Goal: Task Accomplishment & Management: Manage account settings

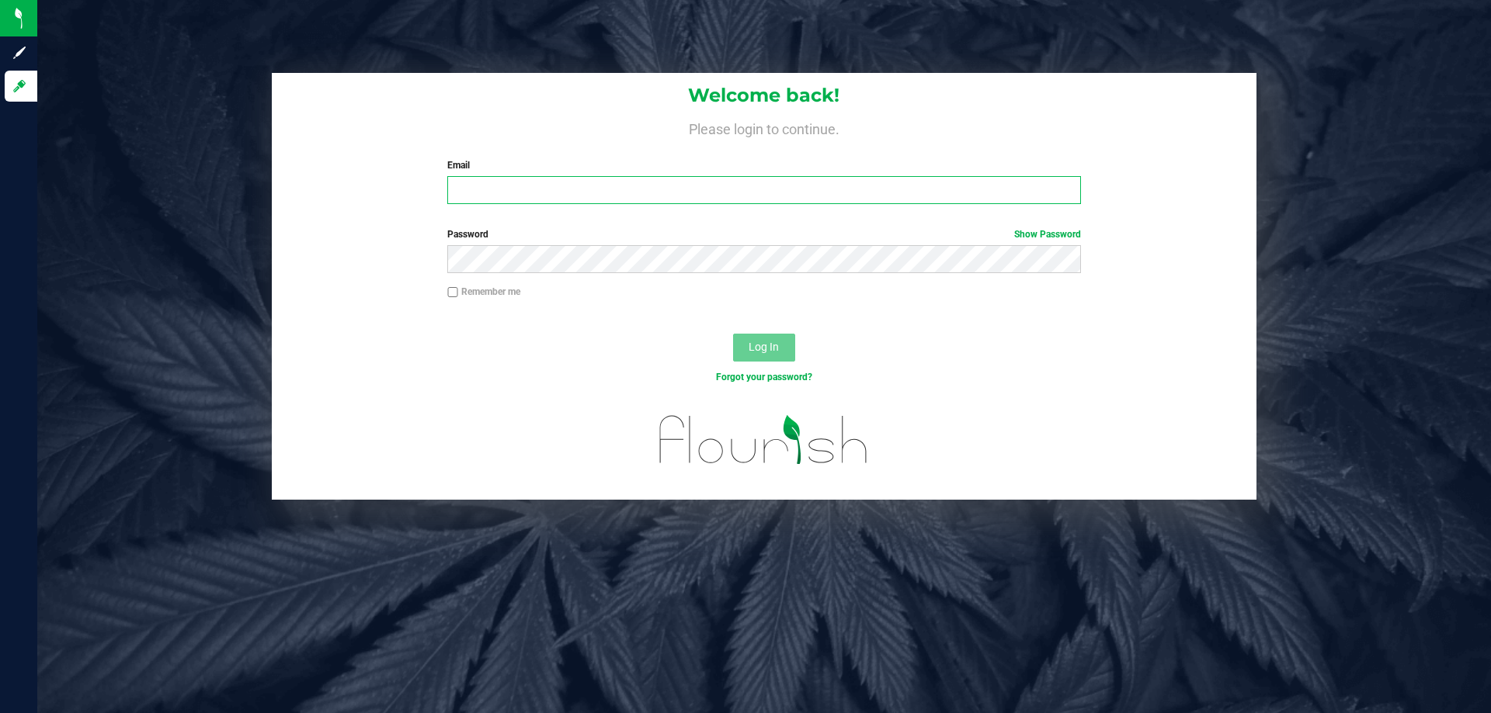
click at [516, 181] on input "Email" at bounding box center [763, 190] width 633 height 28
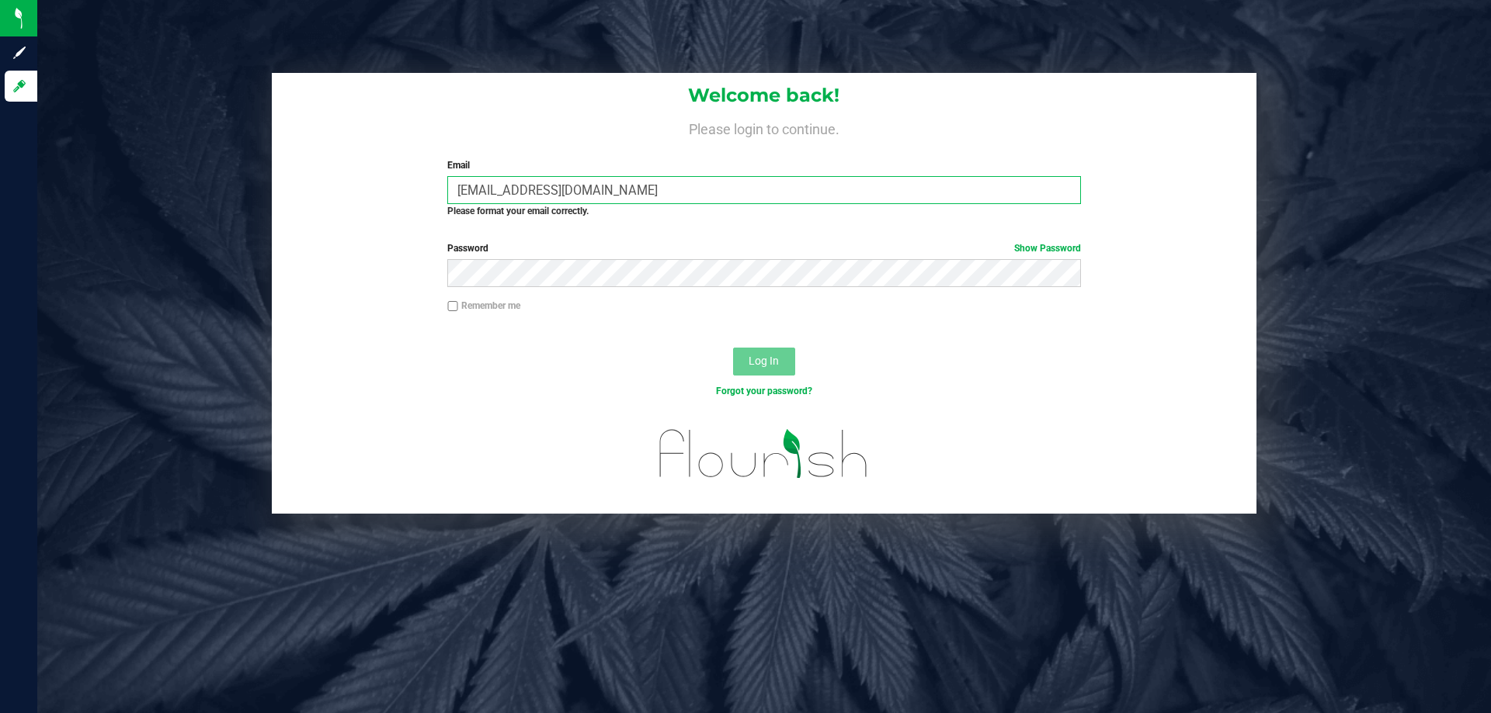
type input "tyking@liveparallel.com"
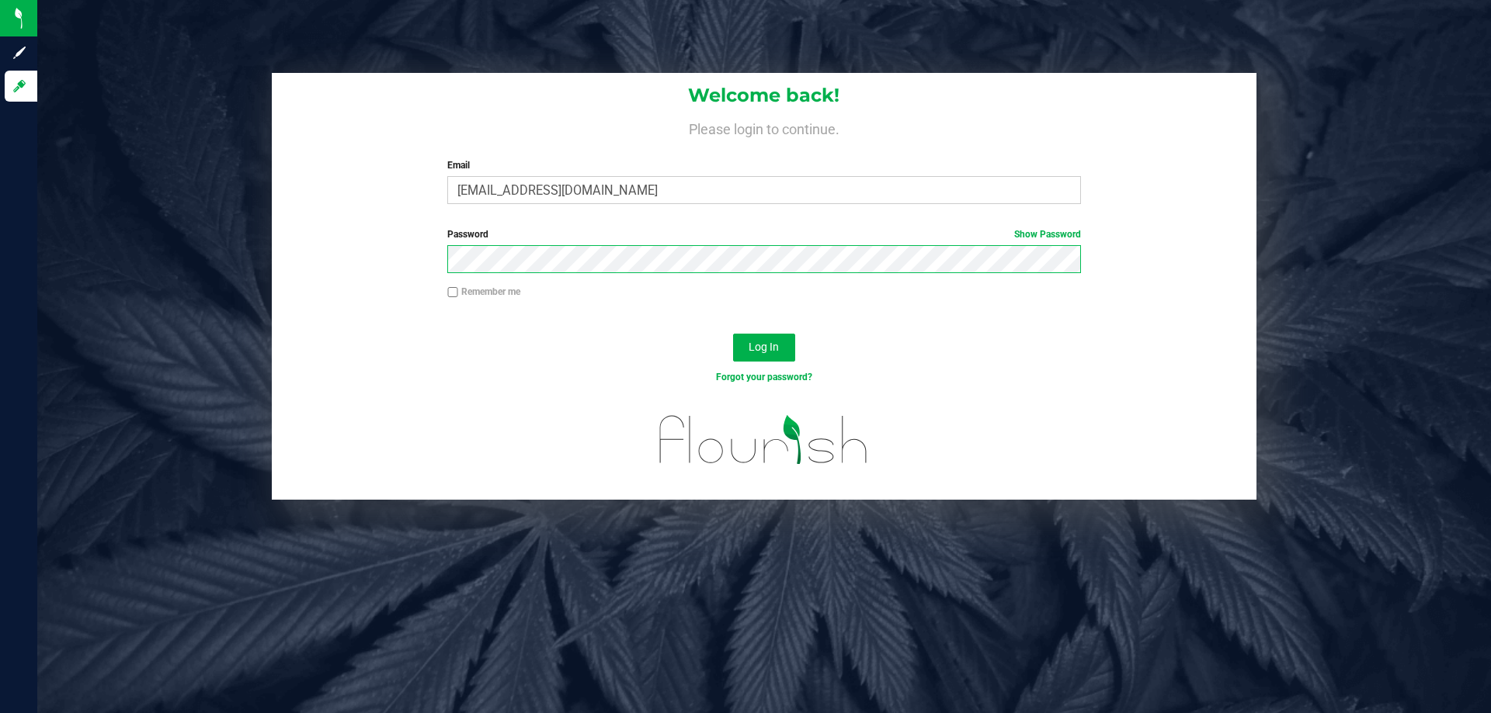
click at [733, 334] on button "Log In" at bounding box center [764, 348] width 62 height 28
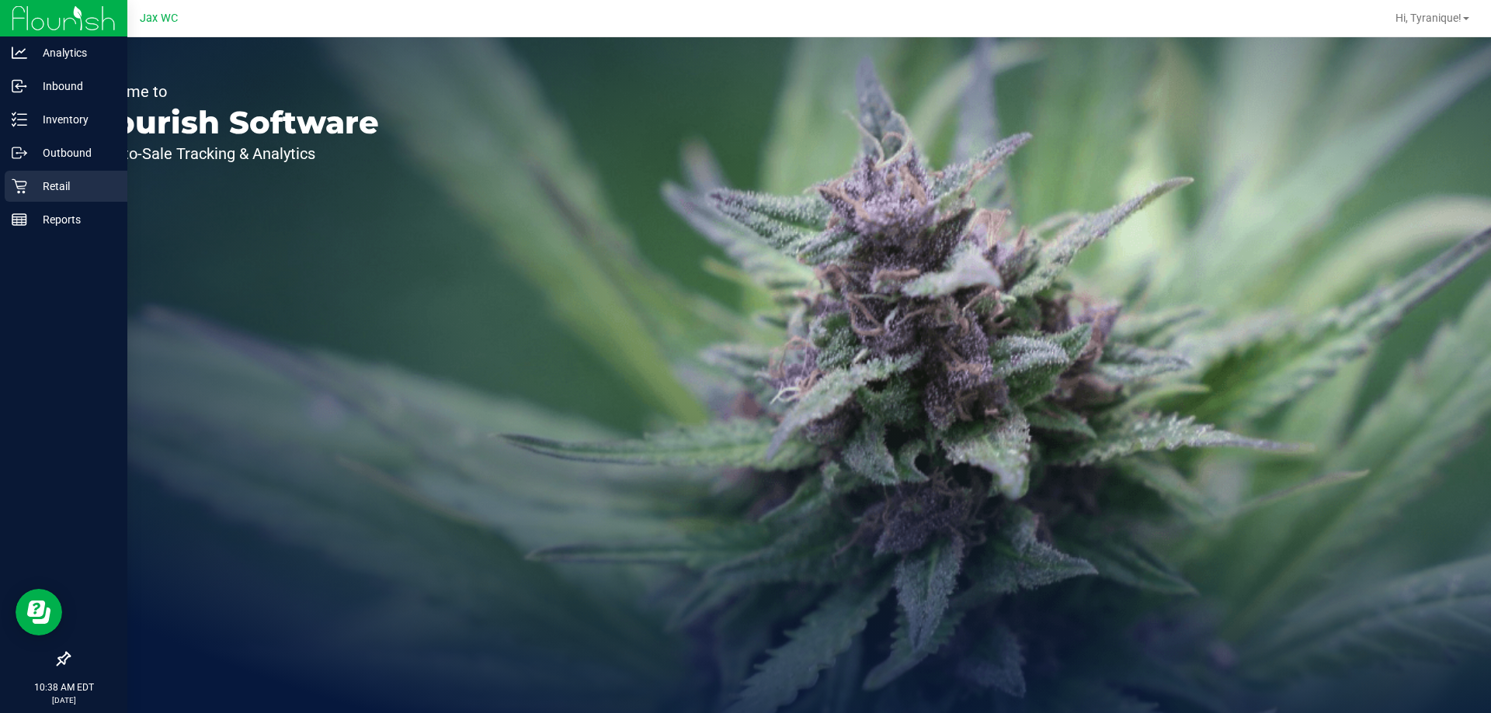
click at [27, 177] on p "Retail" at bounding box center [73, 186] width 93 height 19
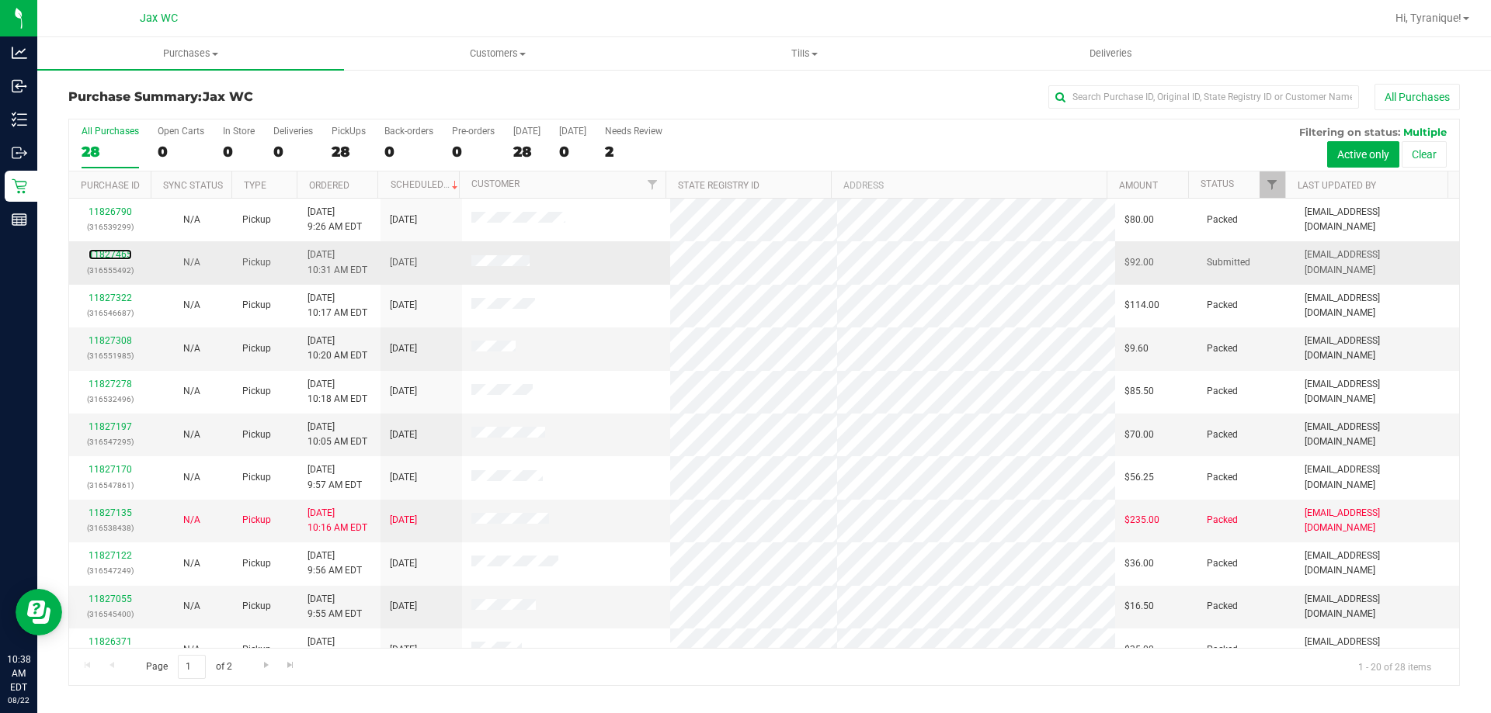
click at [109, 261] on div "11827465 (316555492)" at bounding box center [109, 263] width 63 height 30
click at [115, 258] on link "11827465" at bounding box center [110, 254] width 43 height 11
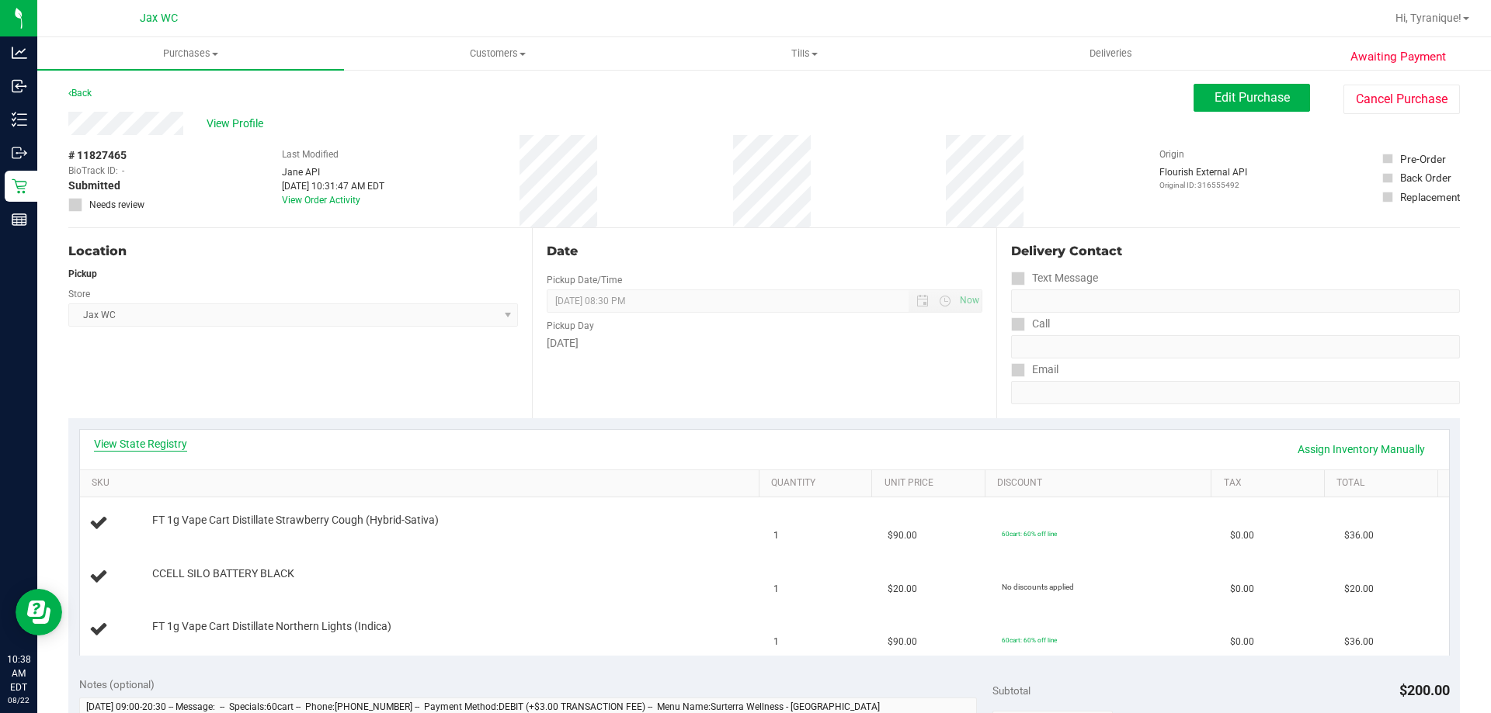
click at [137, 441] on link "View State Registry" at bounding box center [140, 444] width 93 height 16
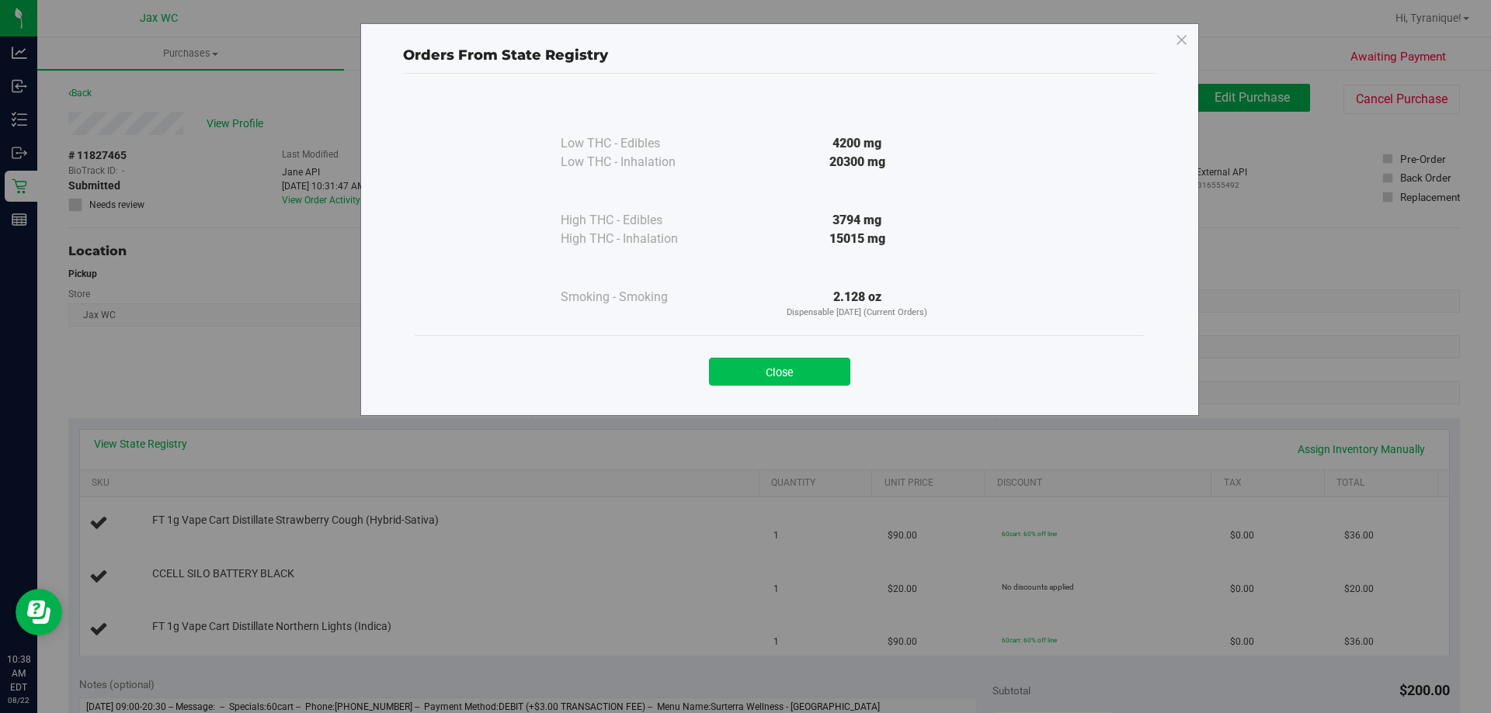
click at [812, 371] on button "Close" at bounding box center [779, 372] width 141 height 28
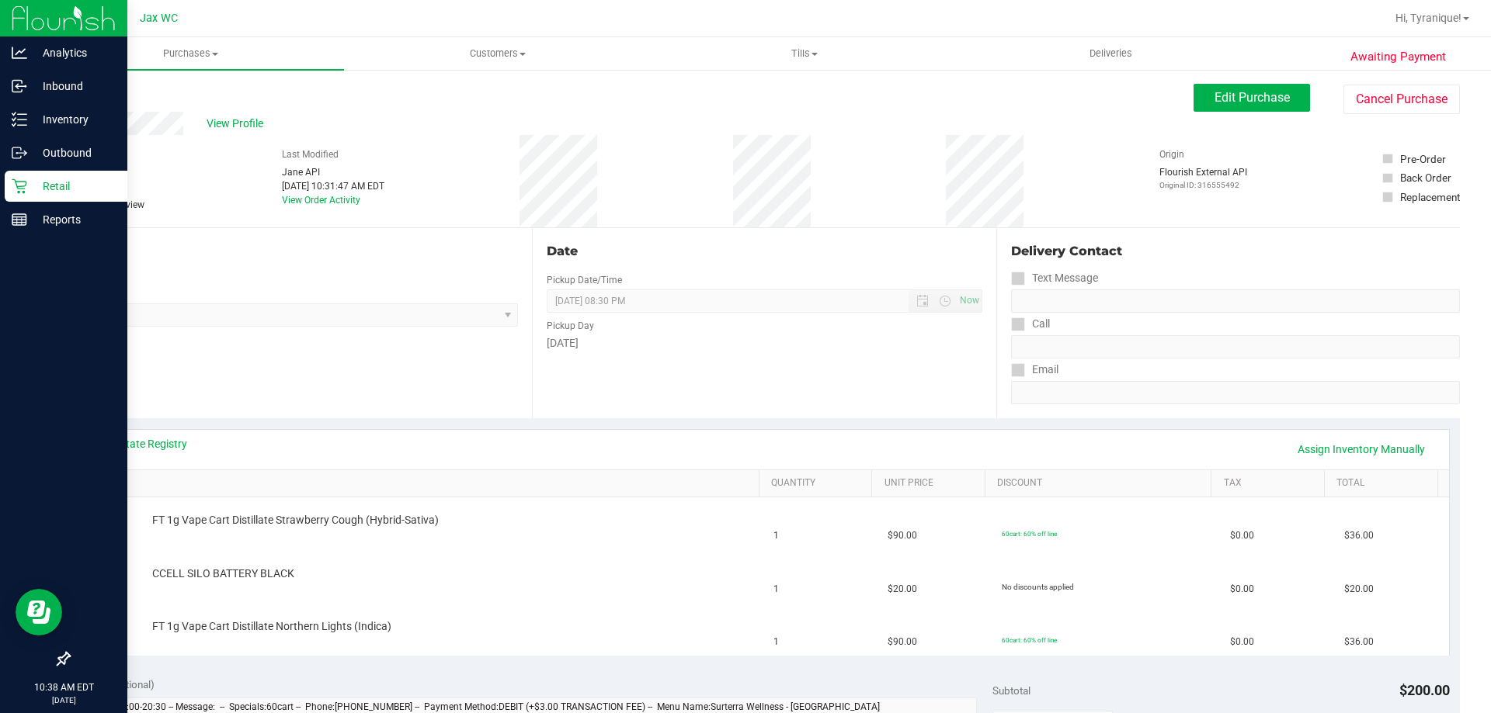
click at [26, 182] on icon at bounding box center [20, 187] width 16 height 16
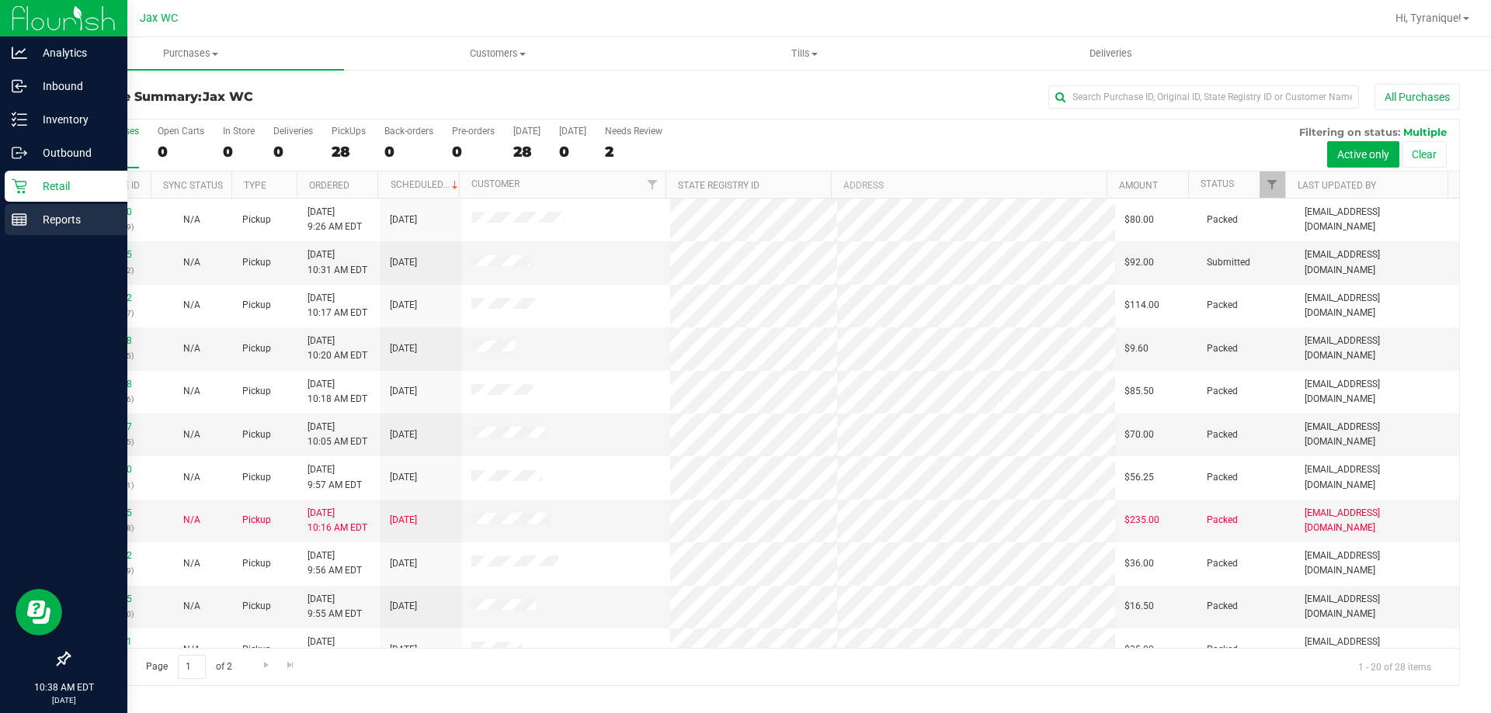
click at [61, 220] on p "Reports" at bounding box center [73, 219] width 93 height 19
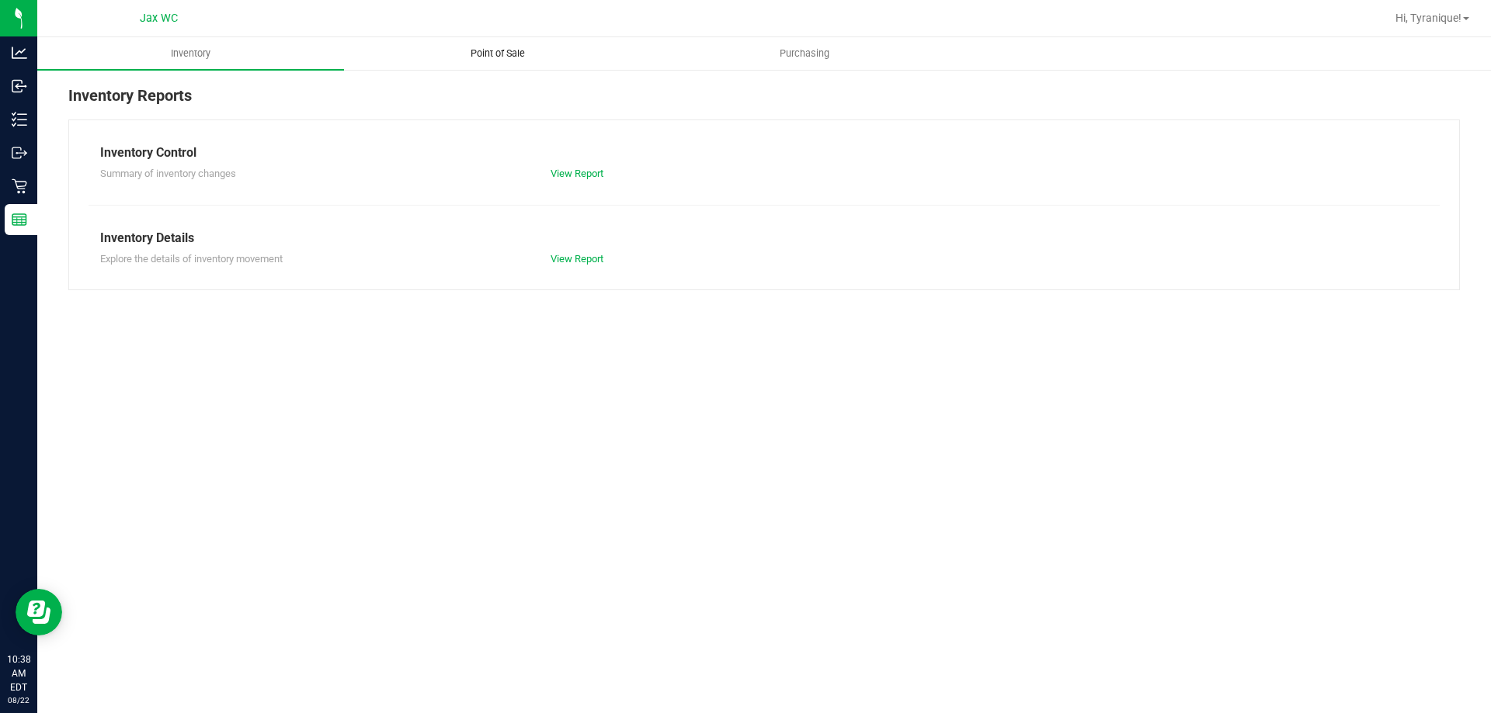
click at [507, 47] on span "Point of Sale" at bounding box center [498, 54] width 96 height 14
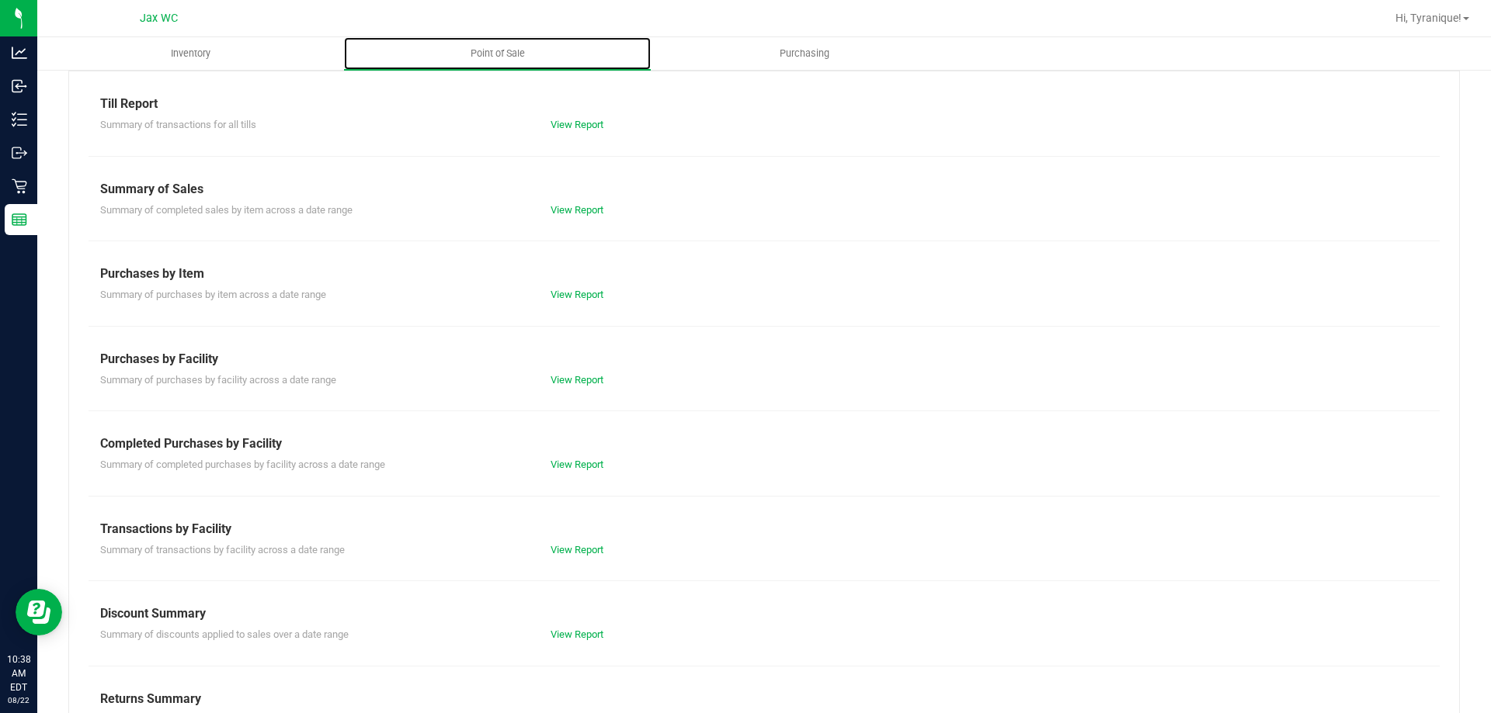
scroll to position [102, 0]
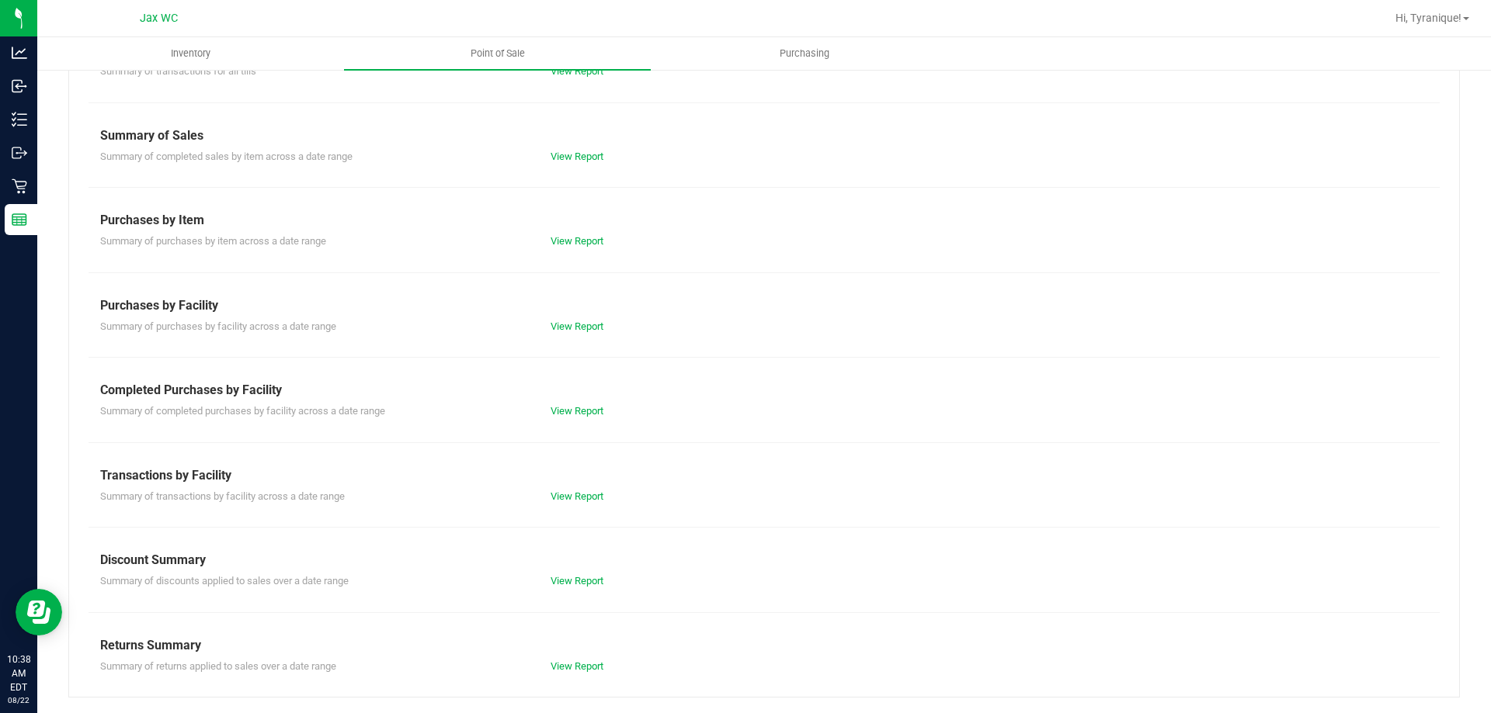
click at [558, 658] on div "Summary of returns applied to sales over a date range View Report" at bounding box center [764, 664] width 1351 height 19
click at [561, 663] on link "View Report" at bounding box center [576, 667] width 53 height 12
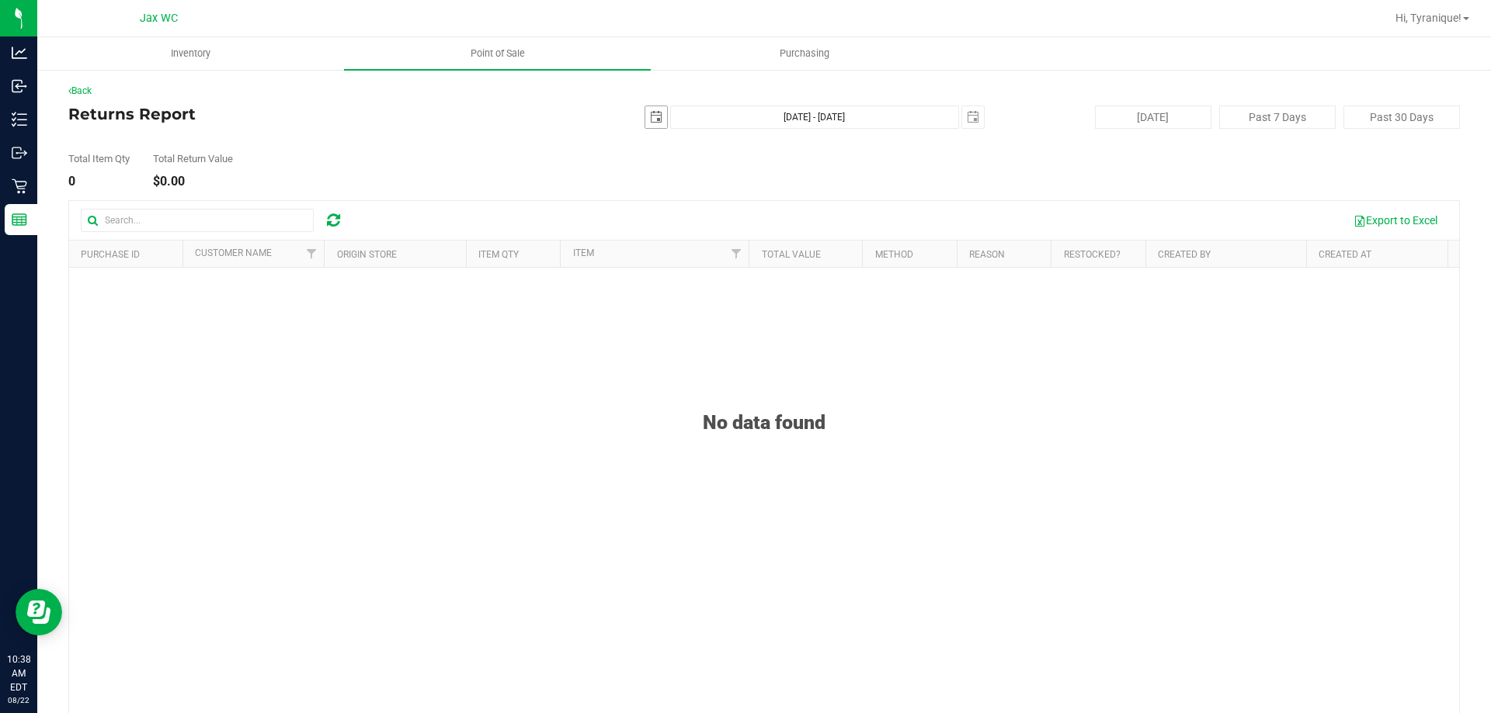
click at [650, 112] on span "select" at bounding box center [656, 117] width 12 height 12
click at [765, 206] on link "1" at bounding box center [763, 203] width 23 height 24
type input "2025-08-01"
type input "Aug 1, 2025 - Aug 22, 2025"
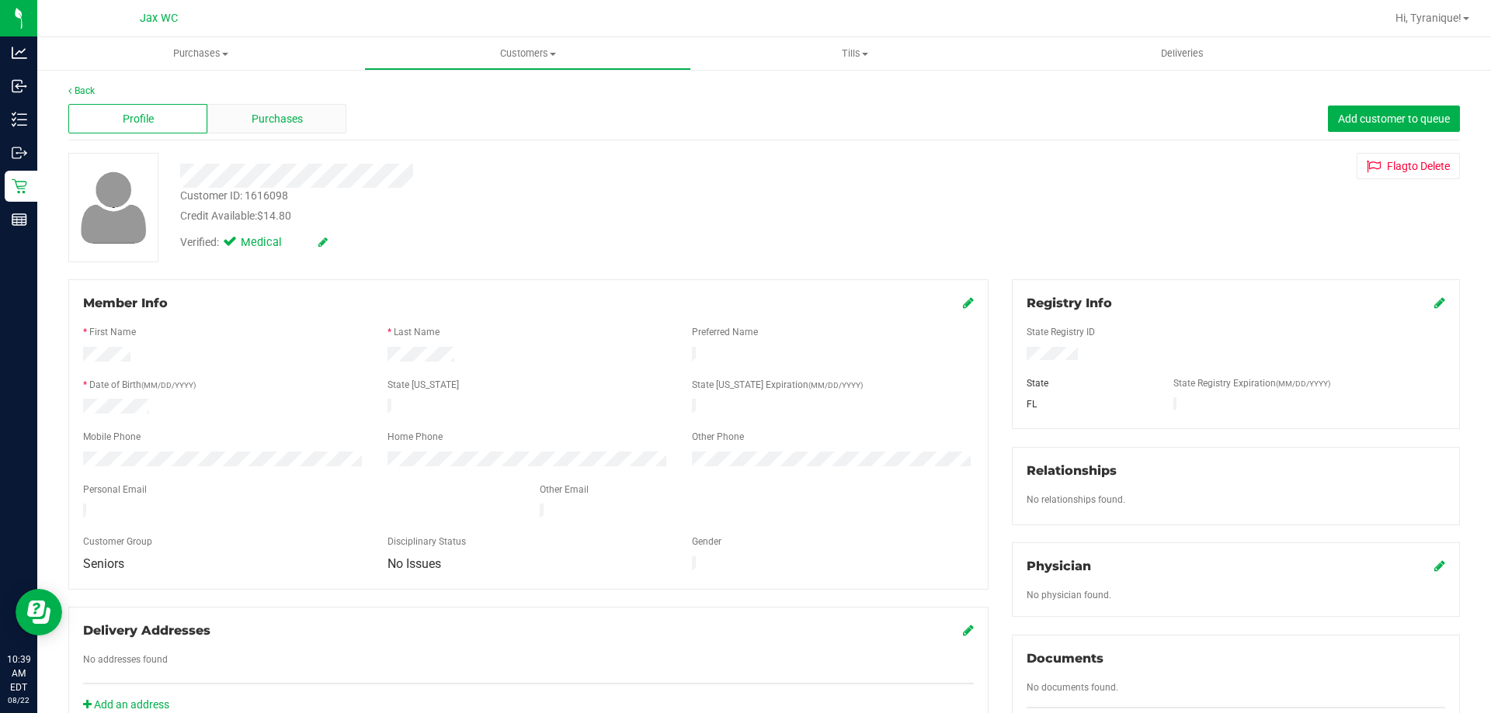
click at [290, 125] on span "Purchases" at bounding box center [277, 119] width 51 height 16
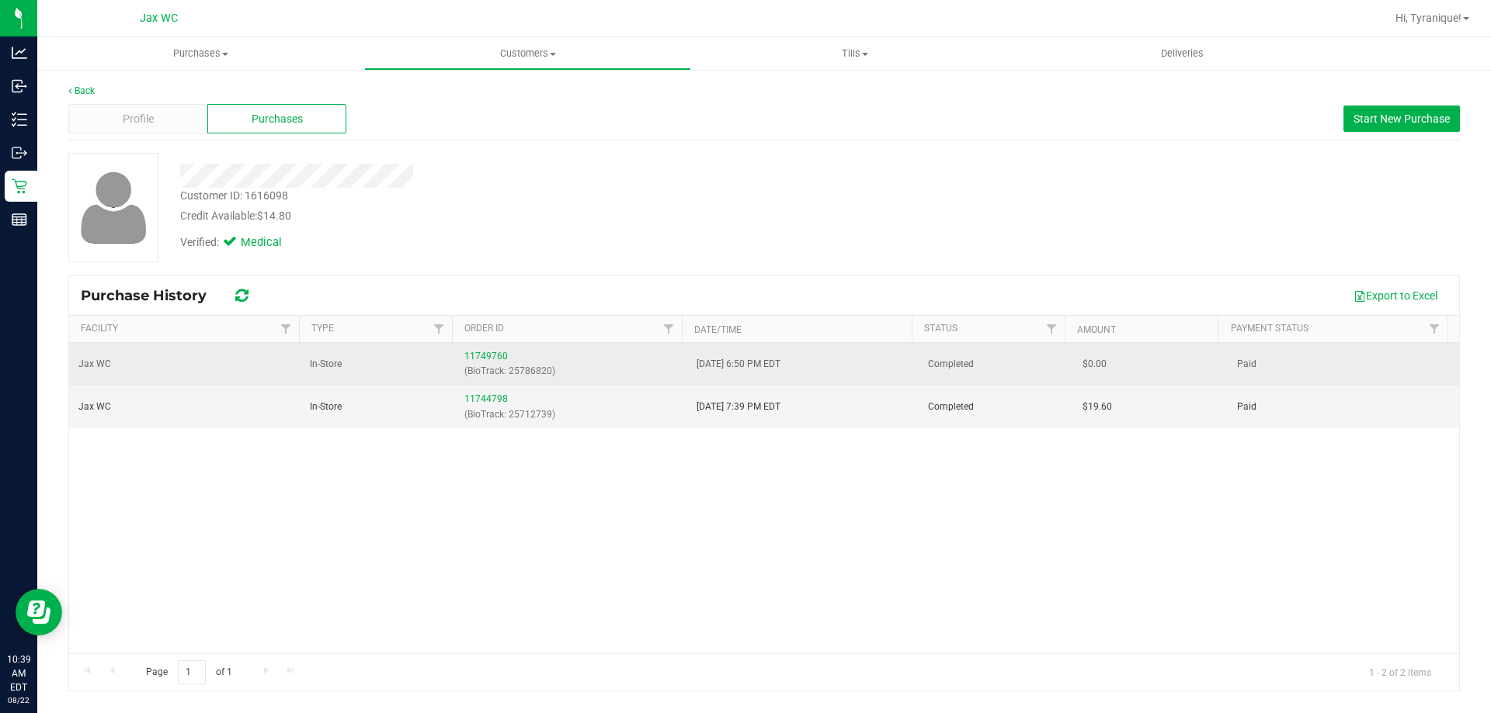
click at [323, 369] on span "In-Store" at bounding box center [326, 364] width 32 height 15
click at [464, 352] on link "11749760" at bounding box center [485, 356] width 43 height 11
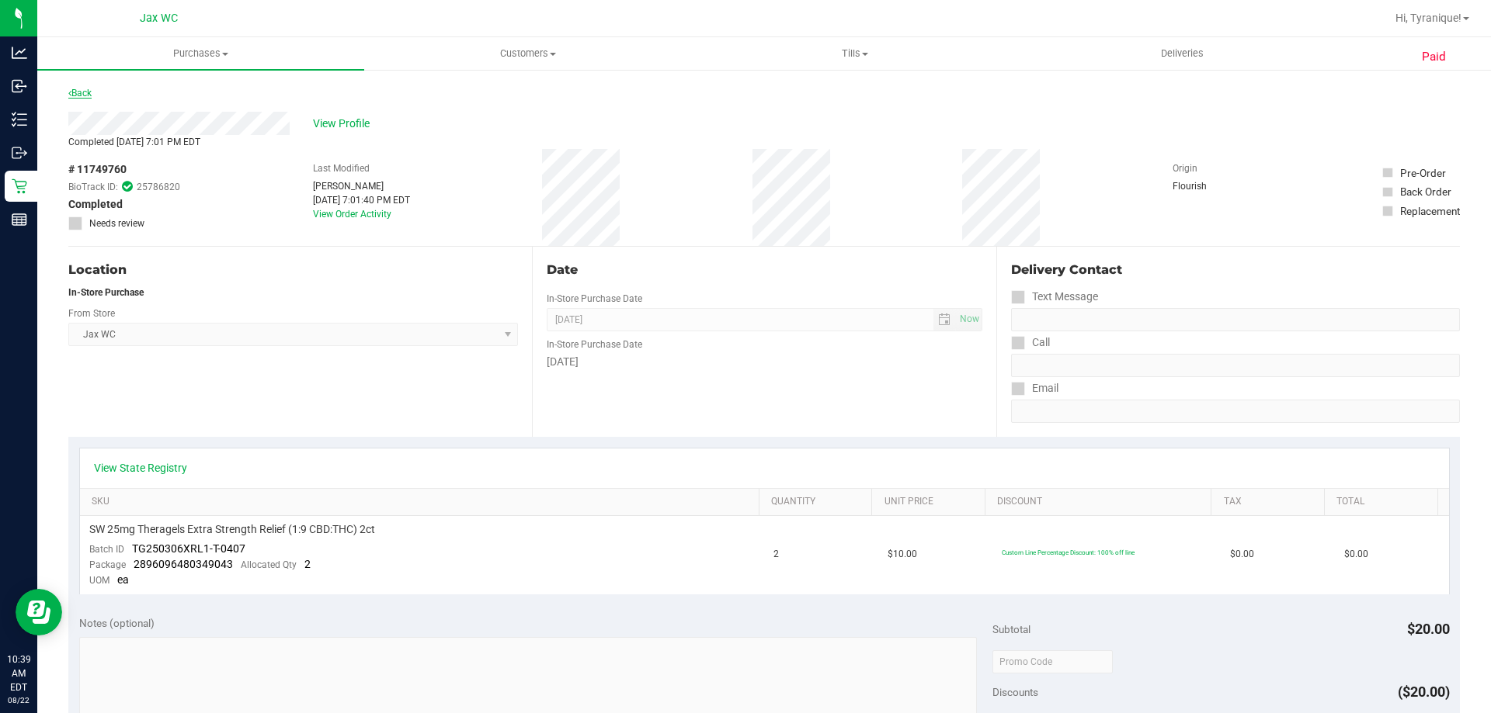
click at [81, 95] on link "Back" at bounding box center [79, 93] width 23 height 11
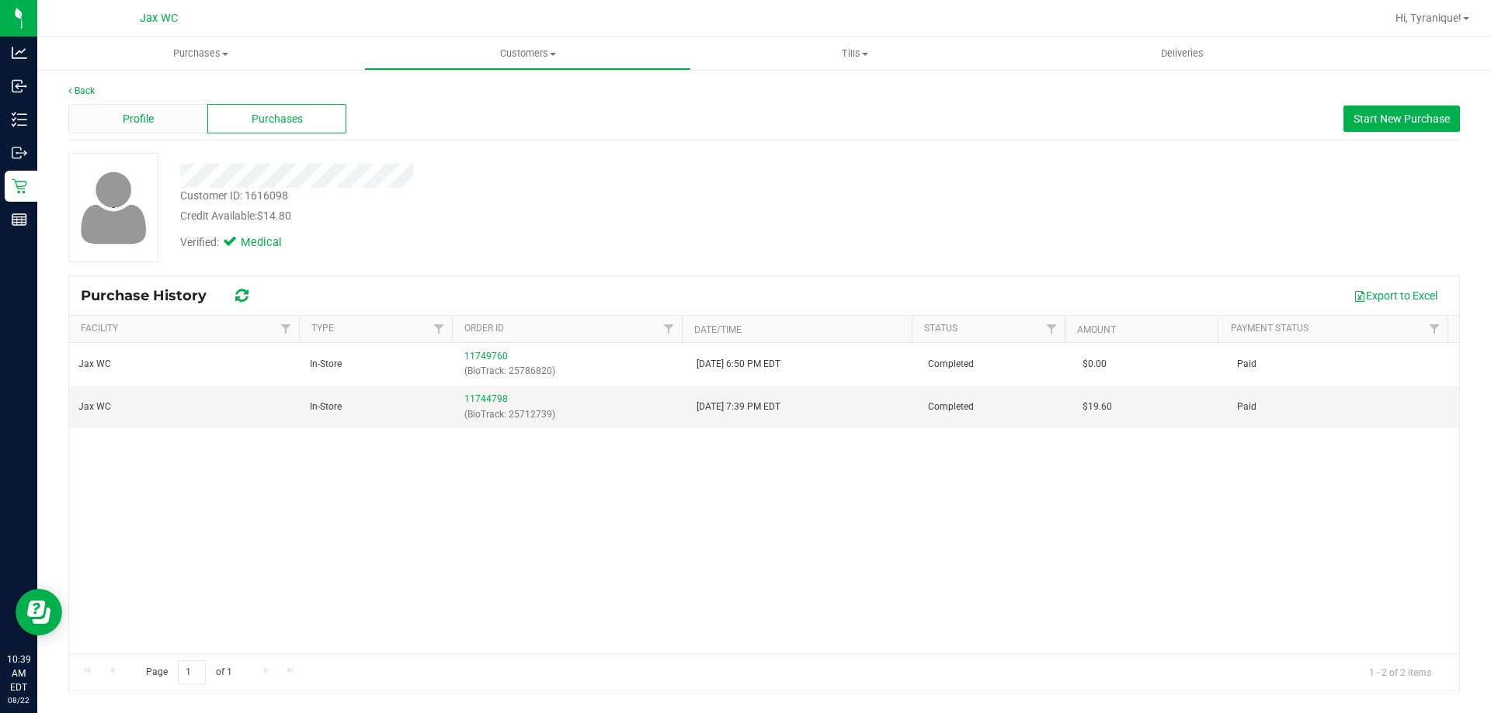
click at [159, 114] on div "Profile" at bounding box center [137, 119] width 139 height 30
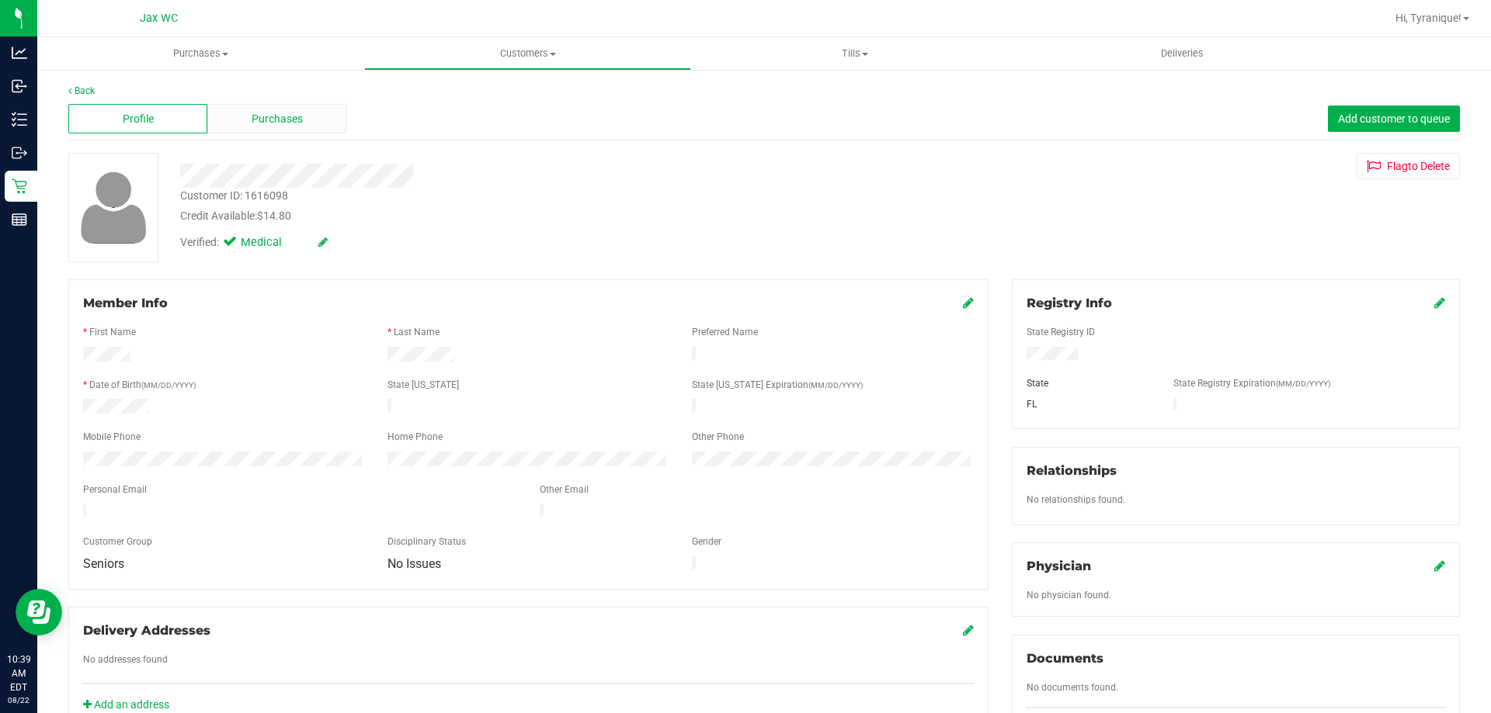
click at [317, 117] on div "Purchases" at bounding box center [276, 119] width 139 height 30
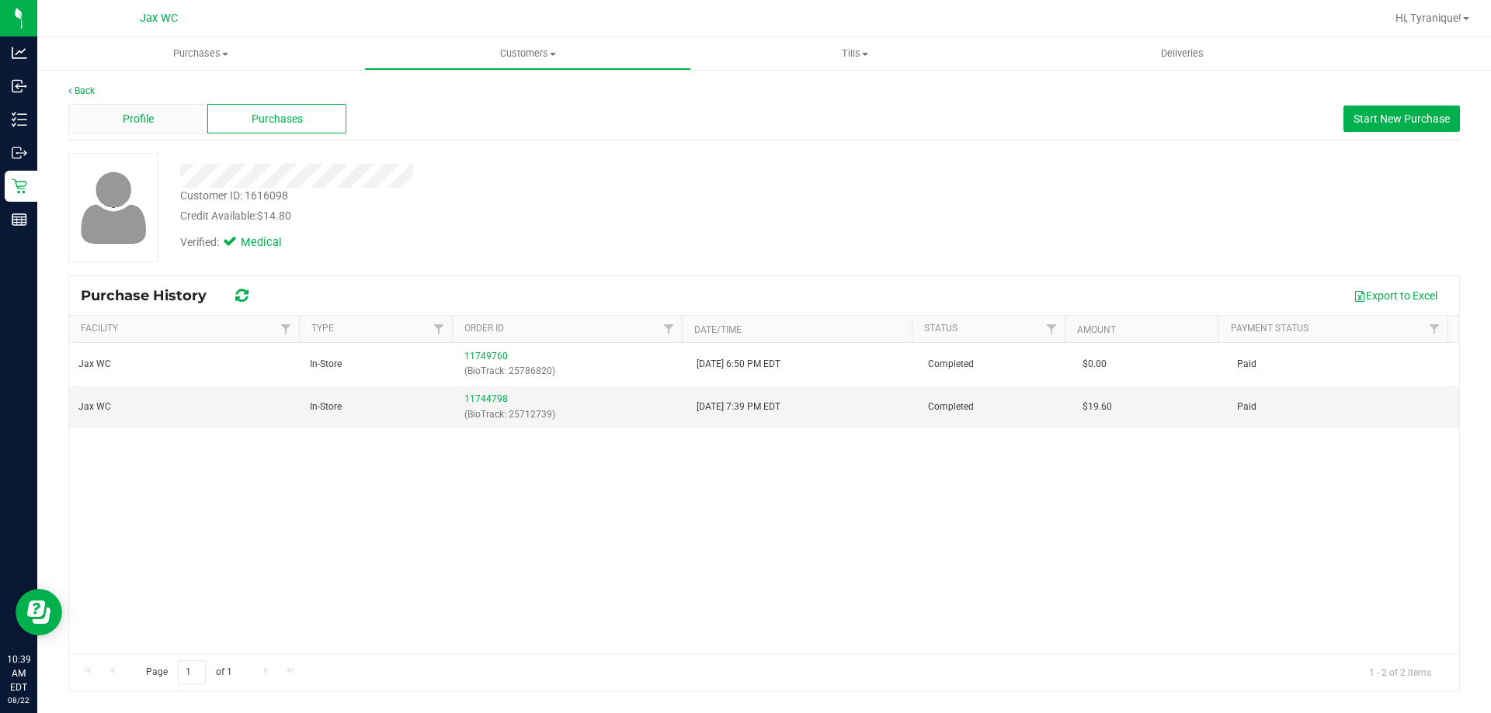
click at [120, 124] on div "Profile" at bounding box center [137, 119] width 139 height 30
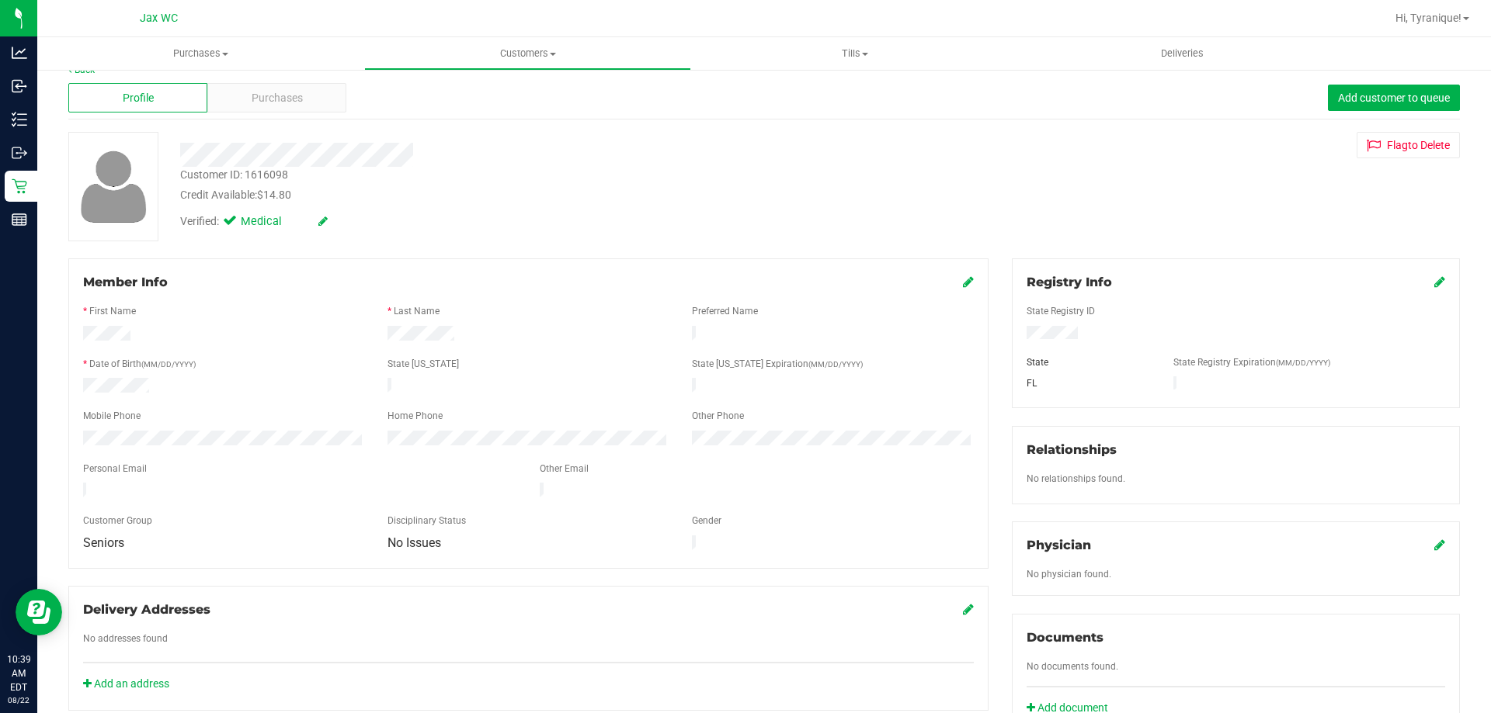
scroll to position [19, 0]
click at [963, 281] on icon at bounding box center [968, 284] width 11 height 12
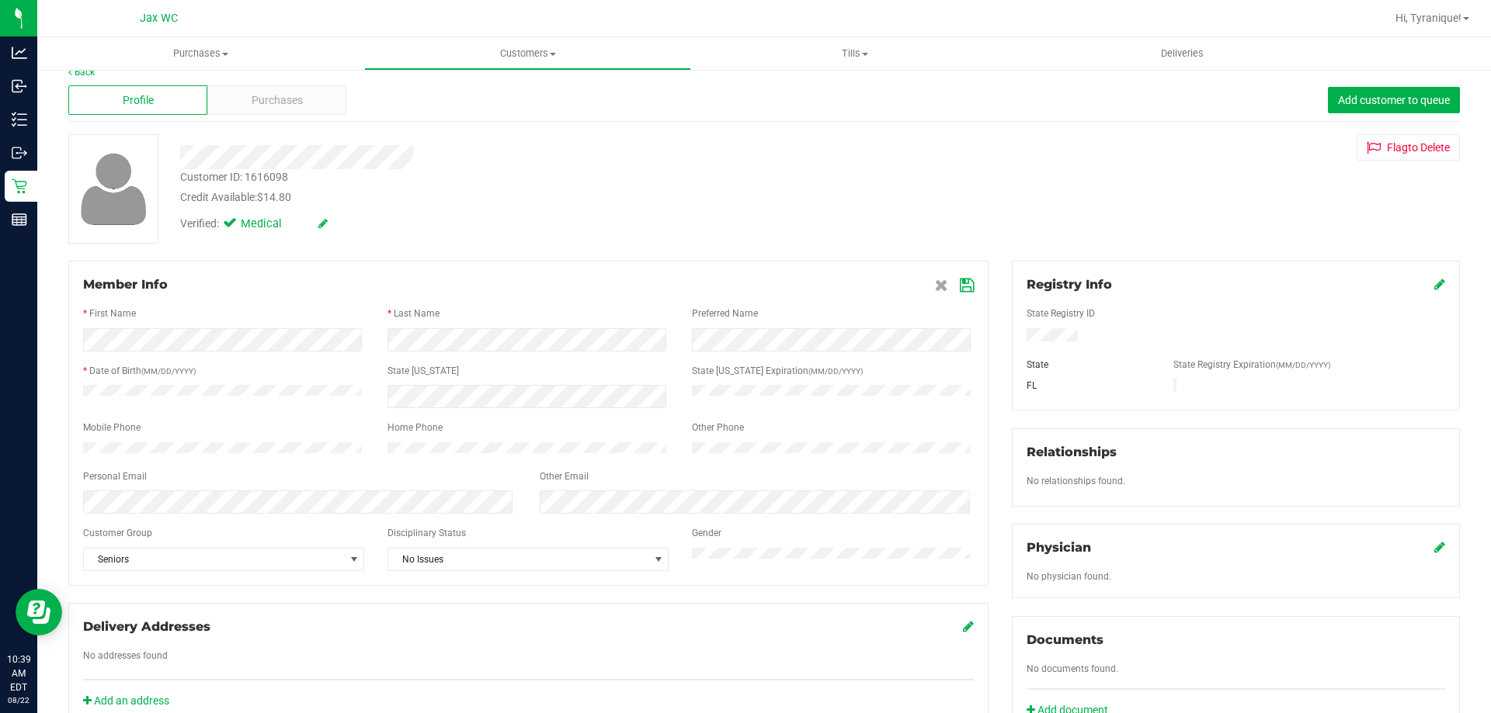
click at [960, 283] on icon at bounding box center [967, 285] width 14 height 12
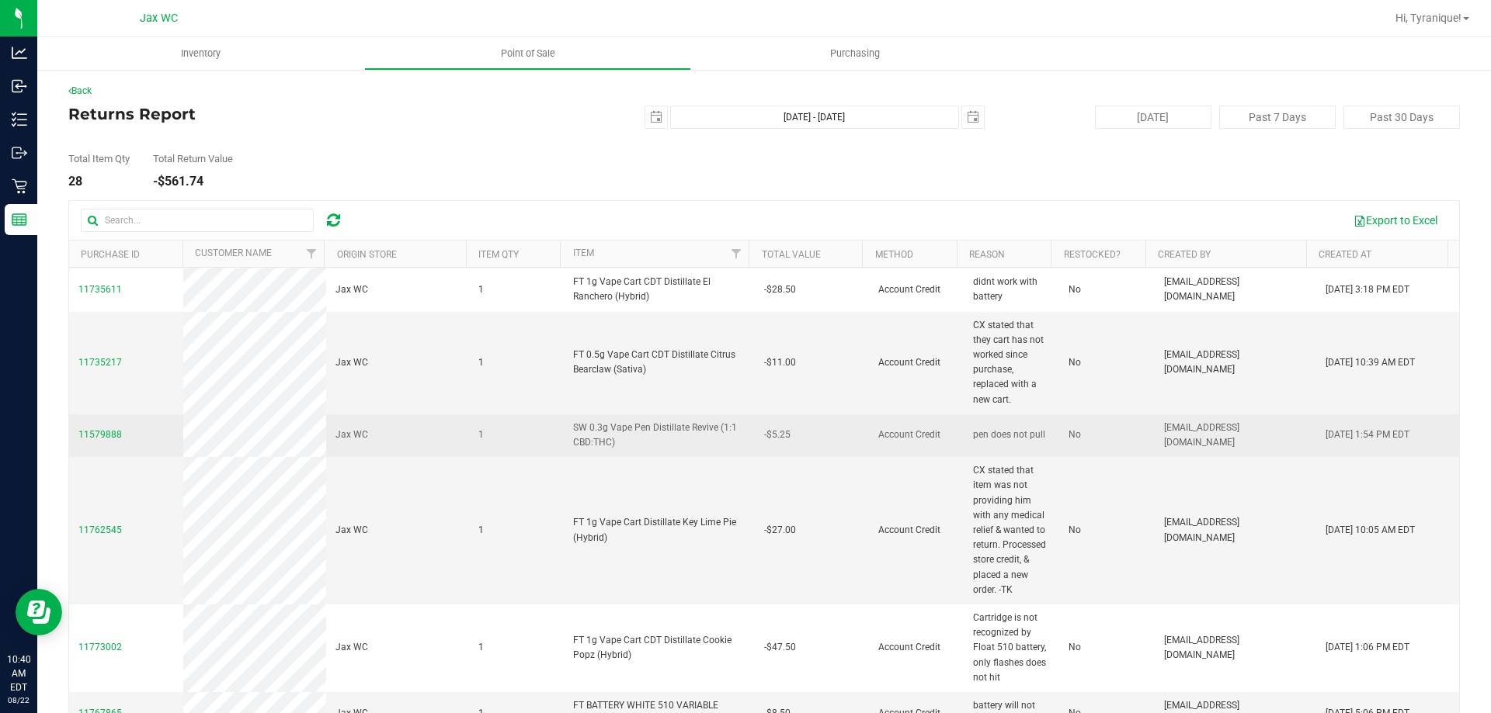
scroll to position [932, 0]
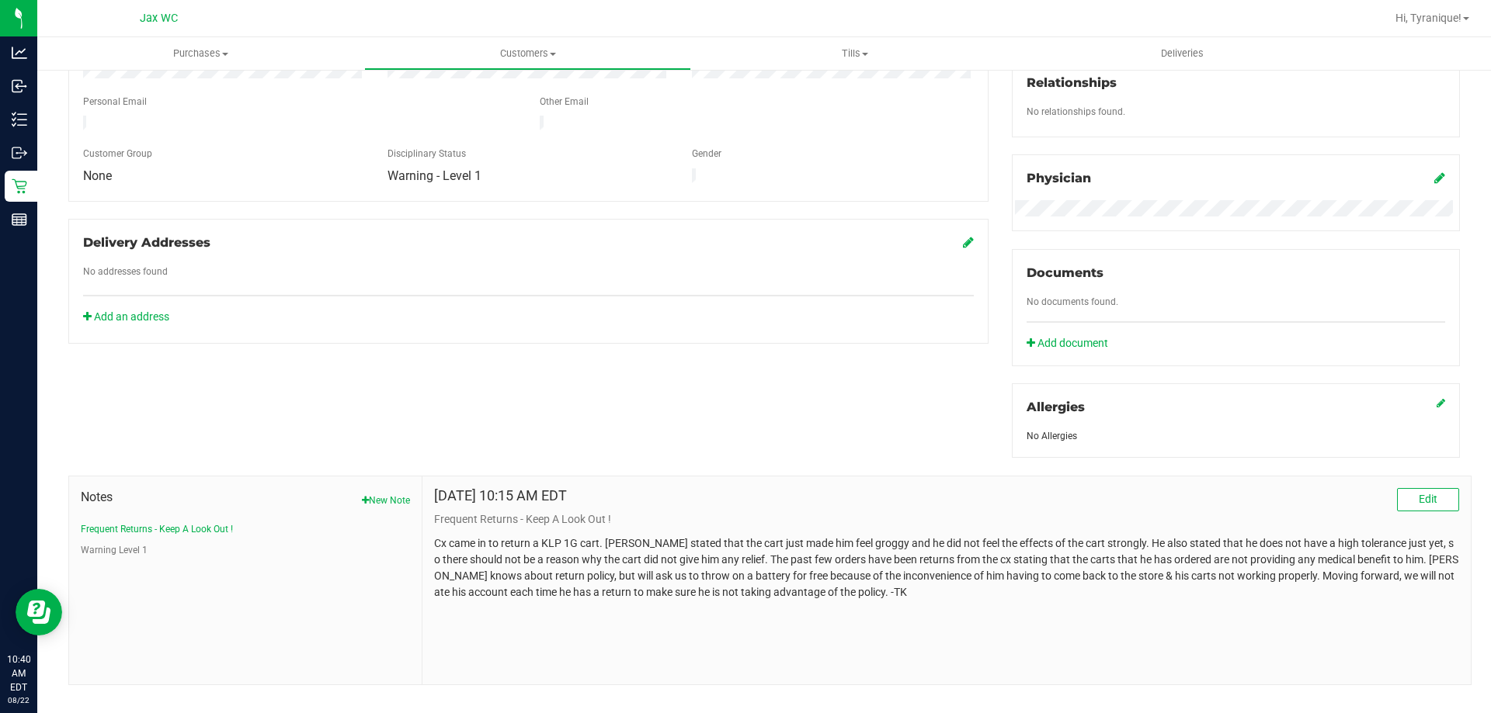
scroll to position [409, 0]
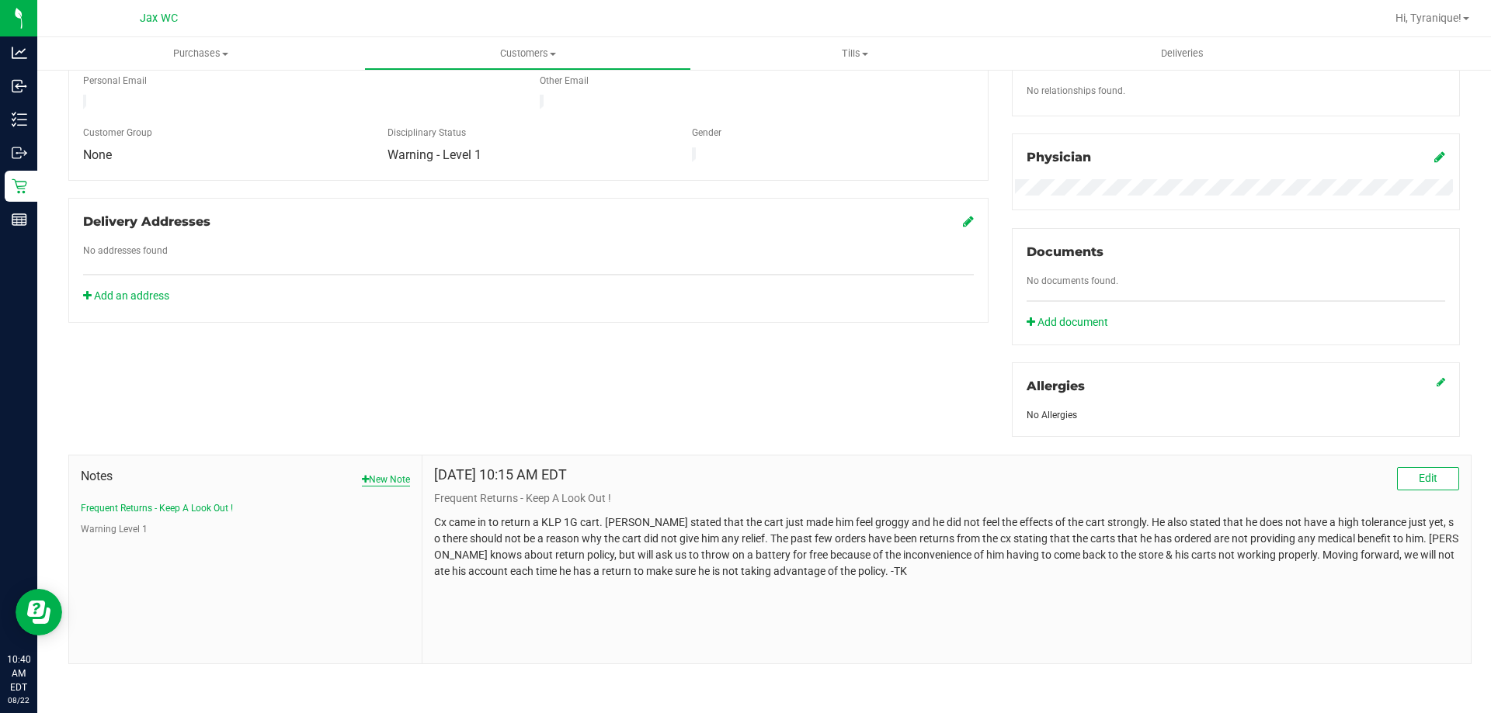
click at [376, 477] on button "New Note" at bounding box center [386, 480] width 48 height 14
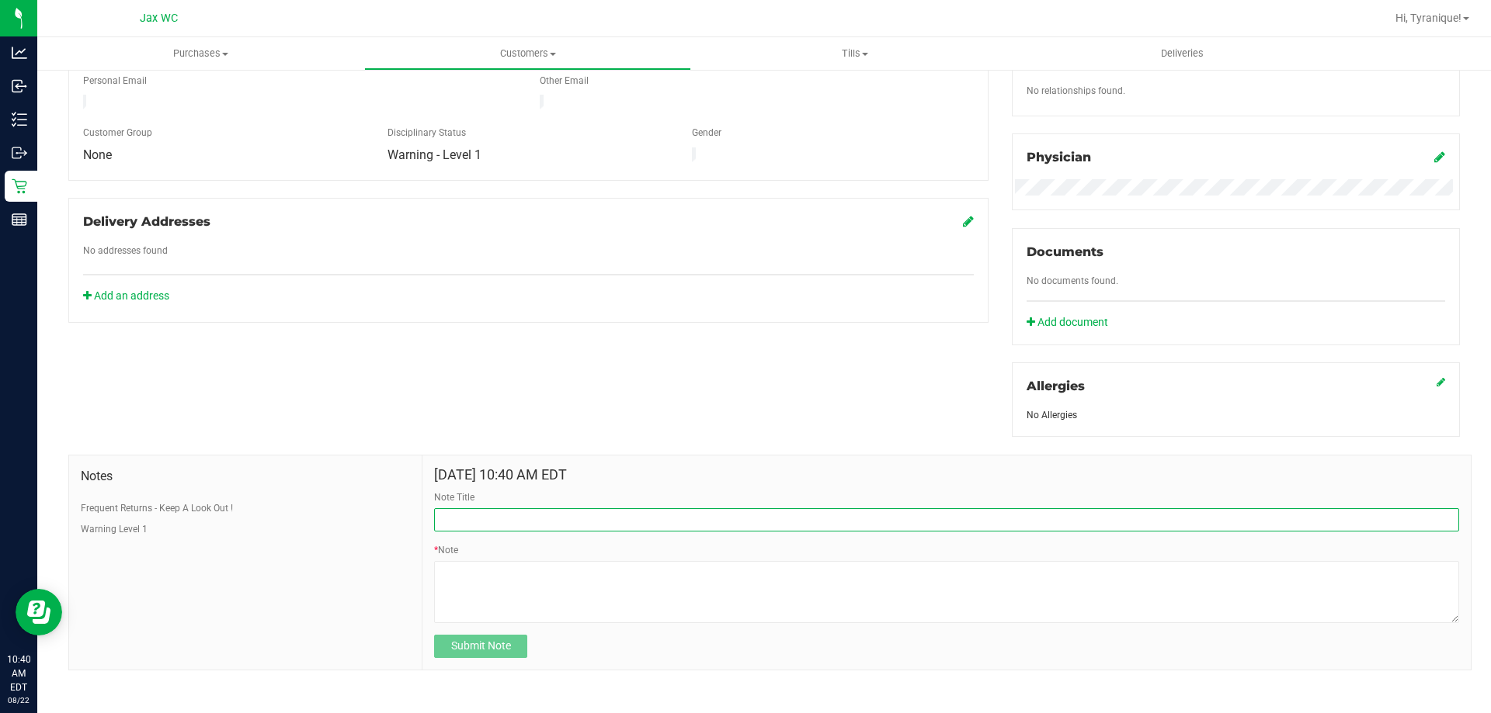
click at [516, 519] on input "Note Title" at bounding box center [946, 520] width 1025 height 23
type input "c"
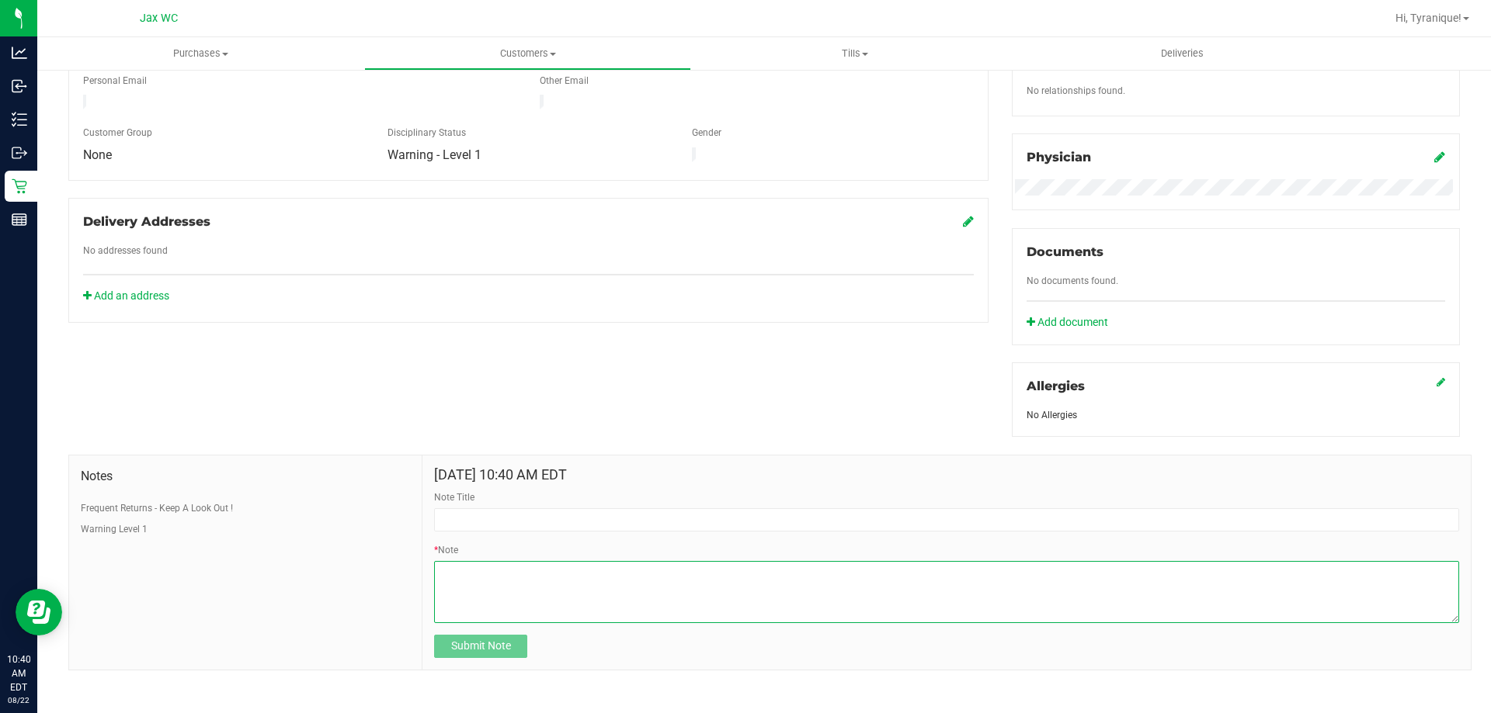
click at [559, 613] on textarea "* Note" at bounding box center [946, 592] width 1025 height 62
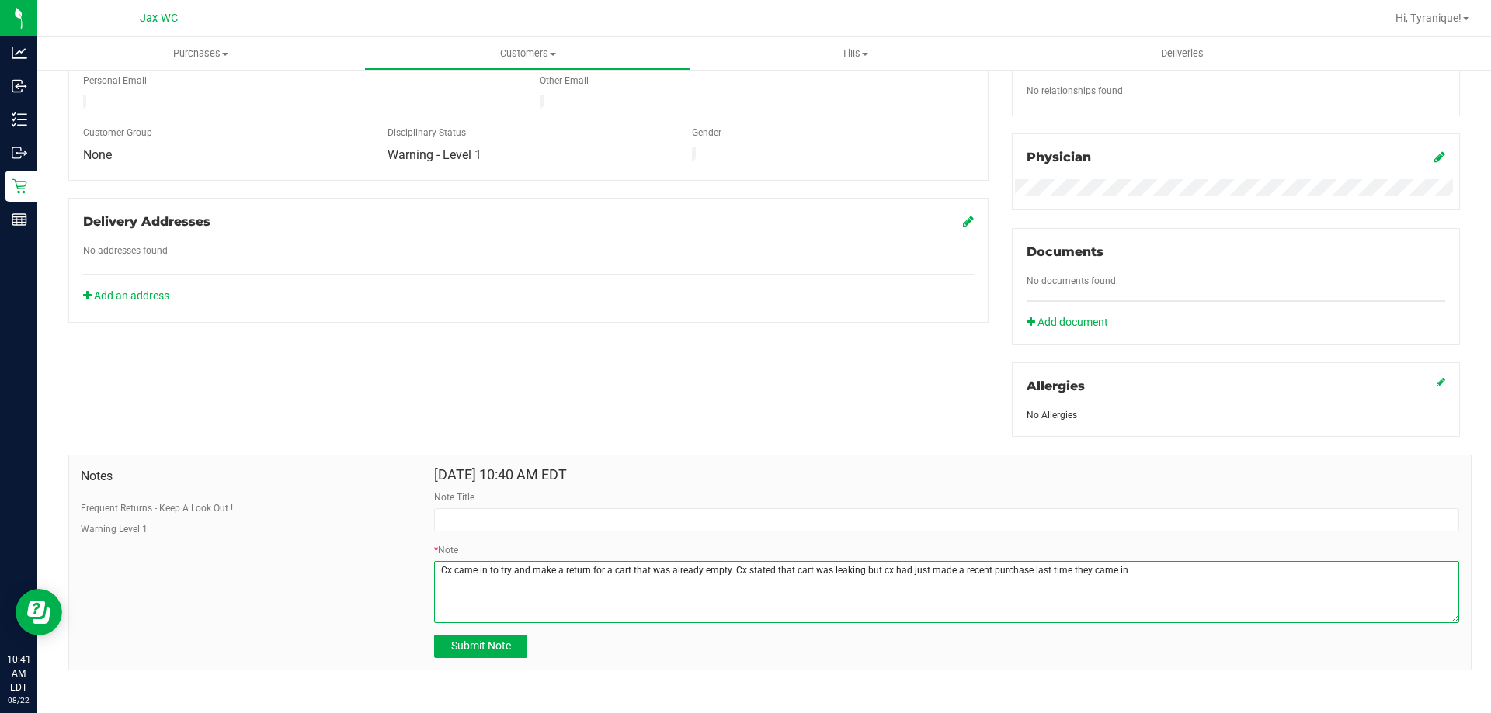
click at [1073, 568] on textarea "* Note" at bounding box center [946, 592] width 1025 height 62
click at [1136, 564] on textarea "* Note" at bounding box center [946, 592] width 1025 height 62
click at [642, 580] on textarea "* Note" at bounding box center [946, 592] width 1025 height 62
click at [742, 580] on textarea "* Note" at bounding box center [946, 592] width 1025 height 62
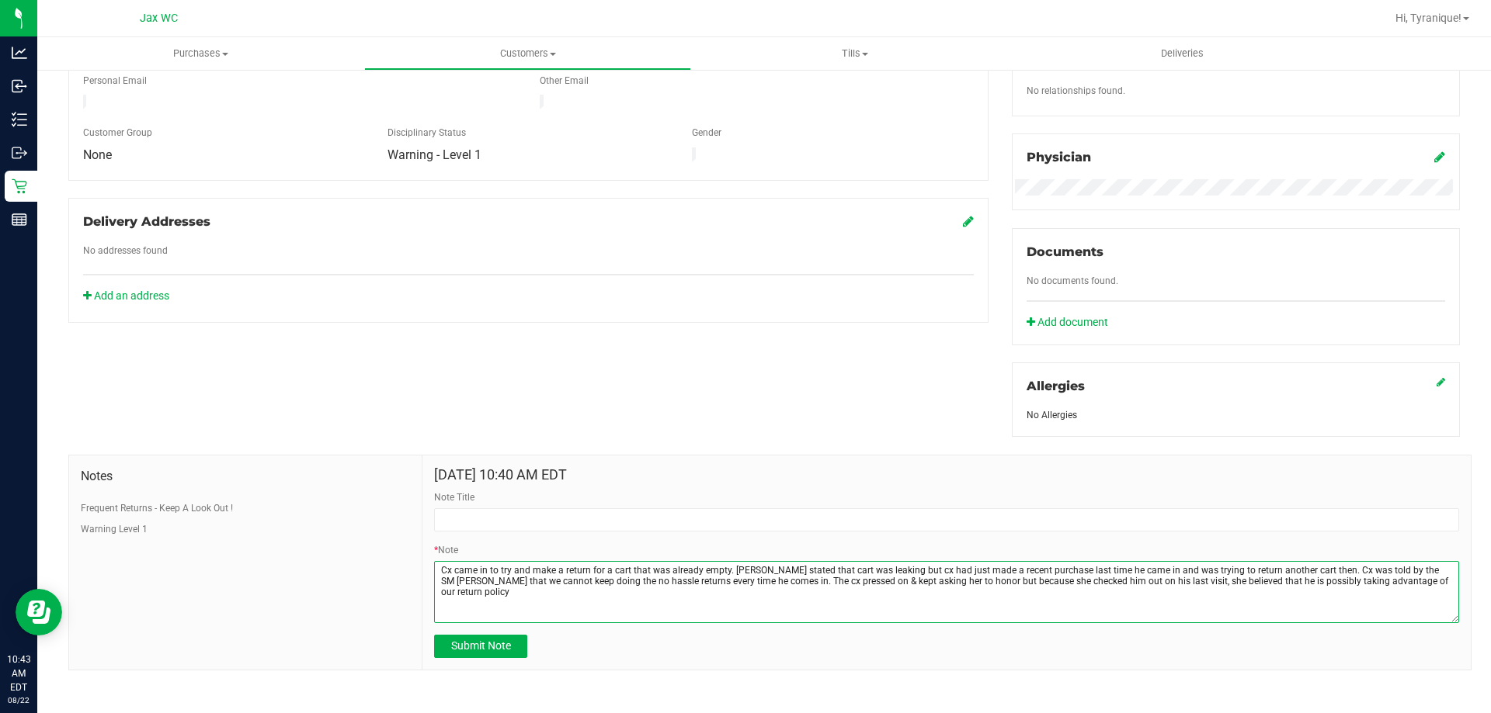
click at [856, 568] on textarea "* Note" at bounding box center [946, 592] width 1025 height 62
click at [606, 580] on textarea "* Note" at bounding box center [946, 592] width 1025 height 62
click at [1062, 578] on textarea "* Note" at bounding box center [946, 592] width 1025 height 62
click at [1328, 581] on textarea "* Note" at bounding box center [946, 592] width 1025 height 62
click at [644, 596] on textarea "* Note" at bounding box center [946, 592] width 1025 height 62
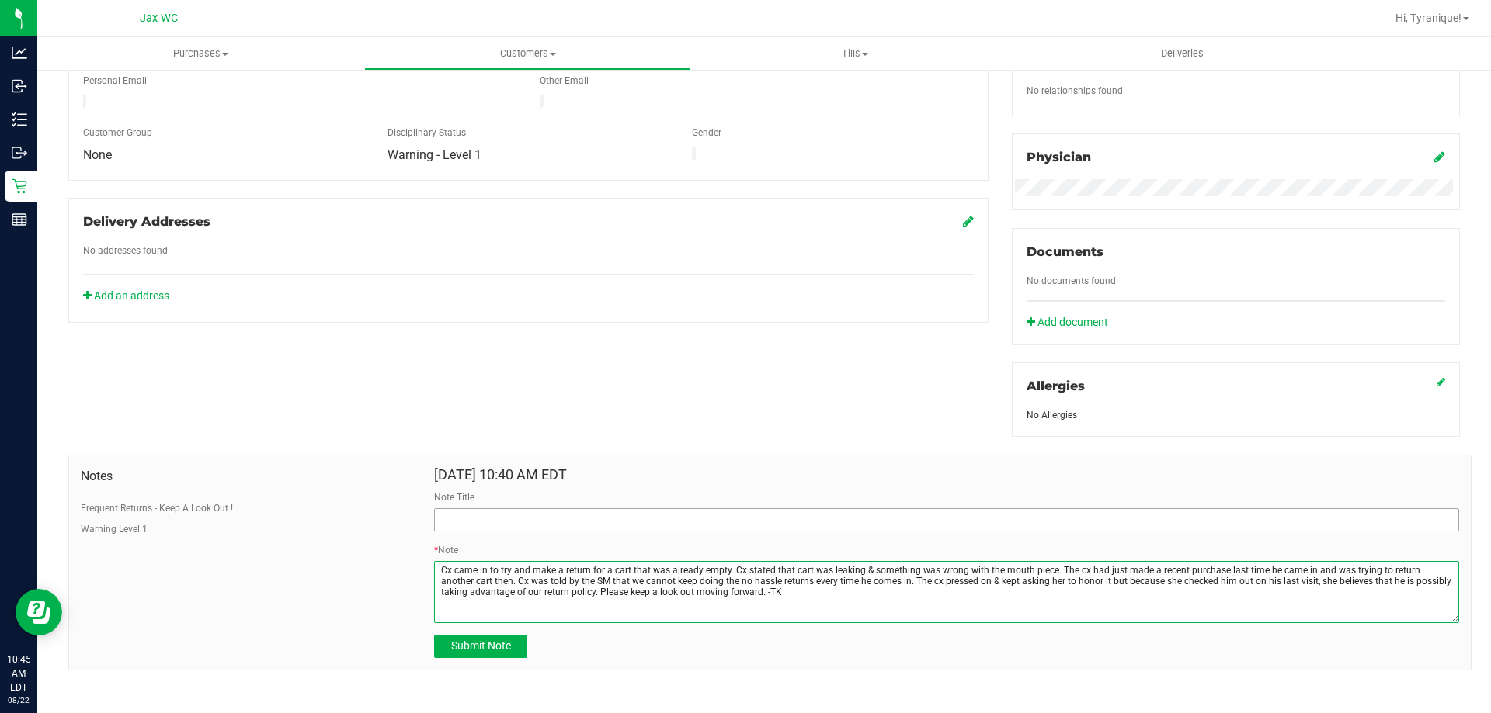
type textarea "Cx came in to try and make a return for a cart that was already empty. Cx state…"
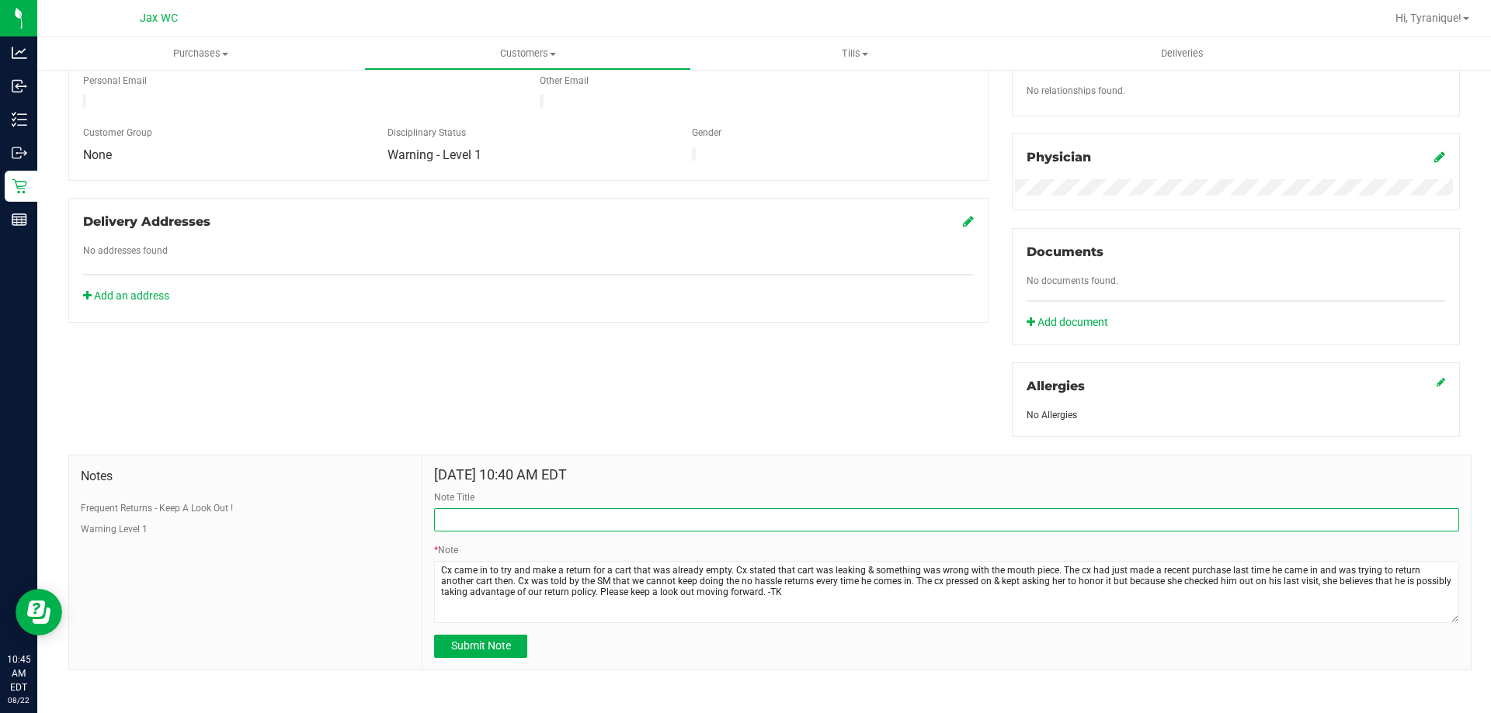
click at [558, 512] on input "Note Title" at bounding box center [946, 520] width 1025 height 23
type input "Cx tried to make a return on an empty cart."
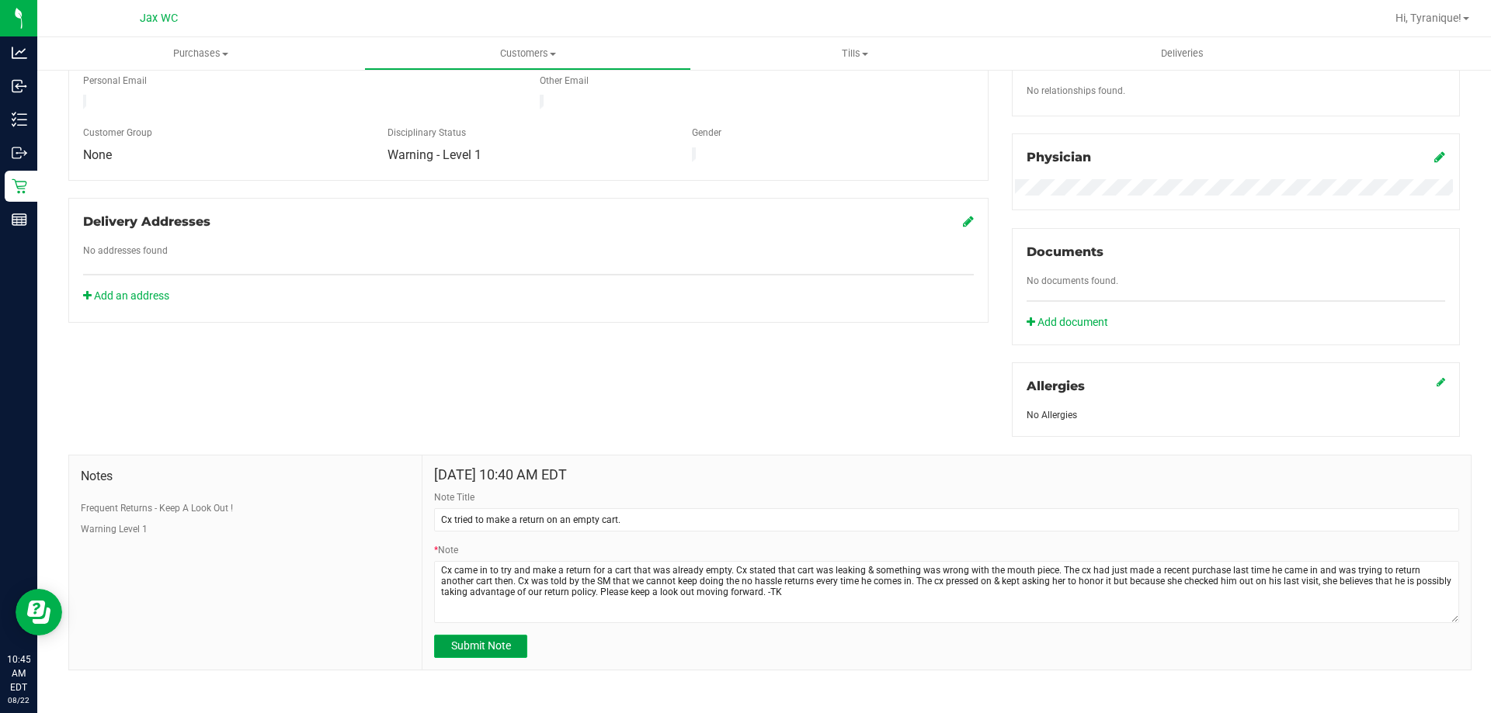
click at [522, 644] on button "Submit Note" at bounding box center [480, 646] width 93 height 23
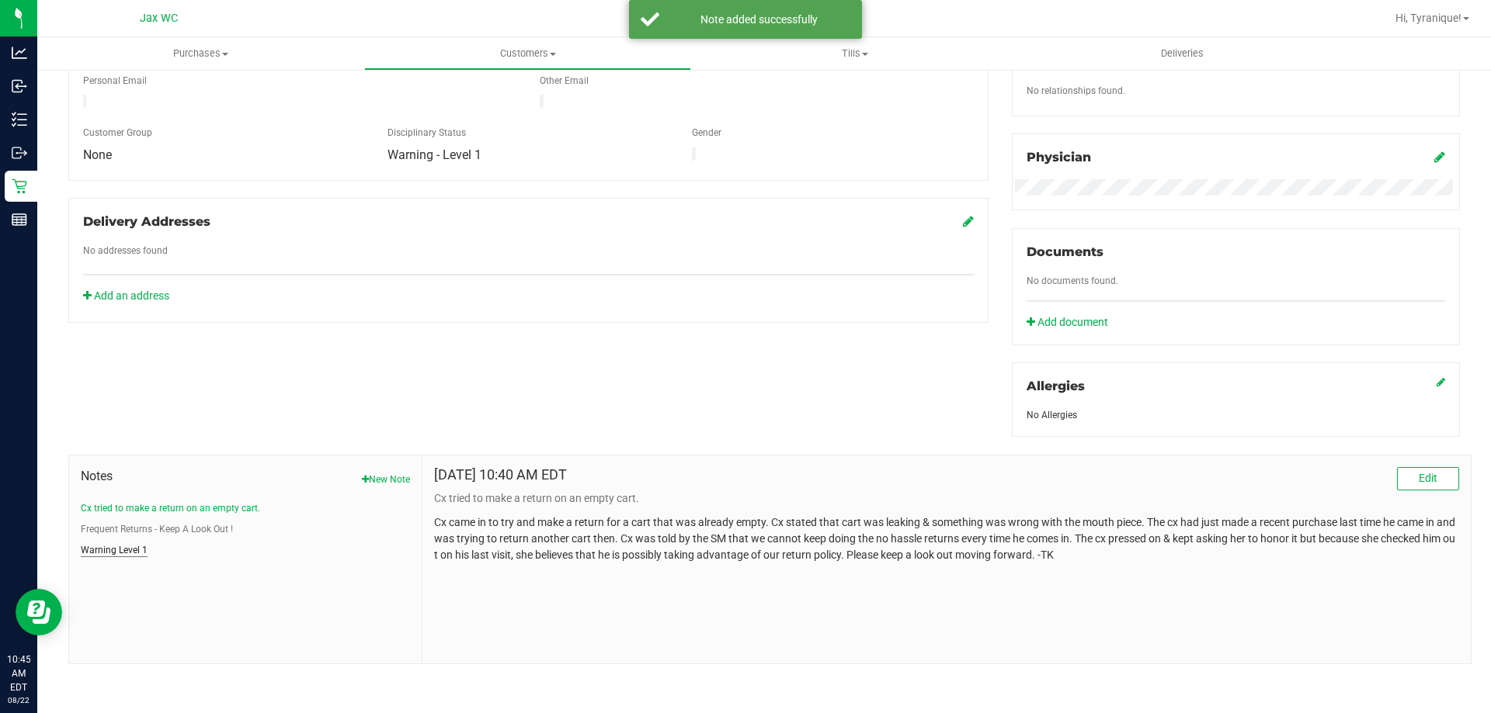
click at [121, 550] on button "Warning Level 1" at bounding box center [114, 550] width 67 height 14
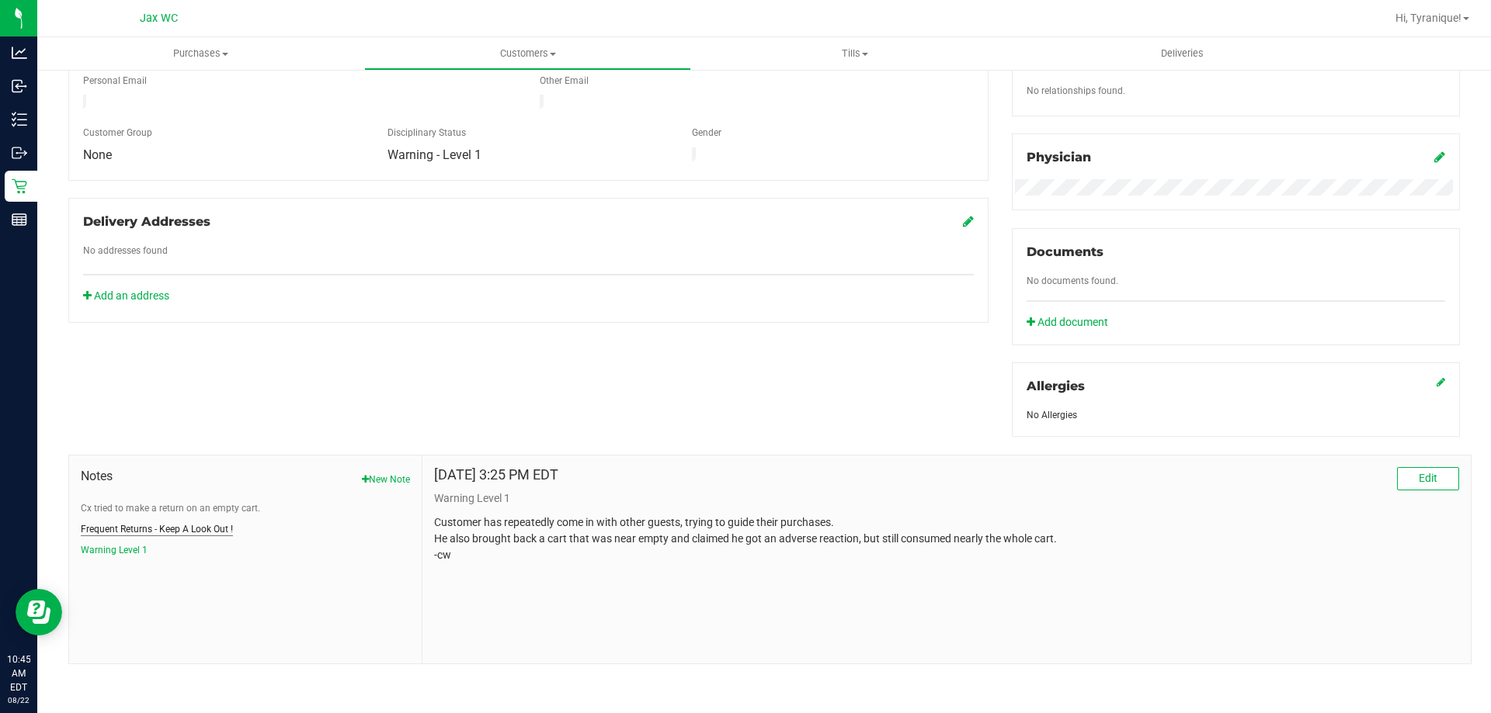
click at [184, 526] on button "Frequent Returns - Keep A Look Out !" at bounding box center [157, 530] width 152 height 14
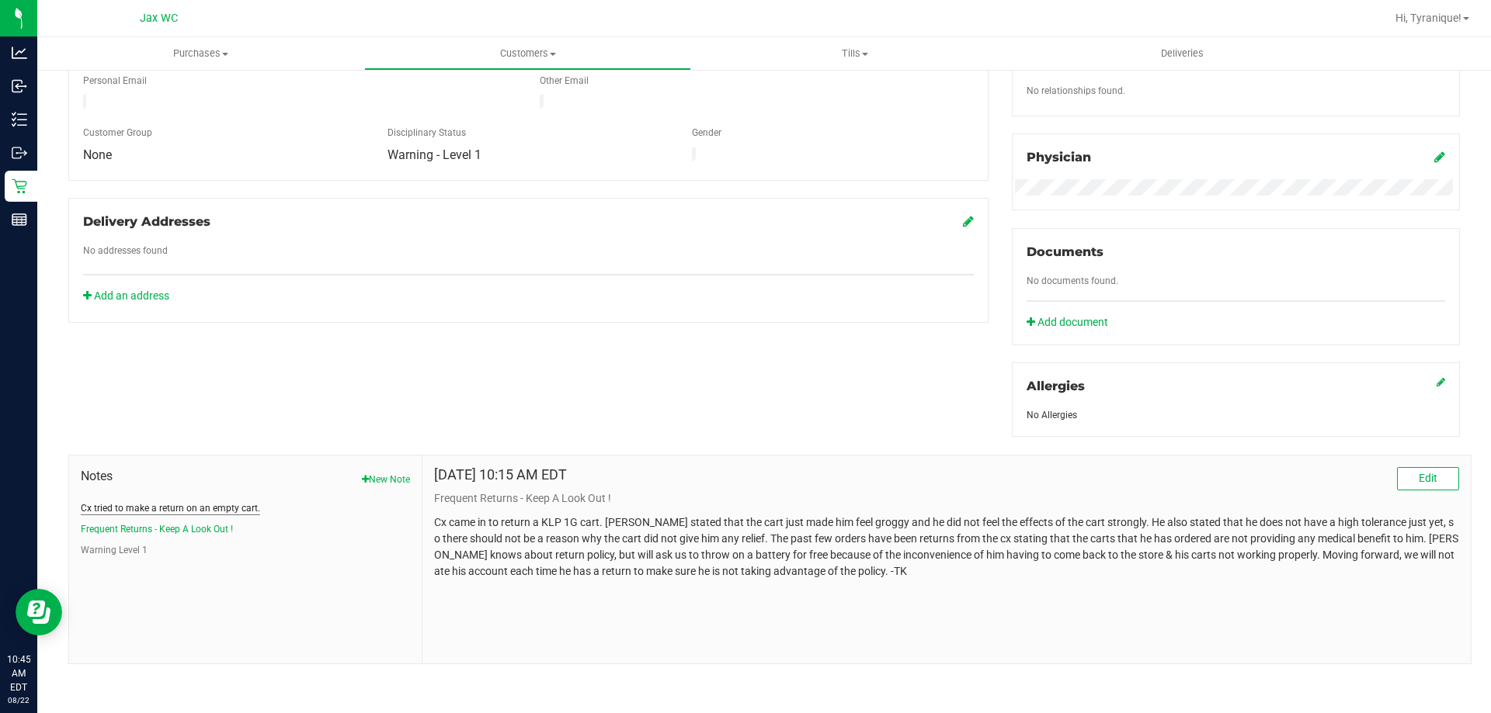
click at [194, 506] on button "Cx tried to make a return on an empty cart." at bounding box center [170, 509] width 179 height 14
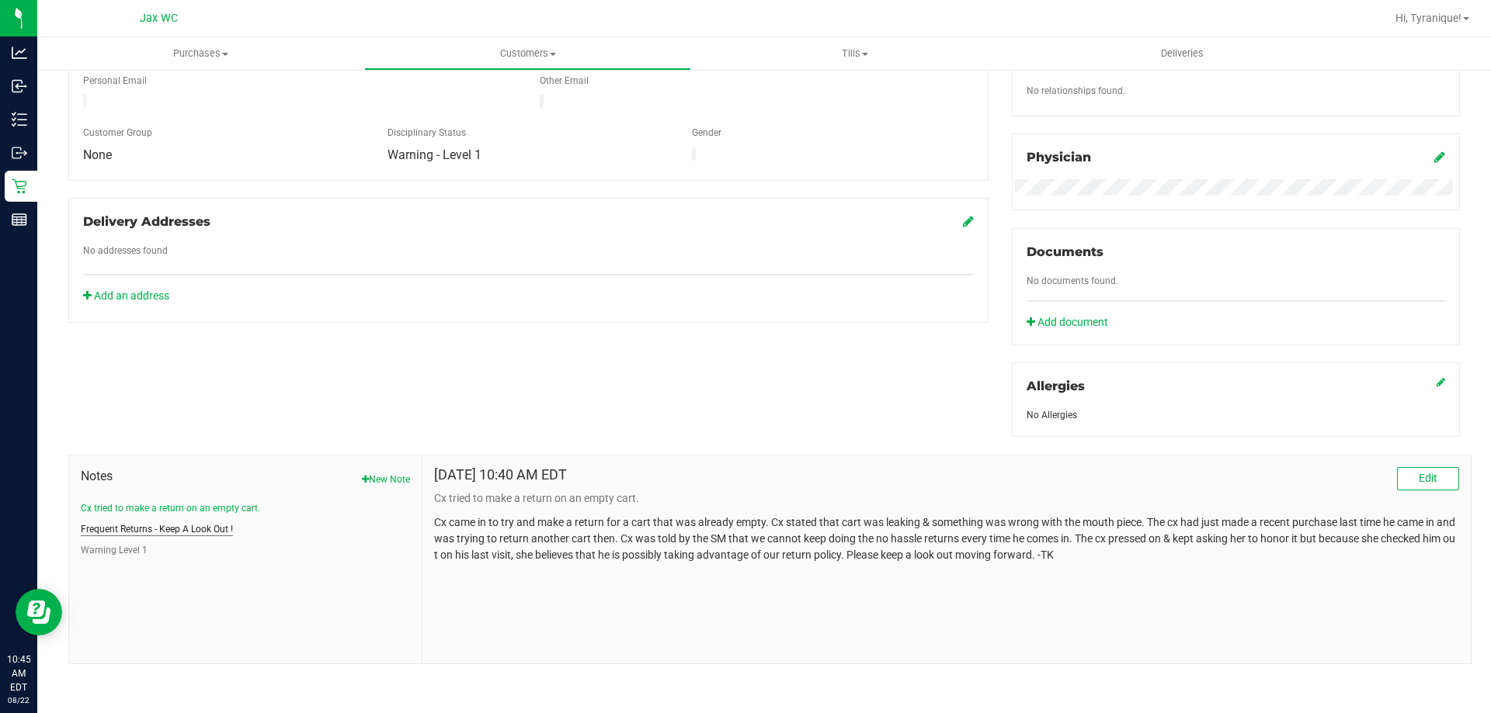
click at [225, 523] on button "Frequent Returns - Keep A Look Out !" at bounding box center [157, 530] width 152 height 14
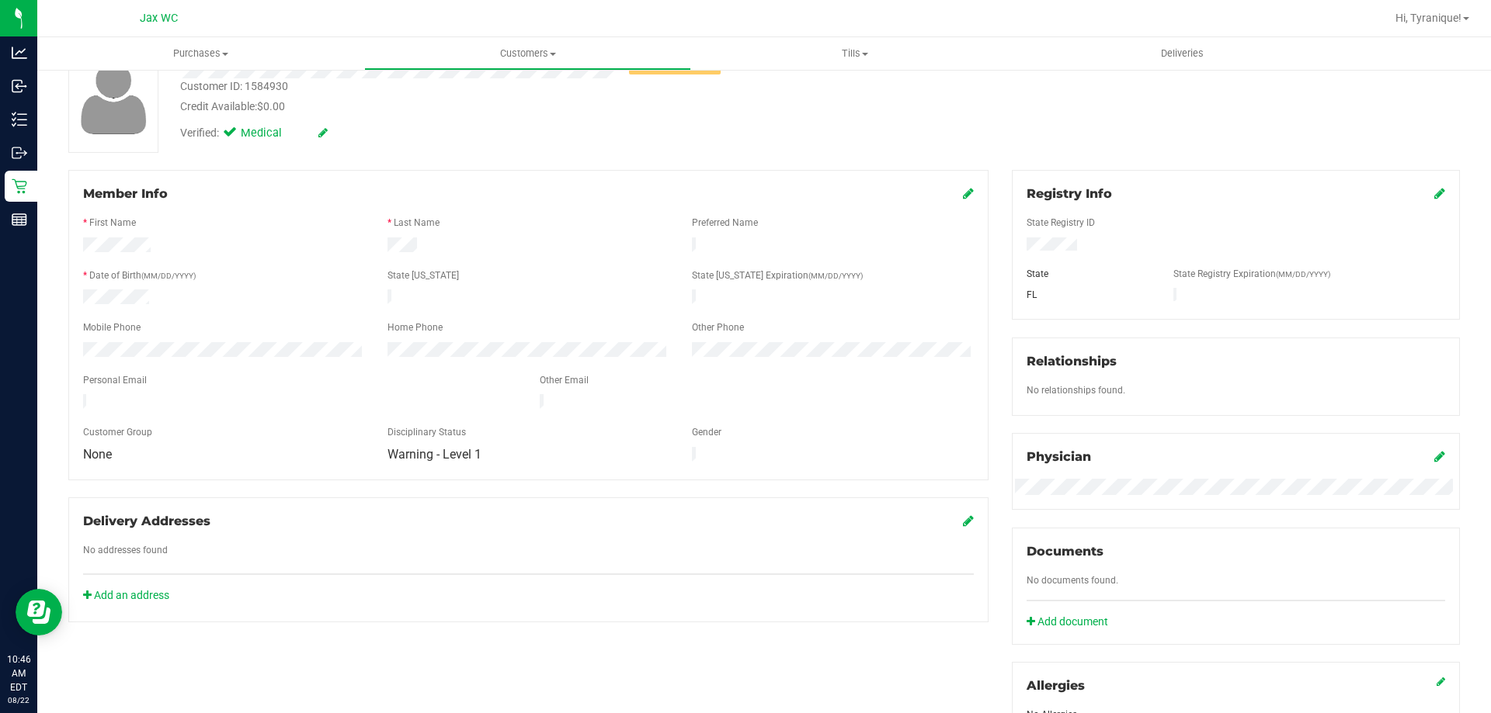
scroll to position [99, 0]
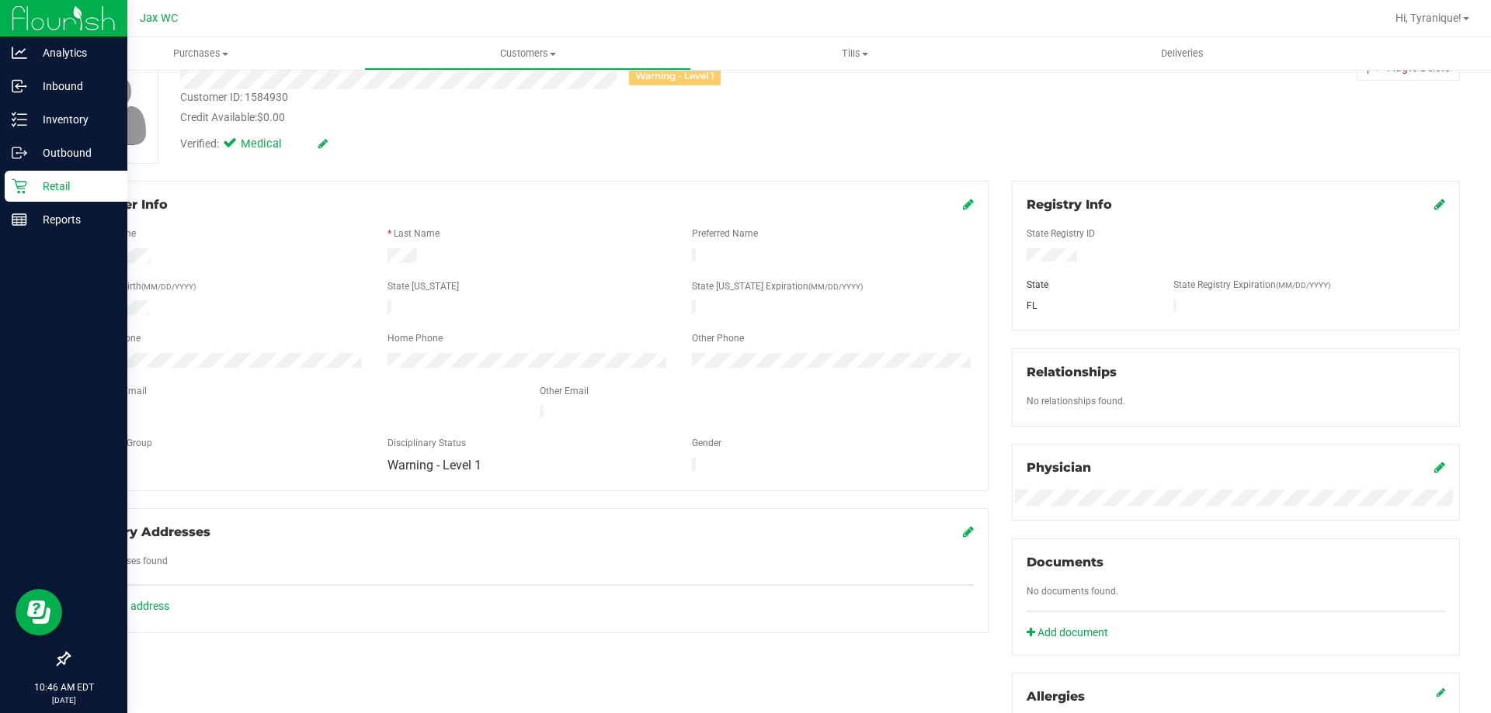
click at [15, 182] on icon at bounding box center [20, 187] width 16 height 16
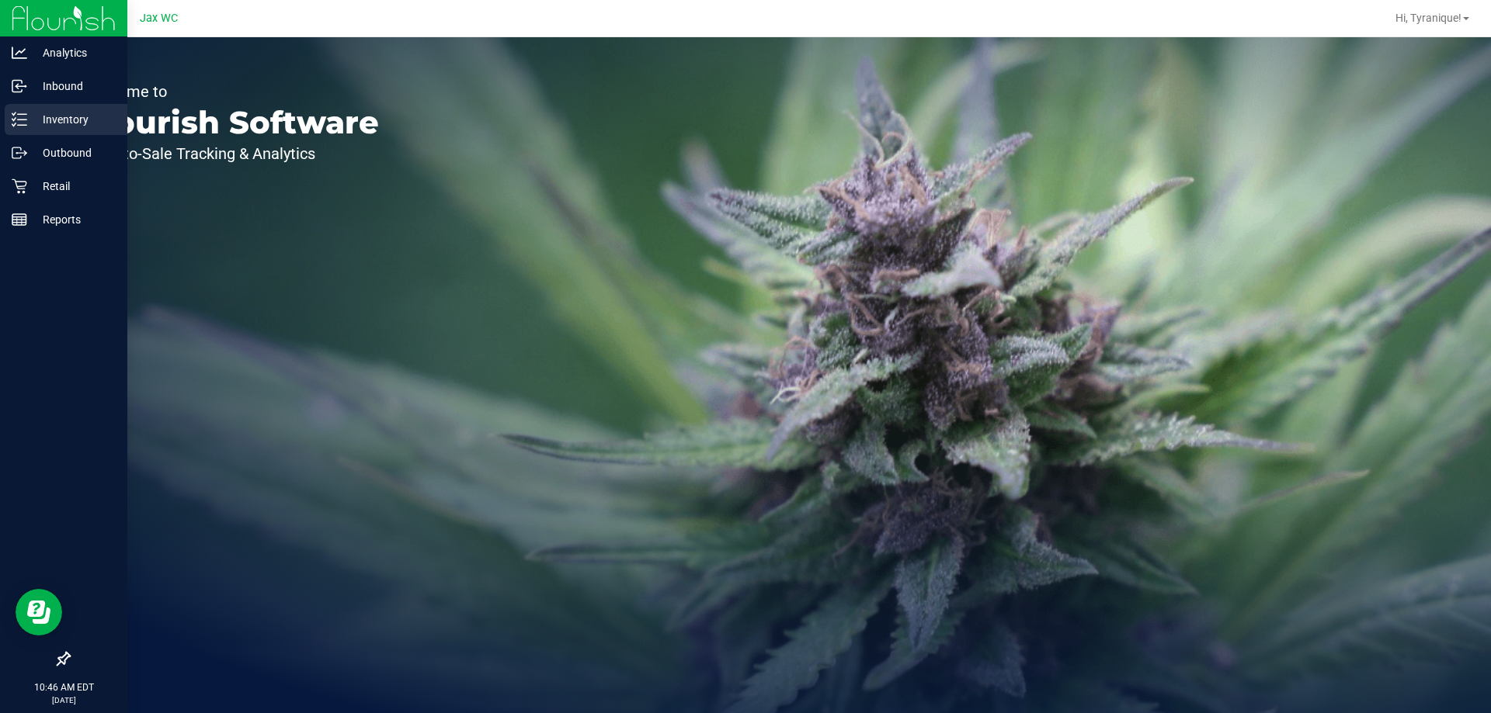
click at [21, 113] on icon at bounding box center [20, 120] width 16 height 16
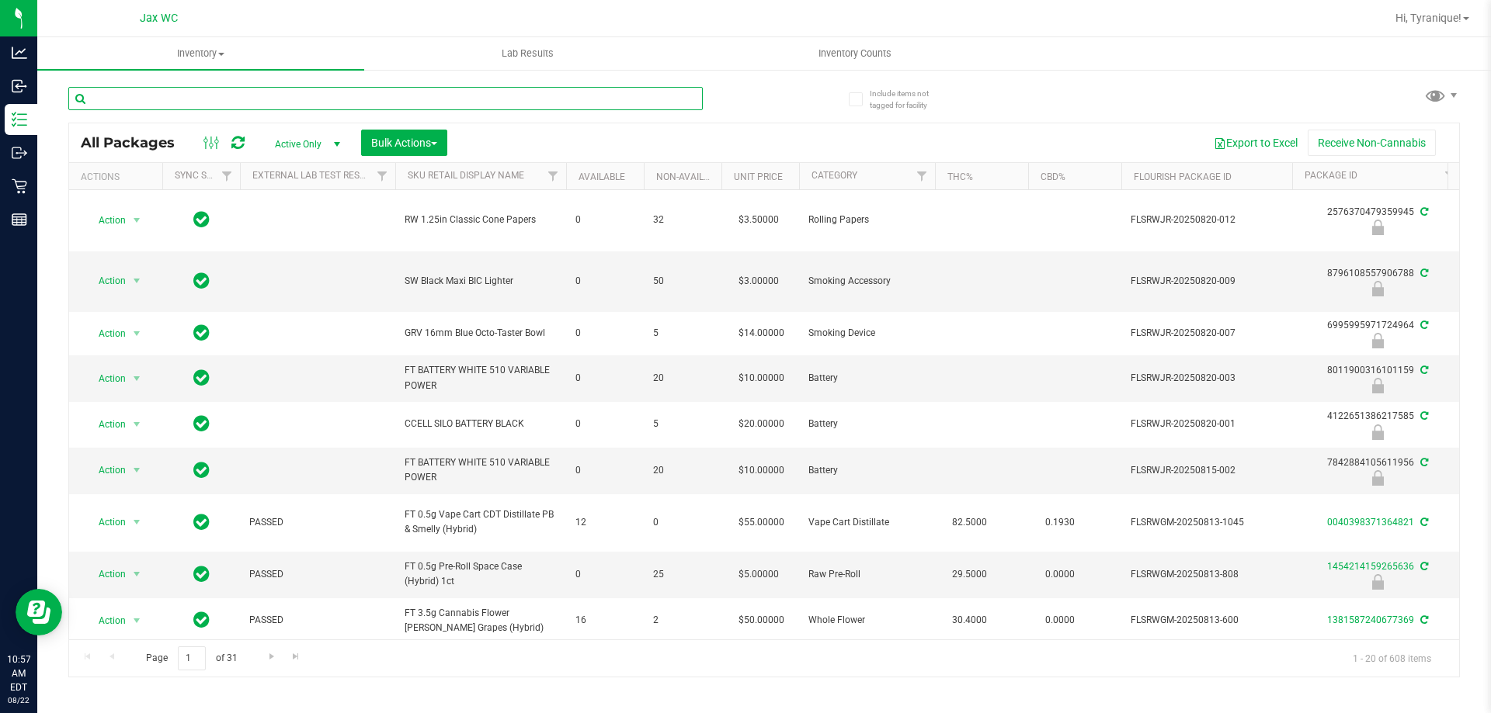
click at [428, 95] on input "text" at bounding box center [385, 98] width 634 height 23
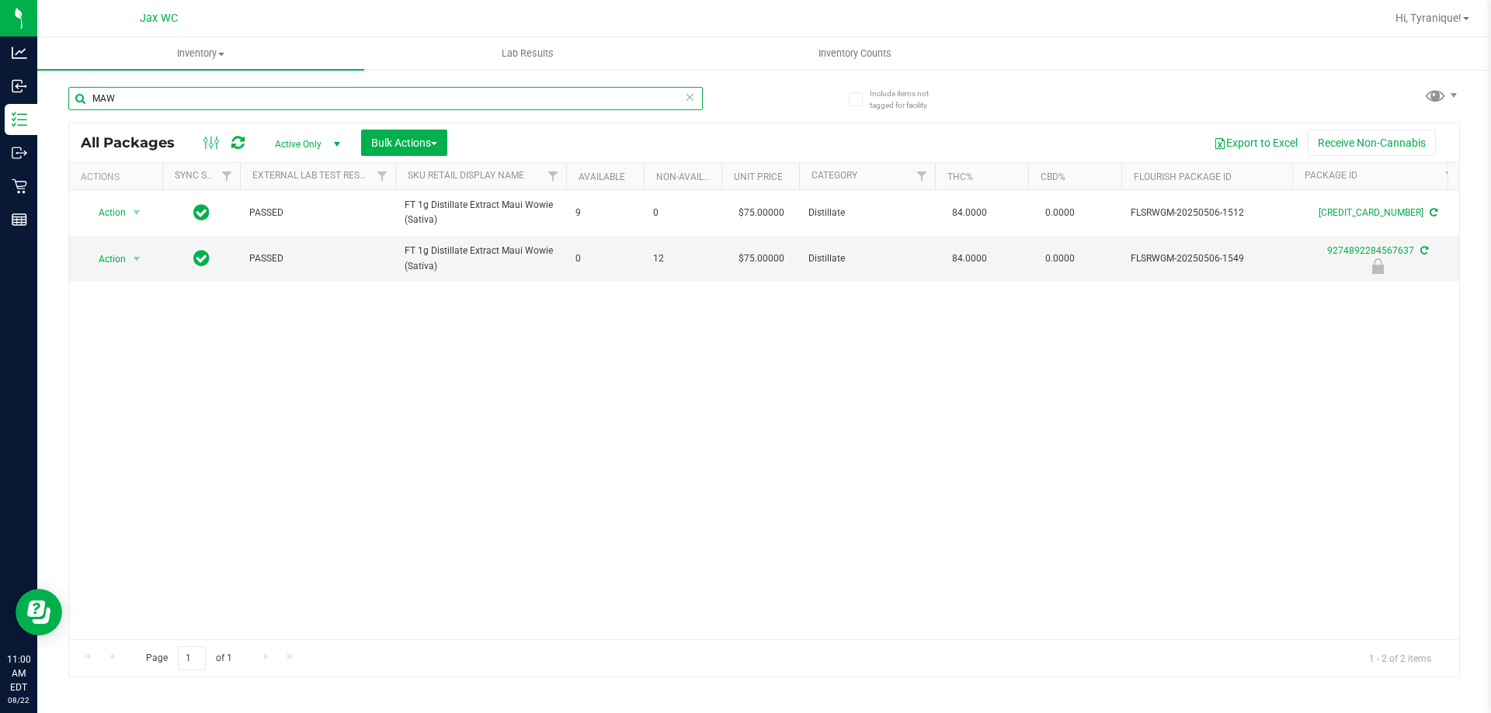
click at [463, 98] on input "MAW" at bounding box center [385, 98] width 634 height 23
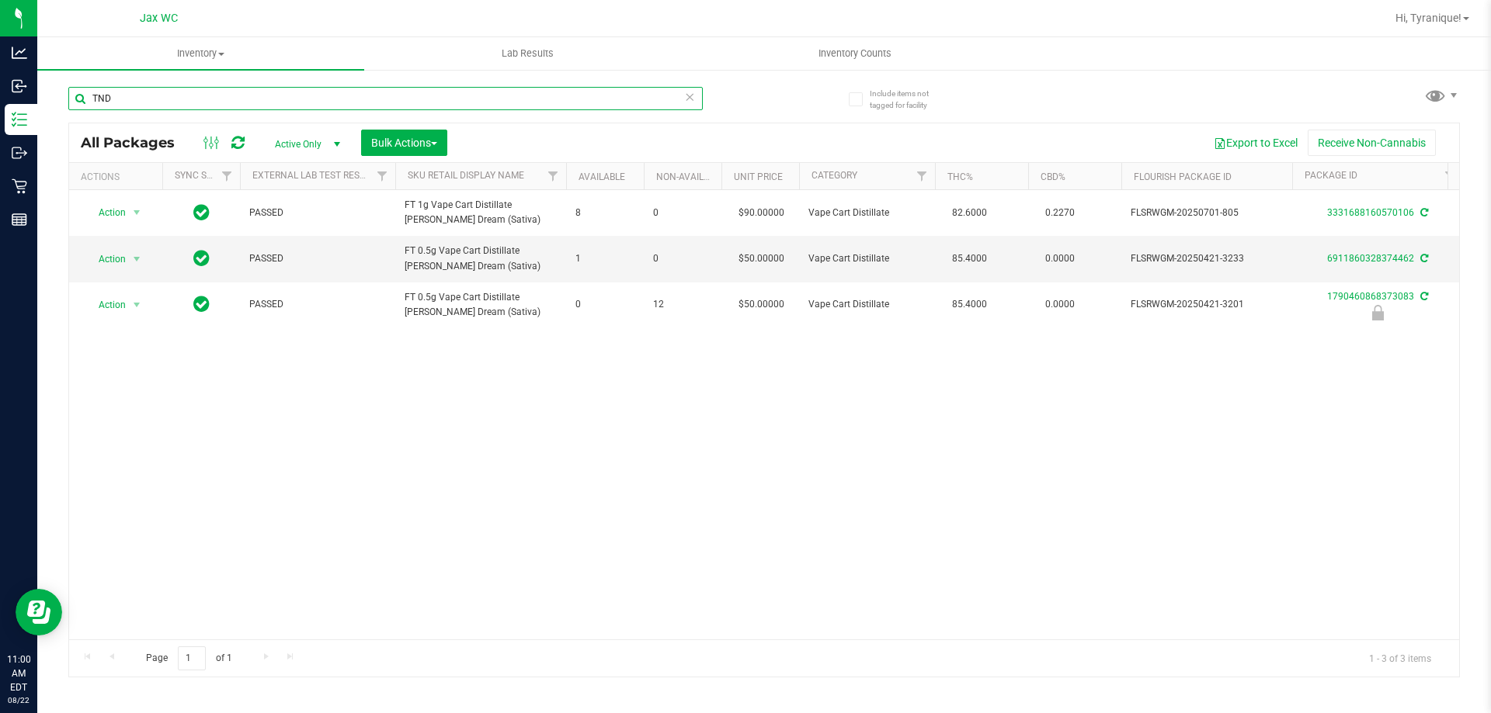
click at [535, 92] on input "TND" at bounding box center [385, 98] width 634 height 23
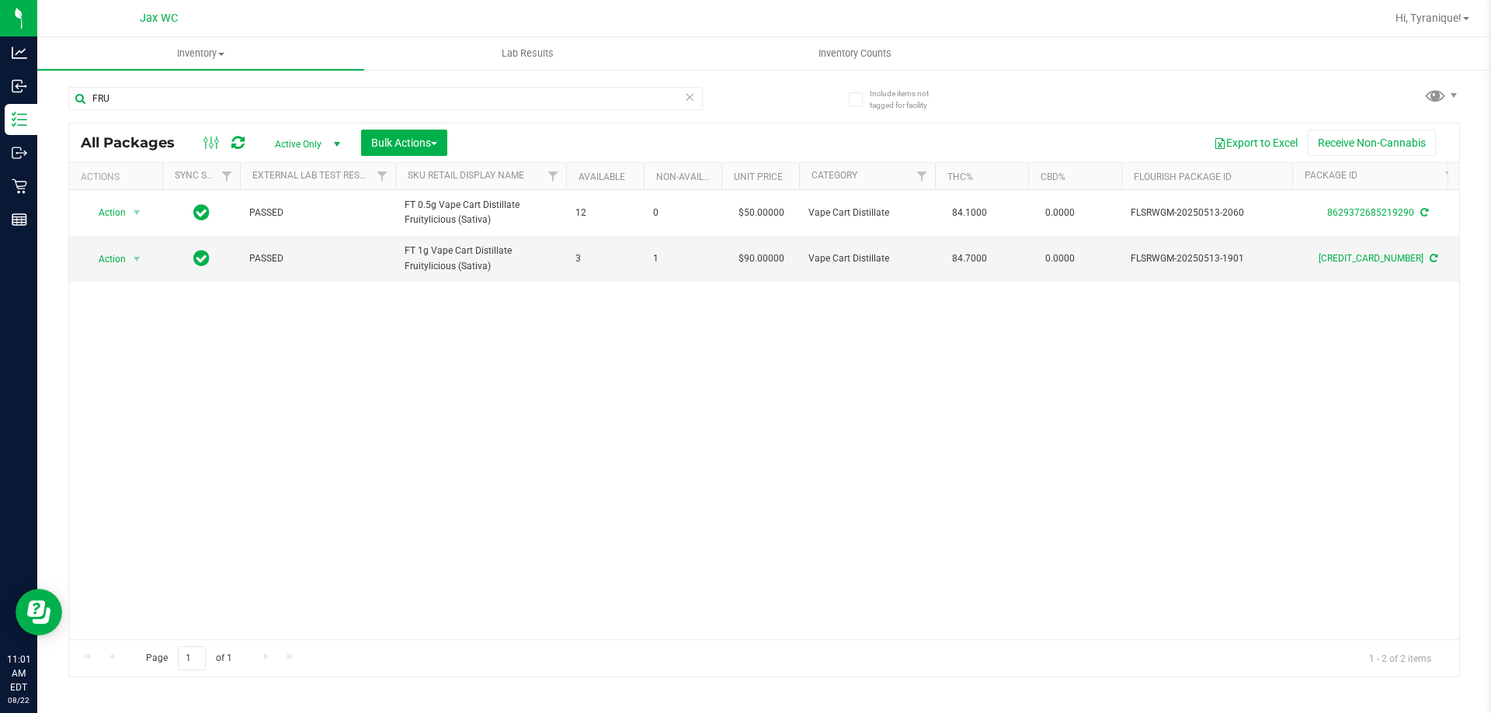
click at [389, 111] on div "FRU" at bounding box center [385, 105] width 634 height 36
click at [381, 94] on input "FRU" at bounding box center [385, 98] width 634 height 23
click at [381, 92] on input "FRU" at bounding box center [385, 98] width 634 height 23
type input "F"
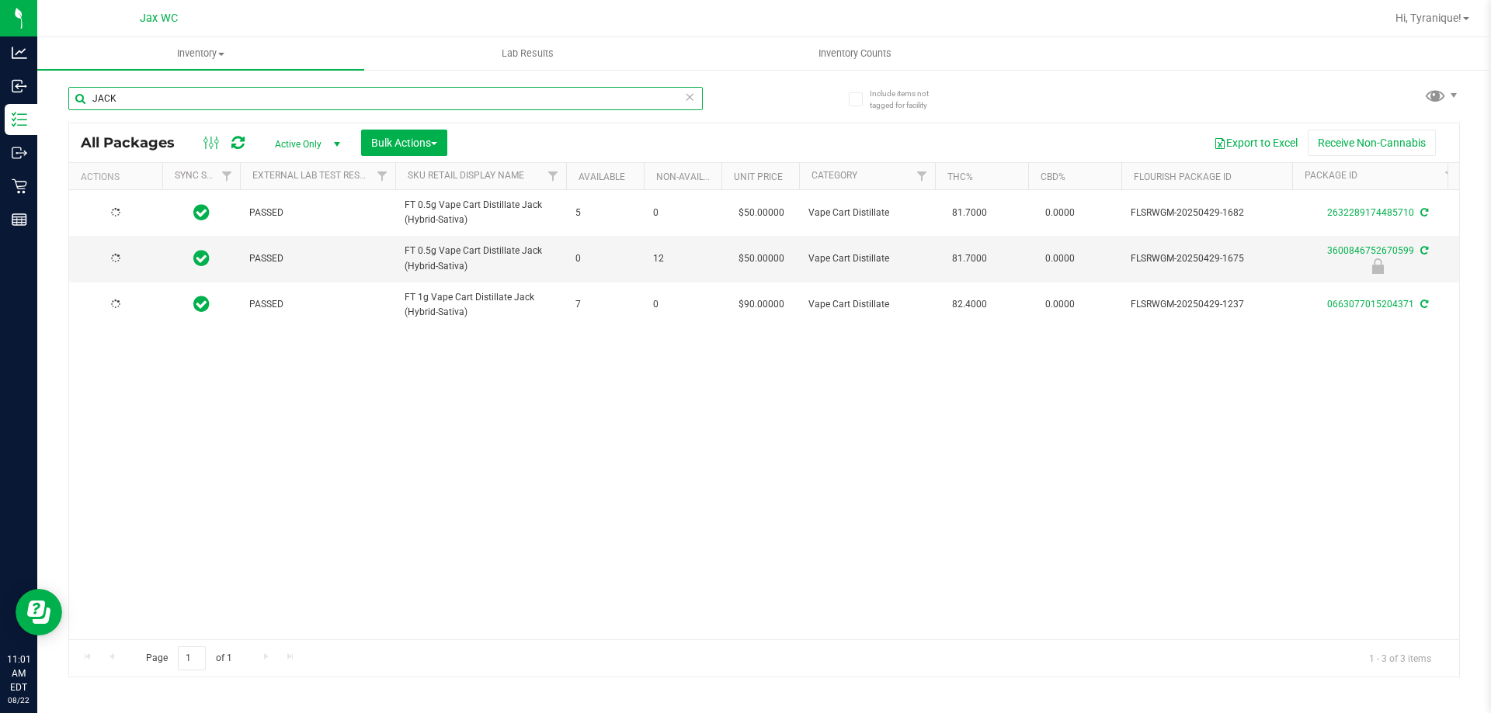
type input "JACK"
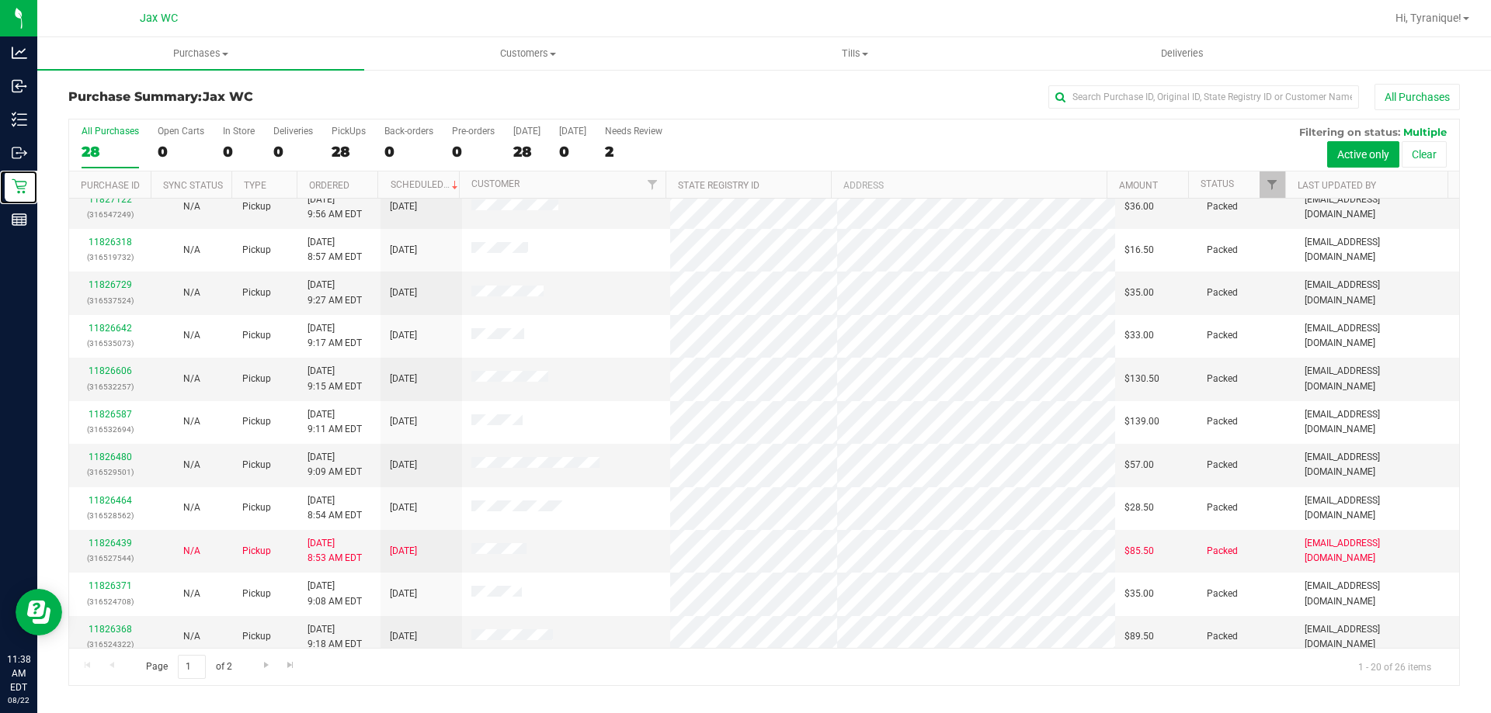
scroll to position [410, 0]
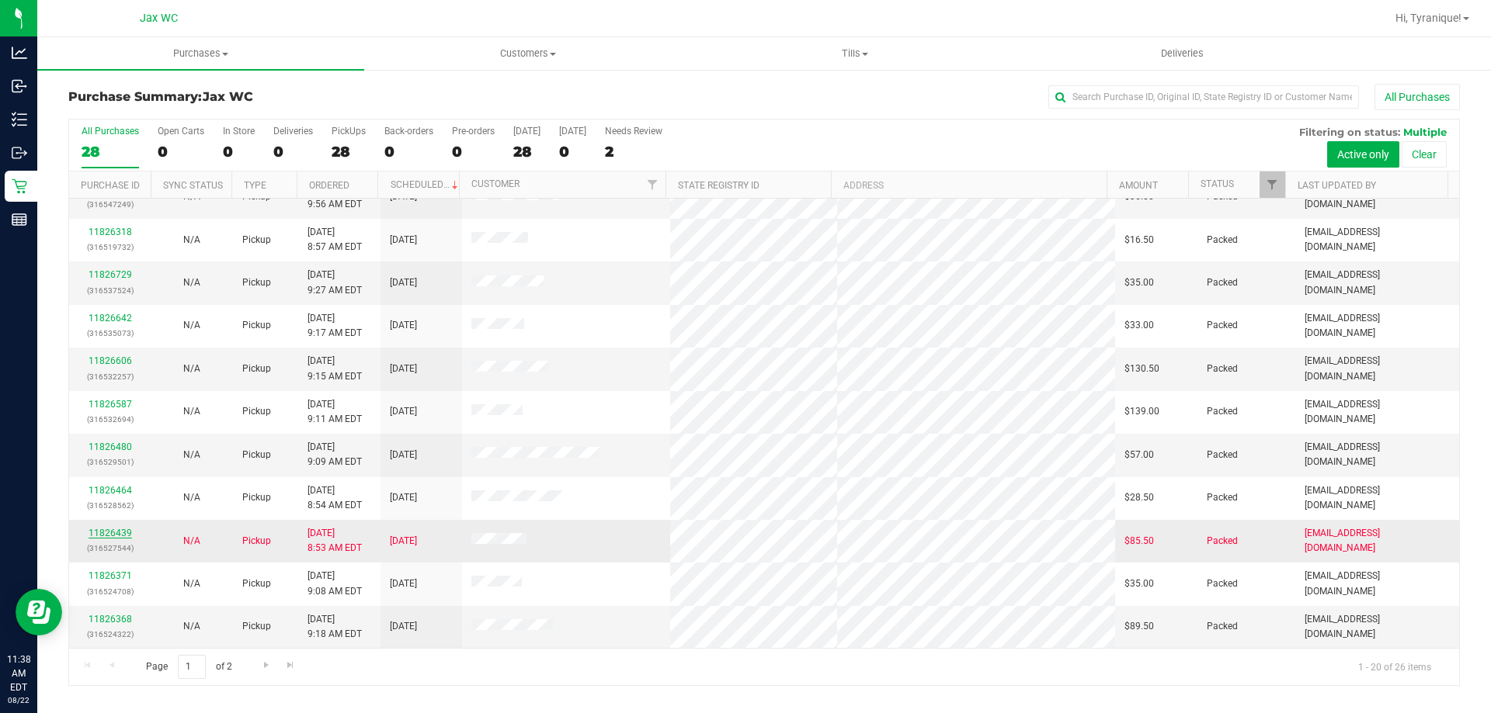
click at [124, 530] on link "11826439" at bounding box center [110, 533] width 43 height 11
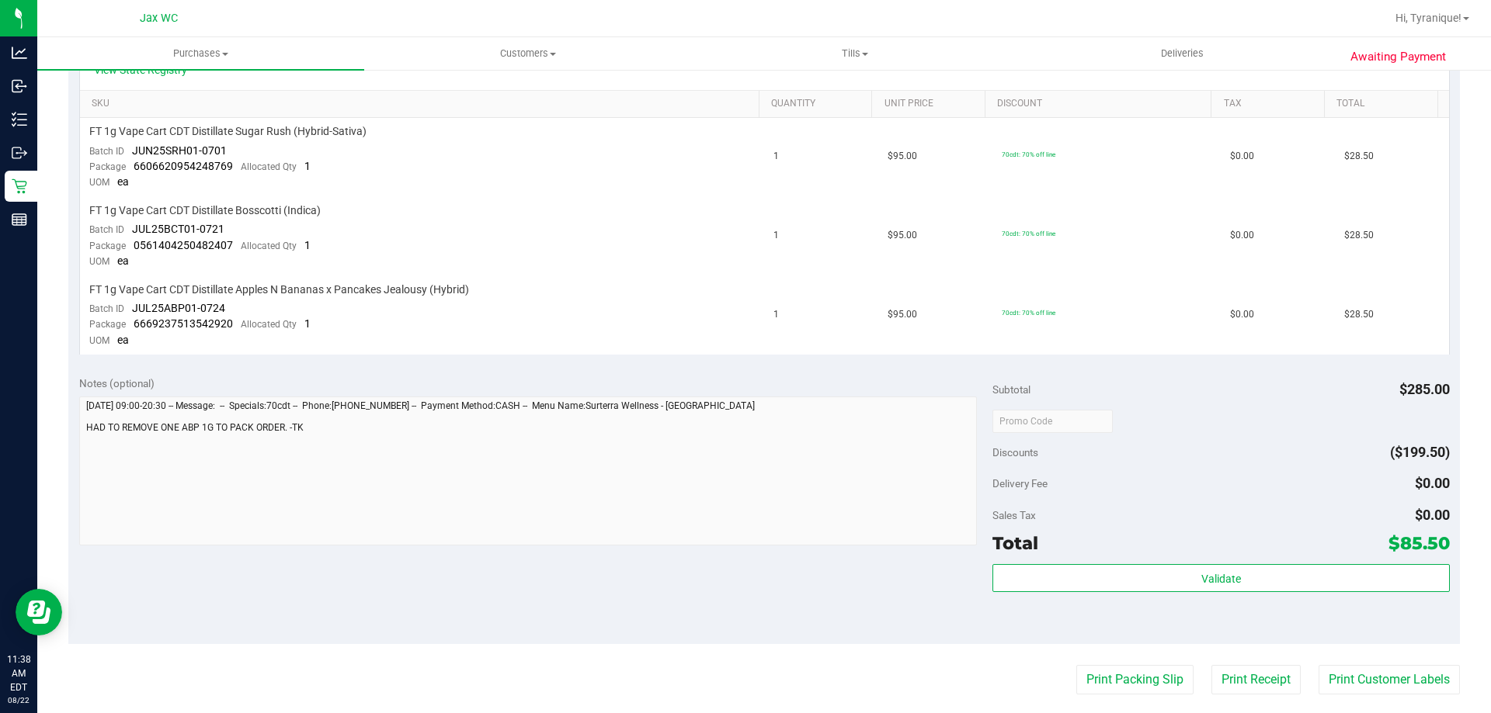
scroll to position [388, 0]
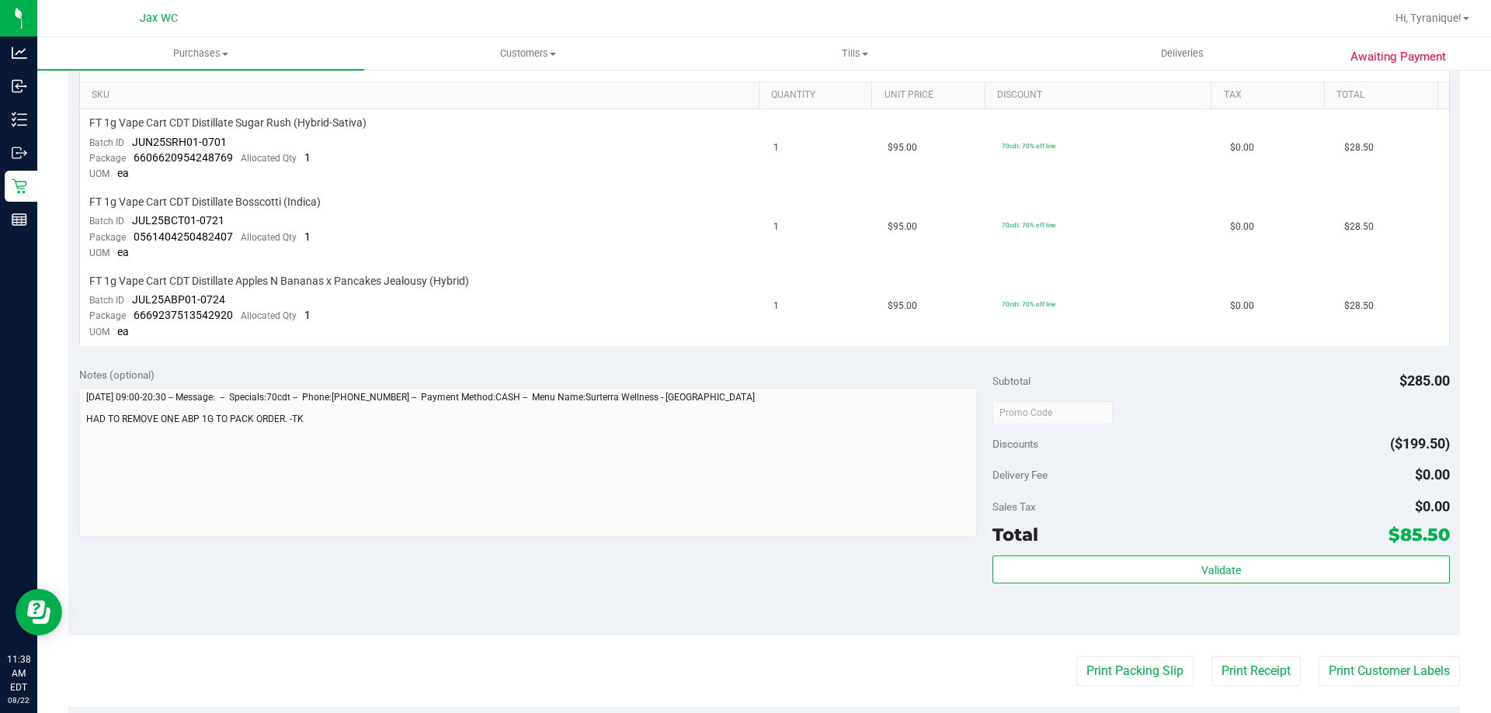
click at [1156, 550] on div "Subtotal $285.00 Discounts ($199.50) Delivery Fee $0.00 Sales Tax $0.00 Total $…" at bounding box center [1220, 496] width 457 height 259
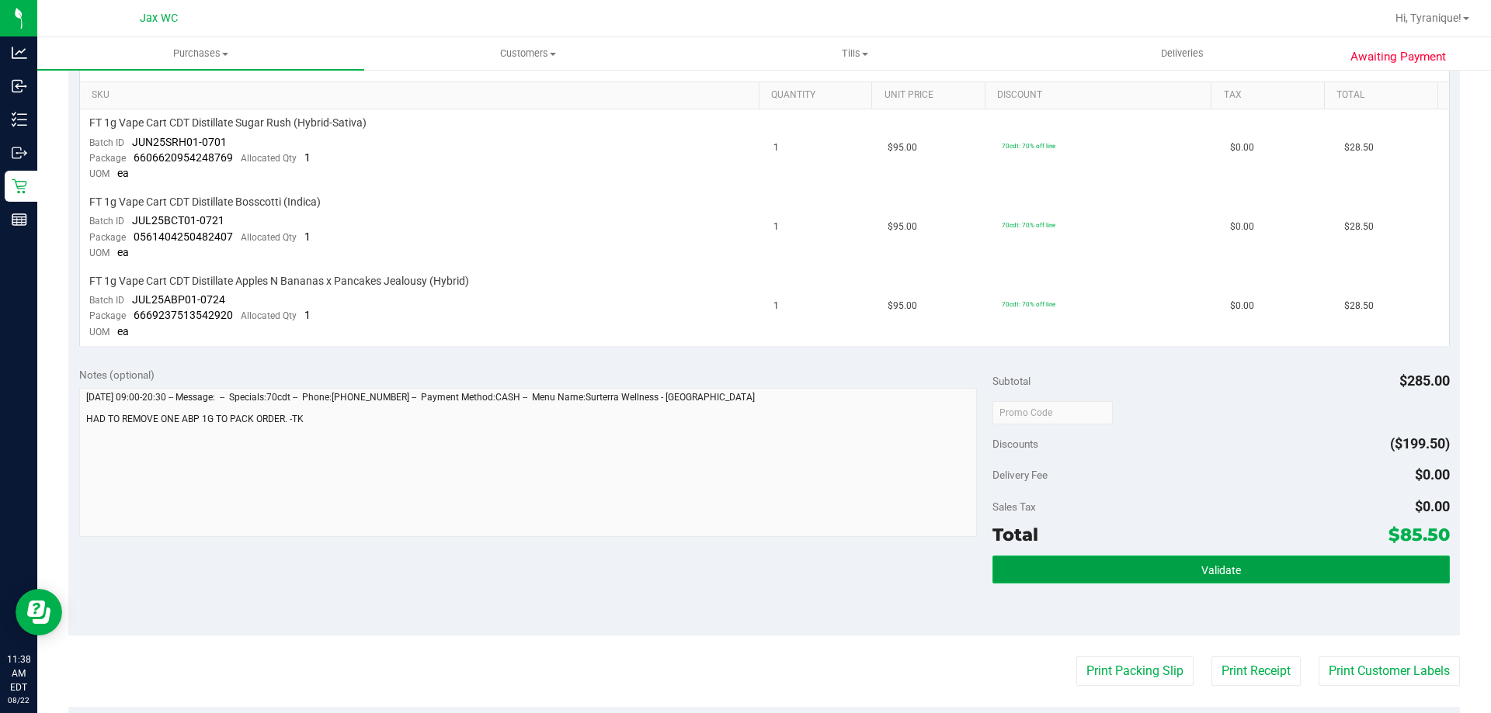
click at [1154, 558] on button "Validate" at bounding box center [1220, 570] width 457 height 28
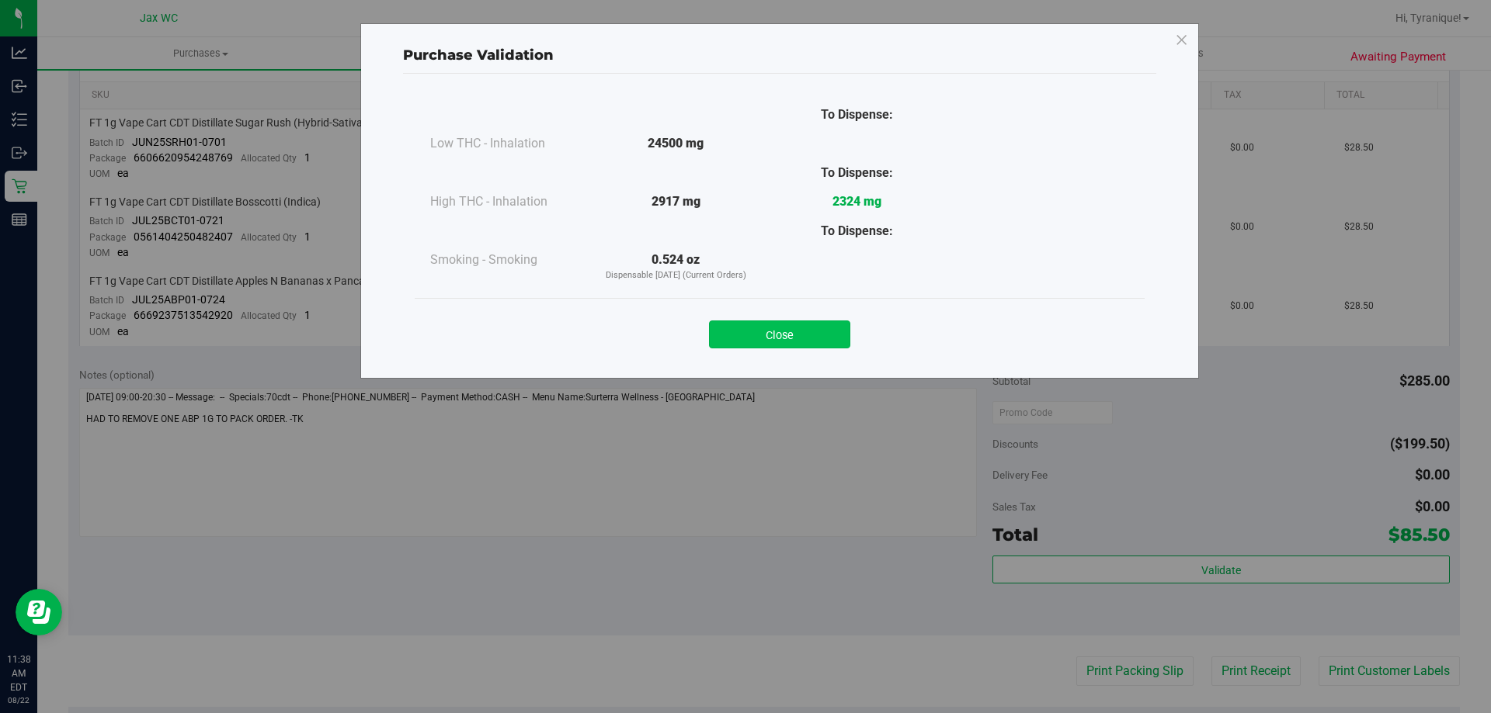
click at [814, 342] on button "Close" at bounding box center [779, 335] width 141 height 28
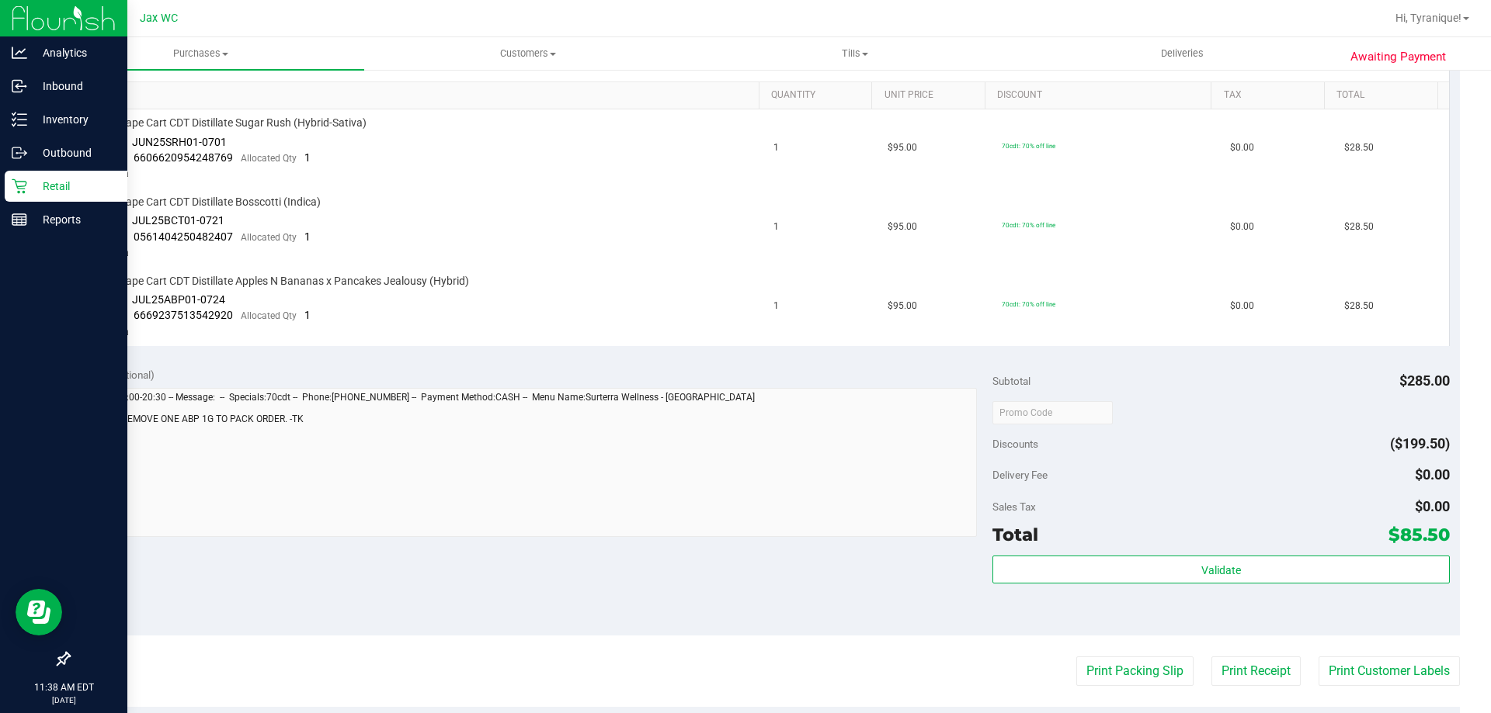
click at [0, 185] on link "Retail" at bounding box center [63, 187] width 127 height 33
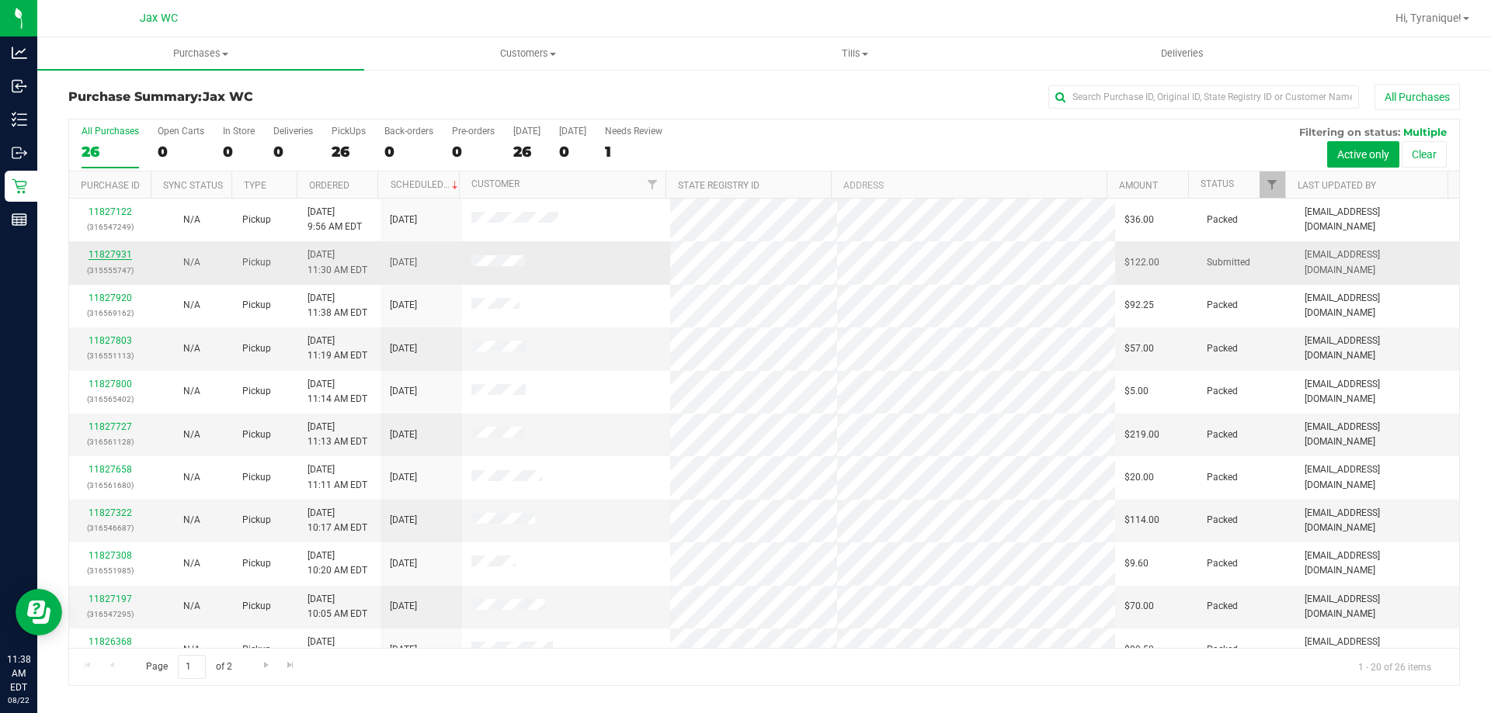
click at [122, 251] on link "11827931" at bounding box center [110, 254] width 43 height 11
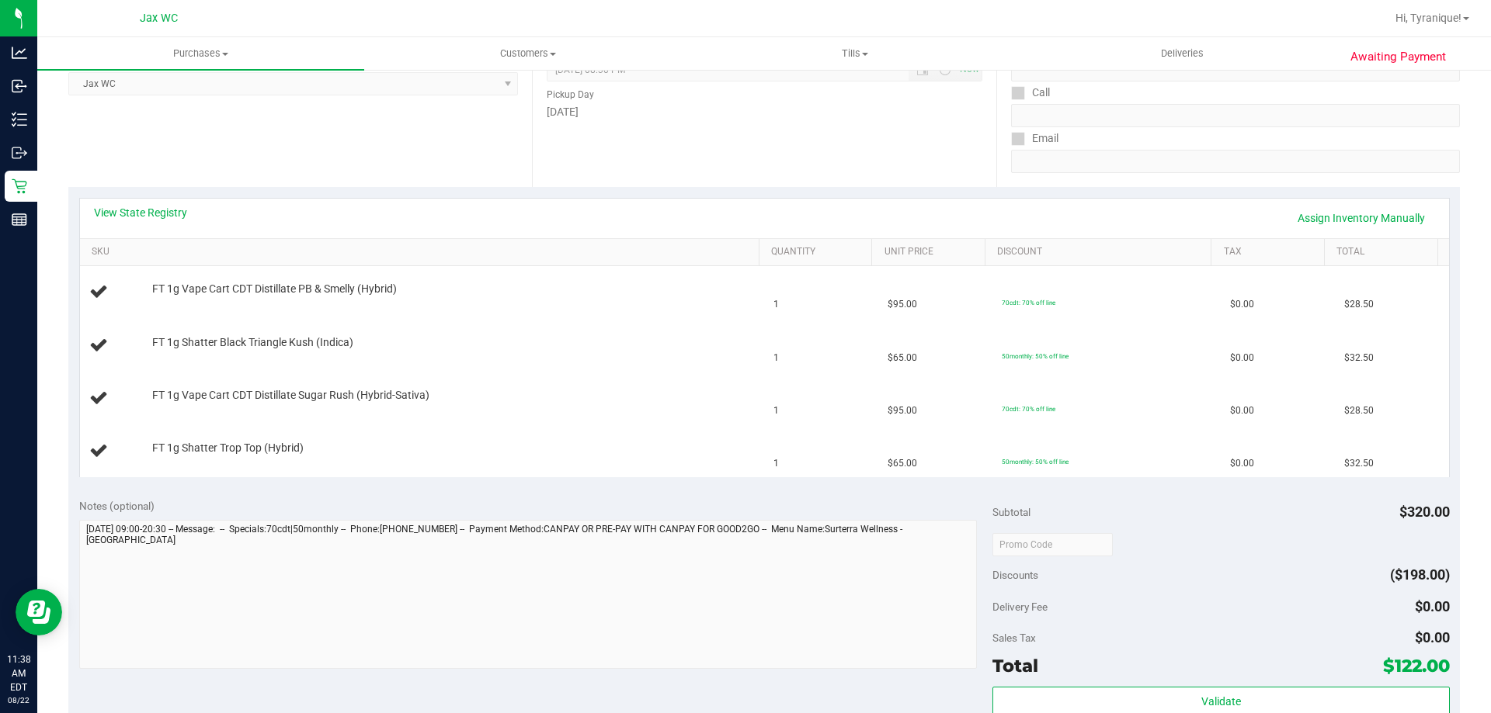
scroll to position [233, 0]
click at [165, 210] on link "View State Registry" at bounding box center [140, 211] width 93 height 16
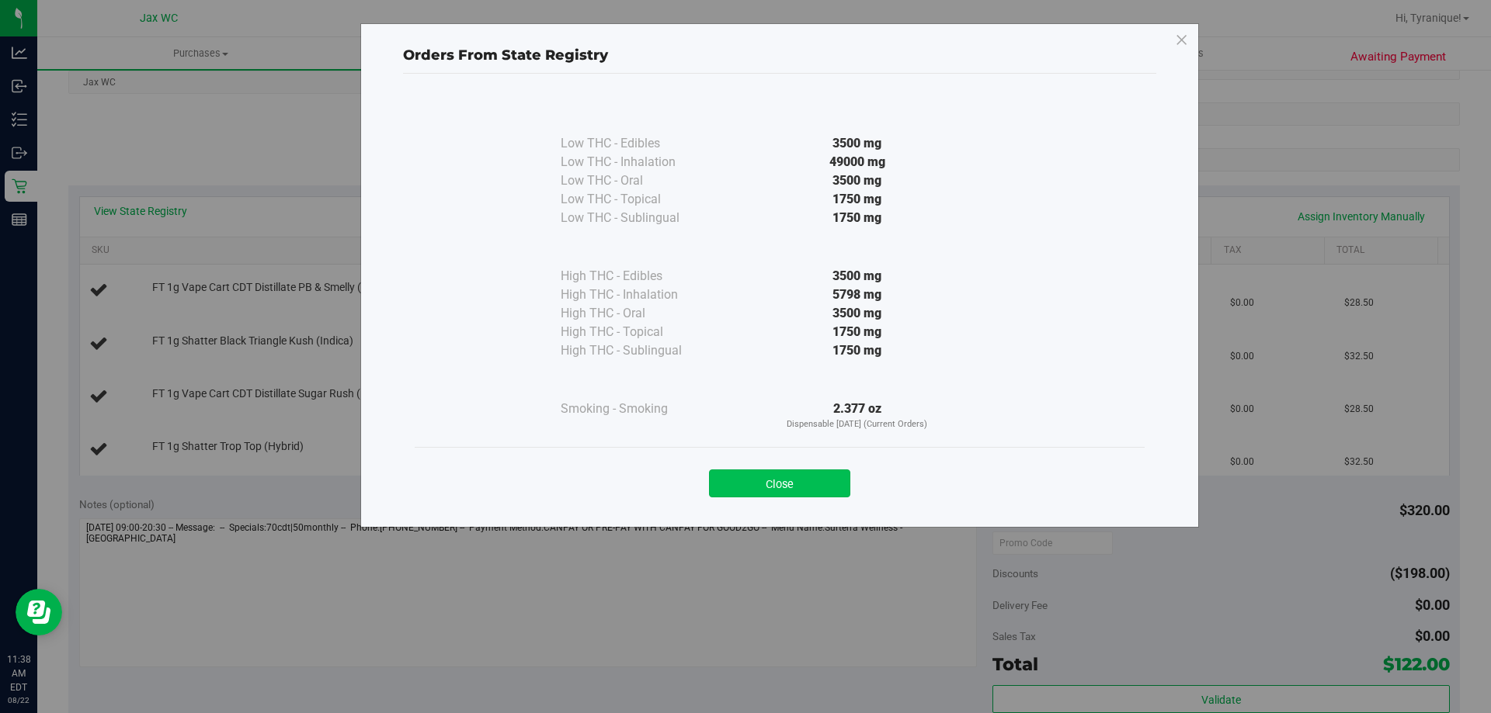
click at [724, 484] on button "Close" at bounding box center [779, 484] width 141 height 28
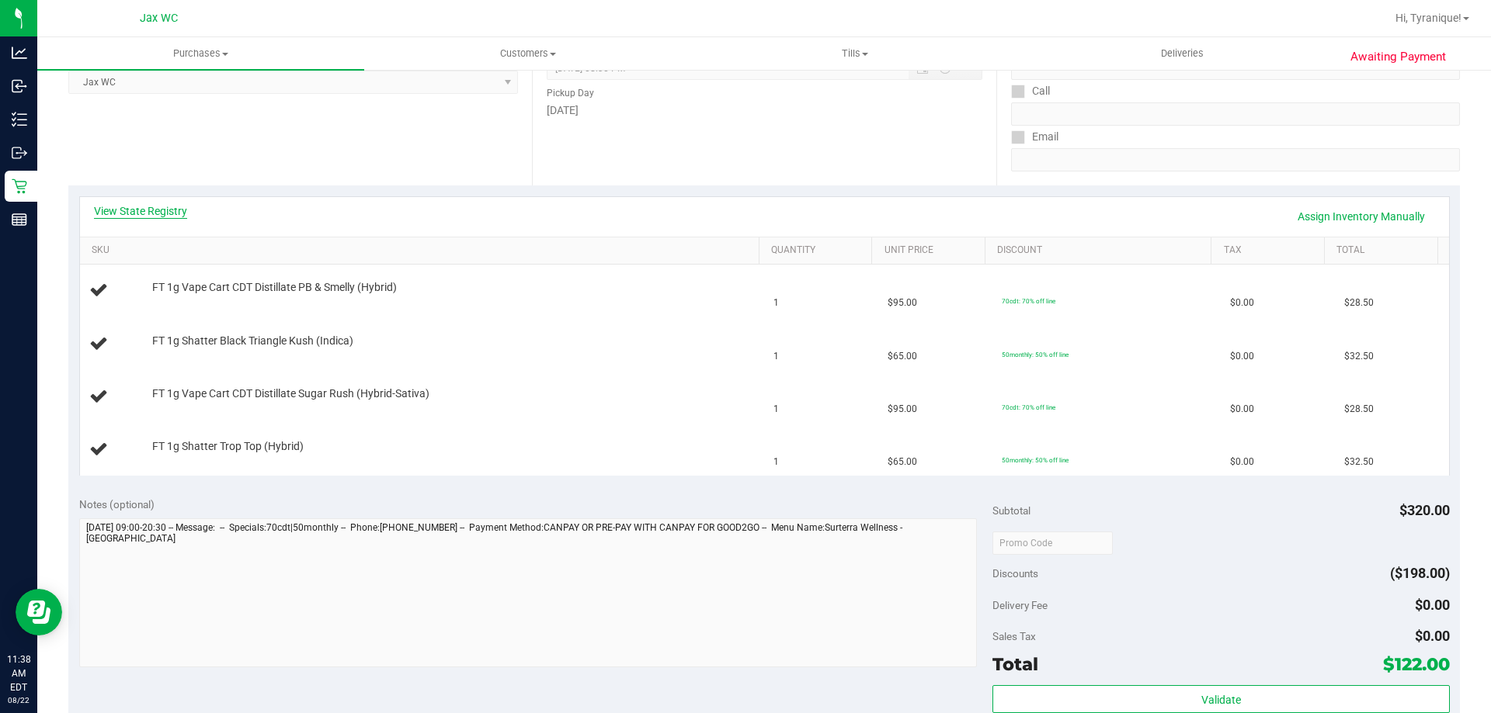
click at [126, 209] on link "View State Registry" at bounding box center [140, 211] width 93 height 16
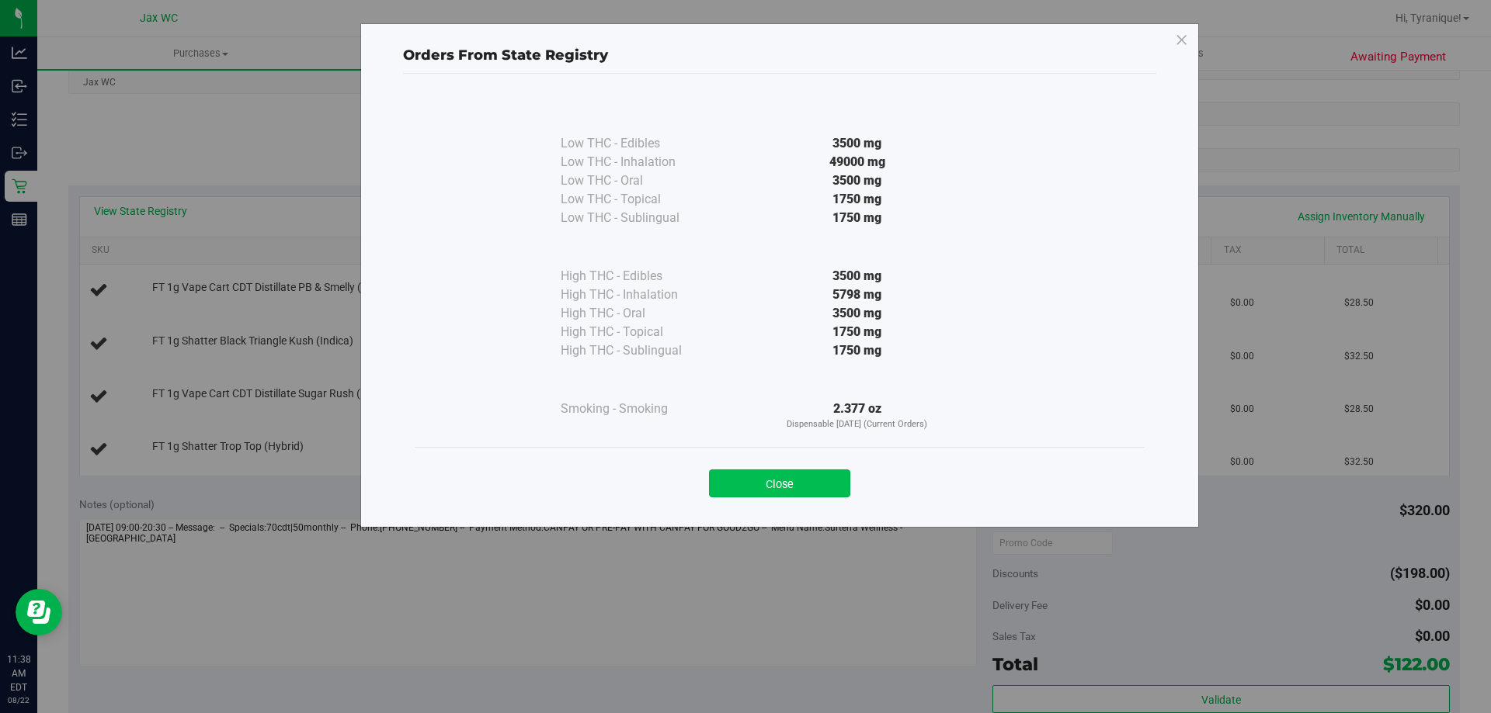
click at [762, 480] on button "Close" at bounding box center [779, 484] width 141 height 28
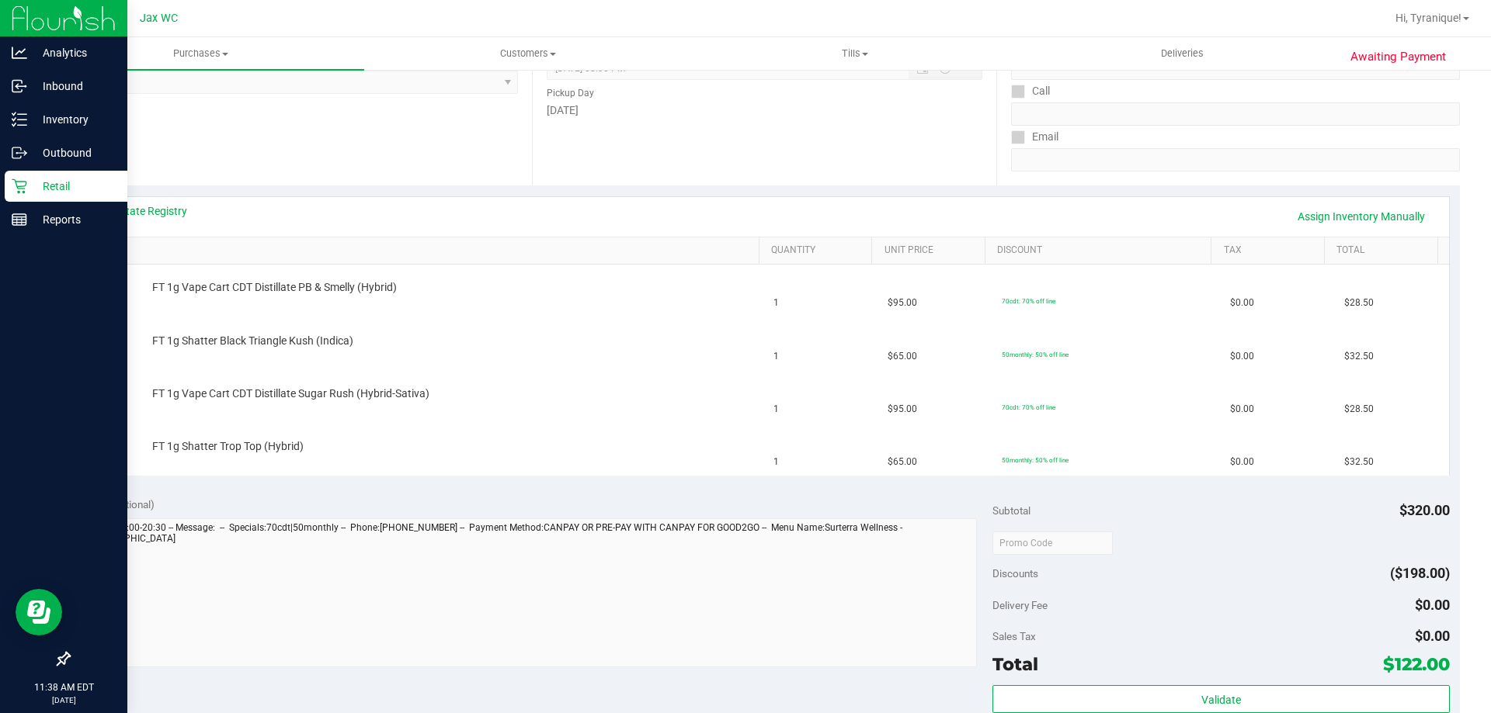
click at [32, 185] on p "Retail" at bounding box center [73, 186] width 93 height 19
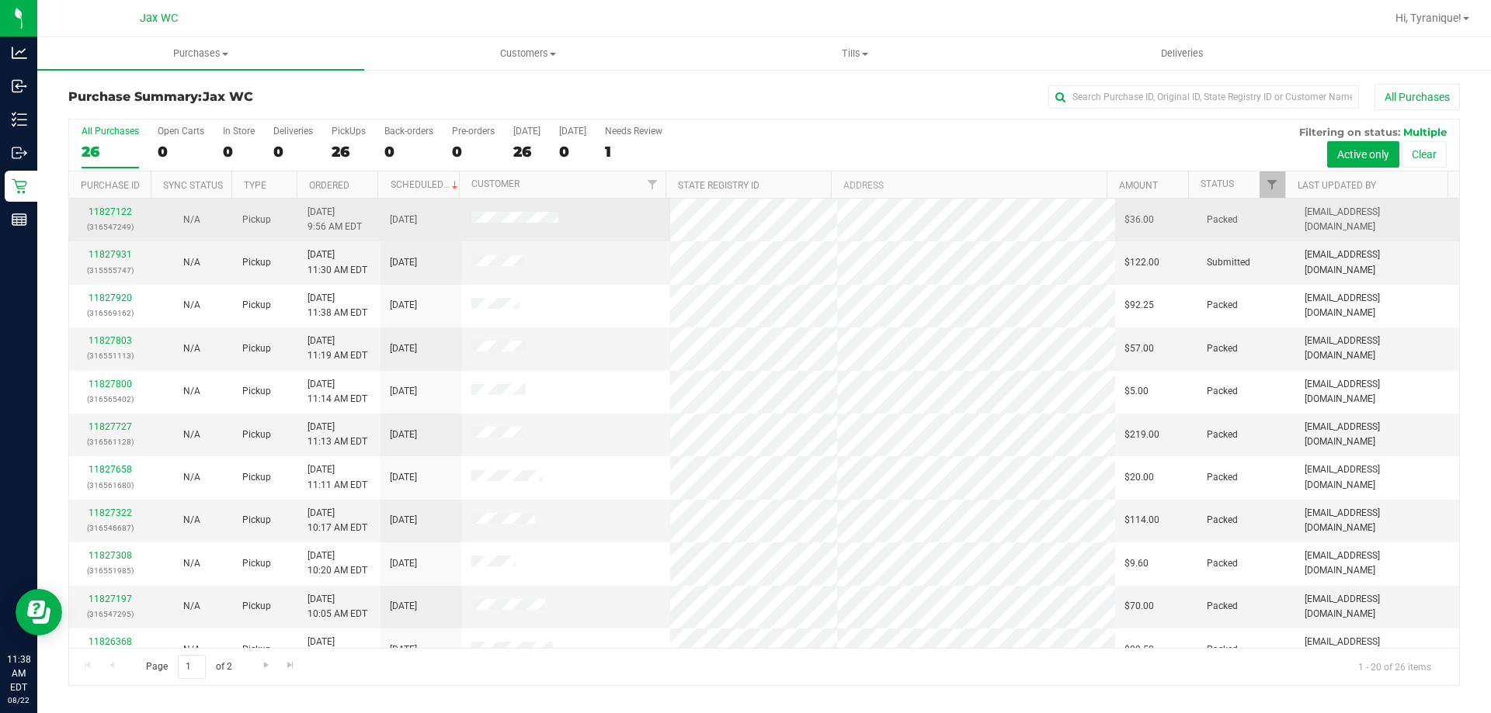
click at [121, 205] on div "11827122 (316547249)" at bounding box center [109, 220] width 63 height 30
click at [121, 209] on link "11827122" at bounding box center [110, 212] width 43 height 11
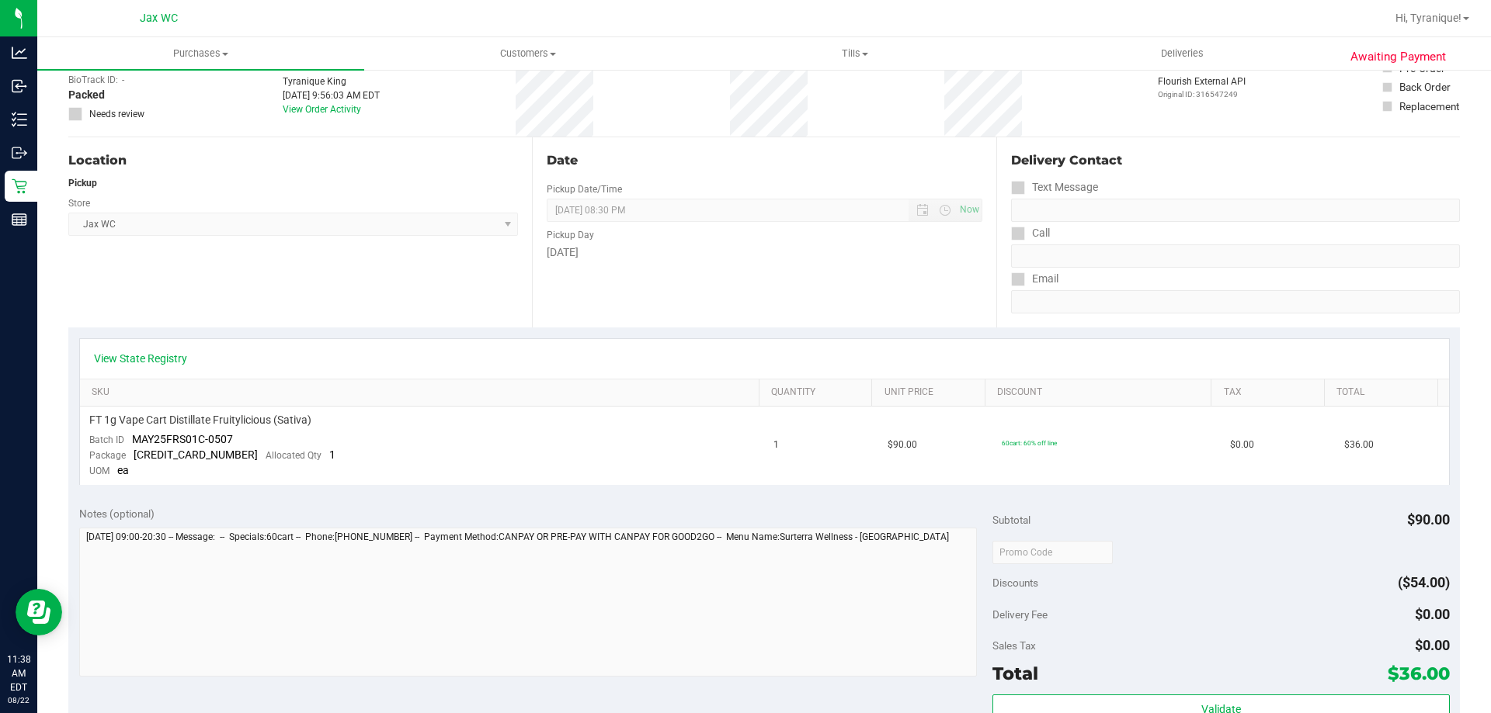
scroll to position [233, 0]
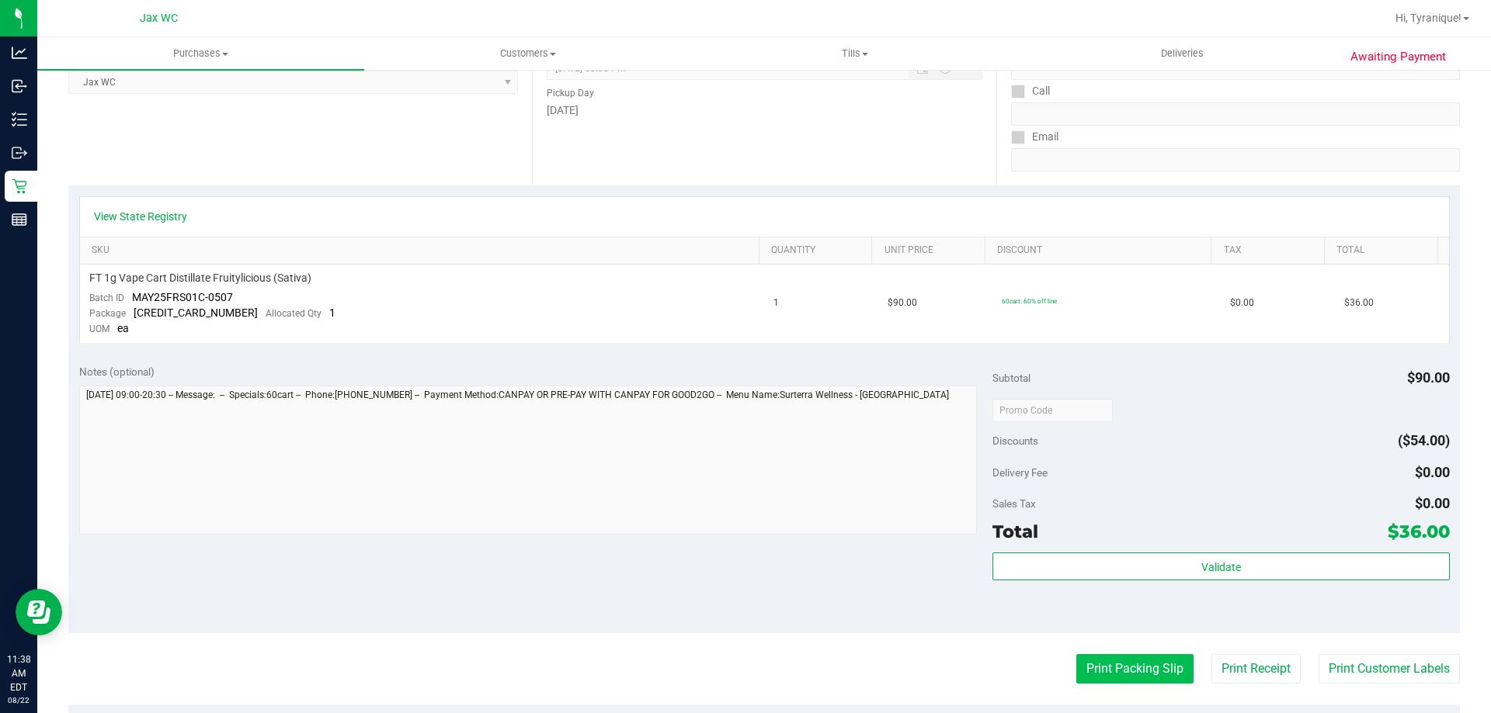
click at [1116, 682] on button "Print Packing Slip" at bounding box center [1134, 669] width 117 height 30
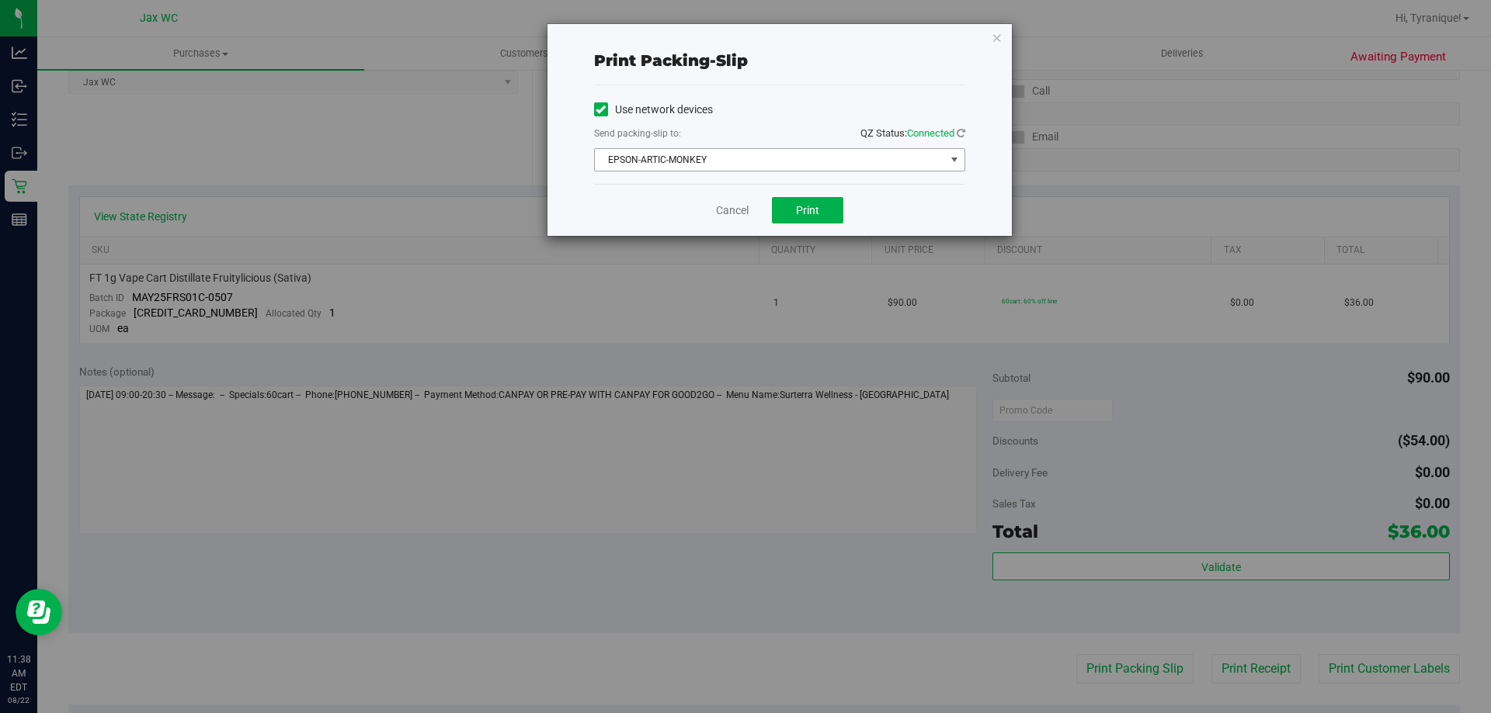
click at [769, 151] on span "EPSON-ARTIC-MONKEY" at bounding box center [770, 160] width 350 height 22
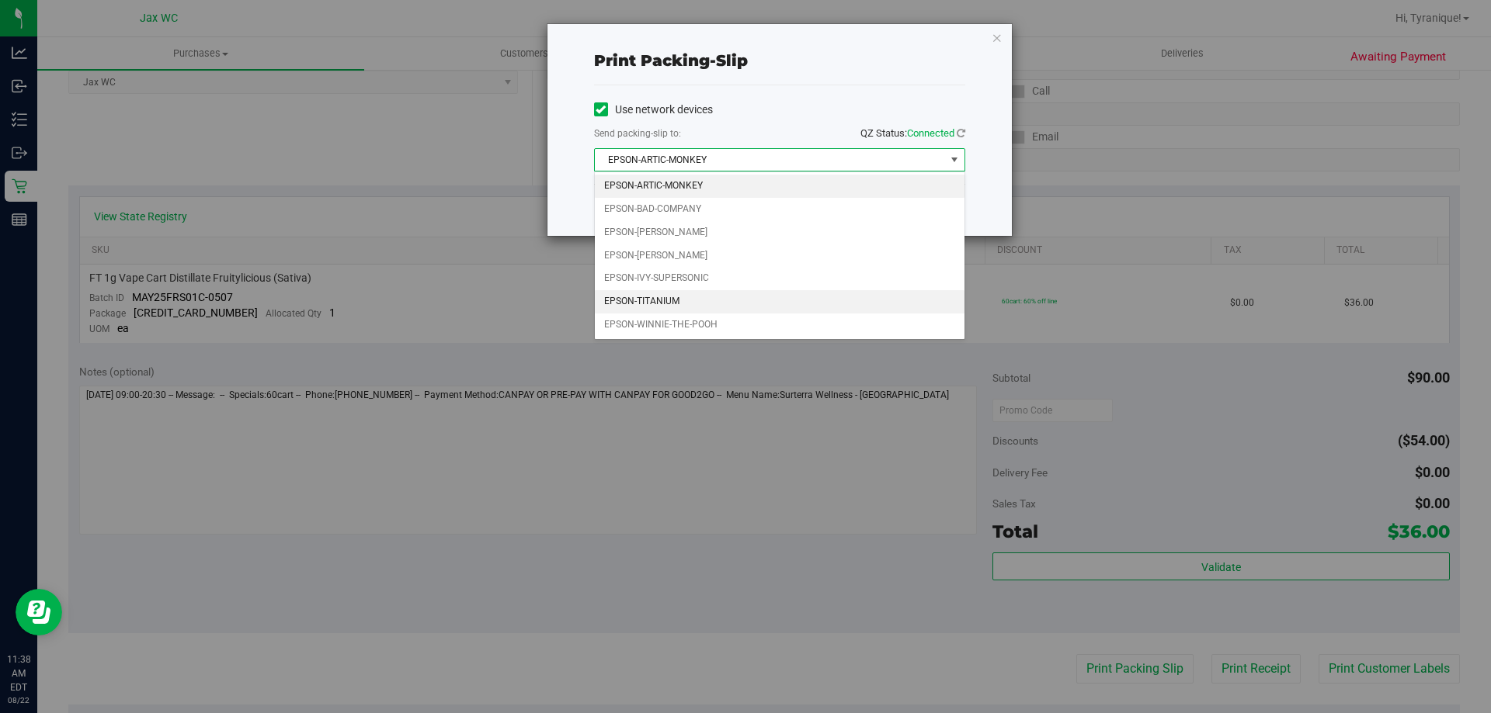
click at [703, 294] on li "EPSON-TITANIUM" at bounding box center [780, 301] width 370 height 23
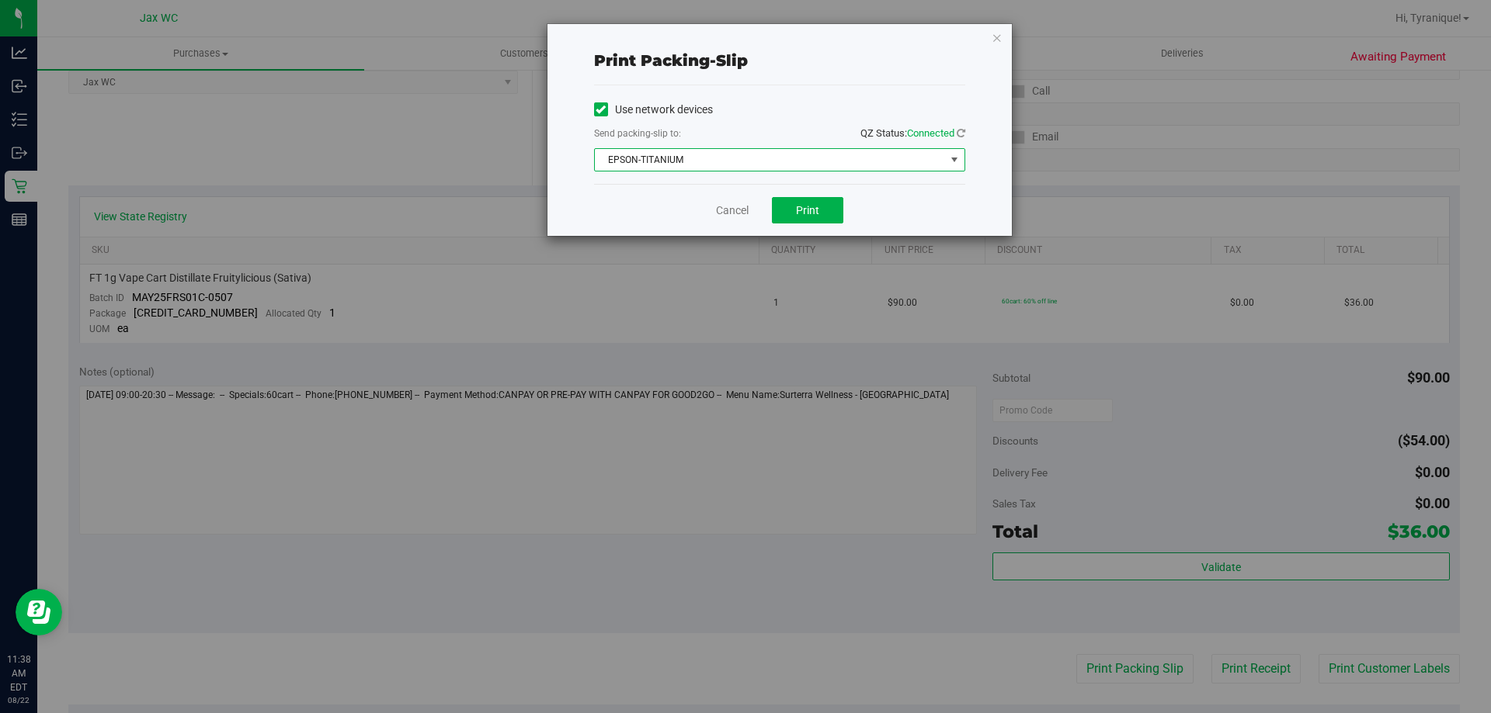
click at [731, 225] on div "Cancel Print" at bounding box center [779, 210] width 371 height 52
click at [734, 221] on div "Cancel Print" at bounding box center [779, 210] width 371 height 52
click at [730, 210] on link "Cancel" at bounding box center [732, 211] width 33 height 16
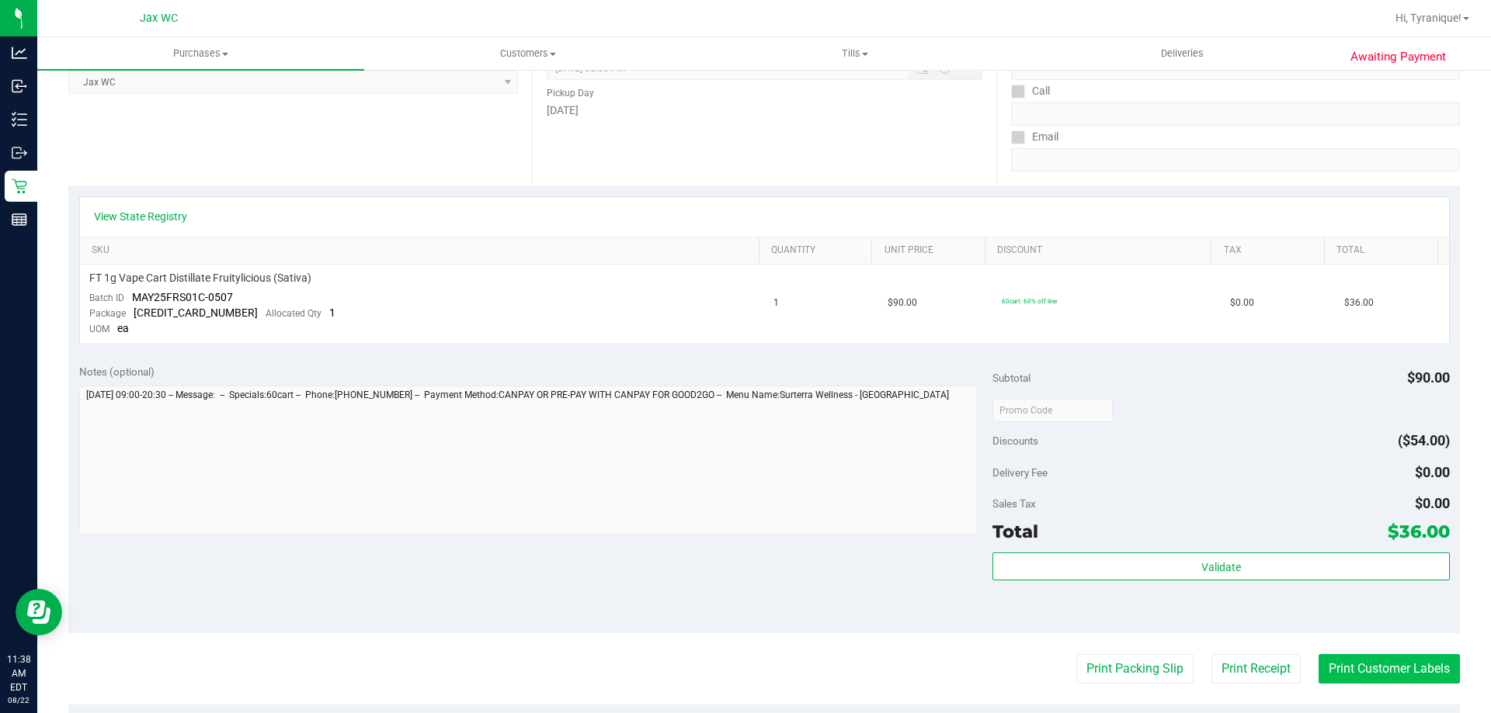
click at [1403, 681] on button "Print Customer Labels" at bounding box center [1388, 669] width 141 height 30
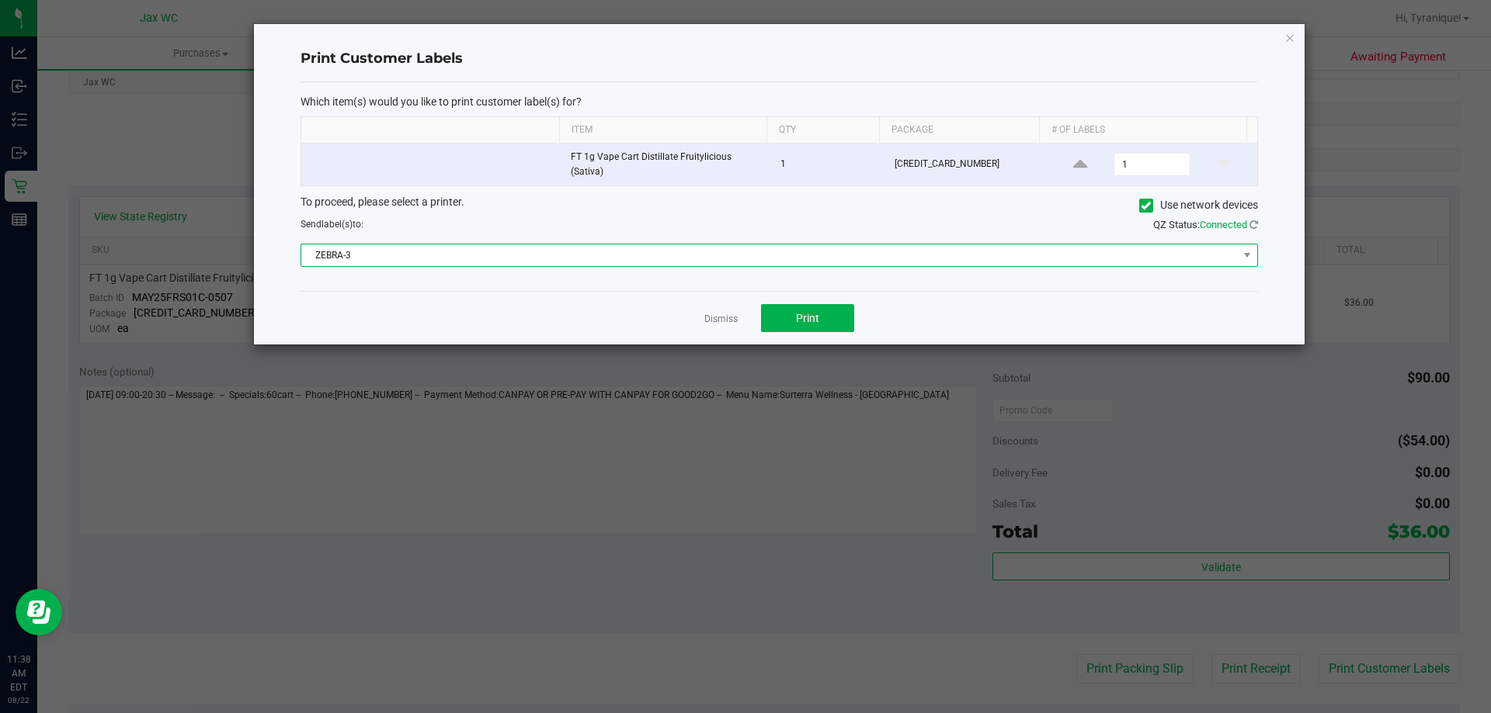
click at [592, 246] on span "ZEBRA-3" at bounding box center [769, 256] width 936 height 22
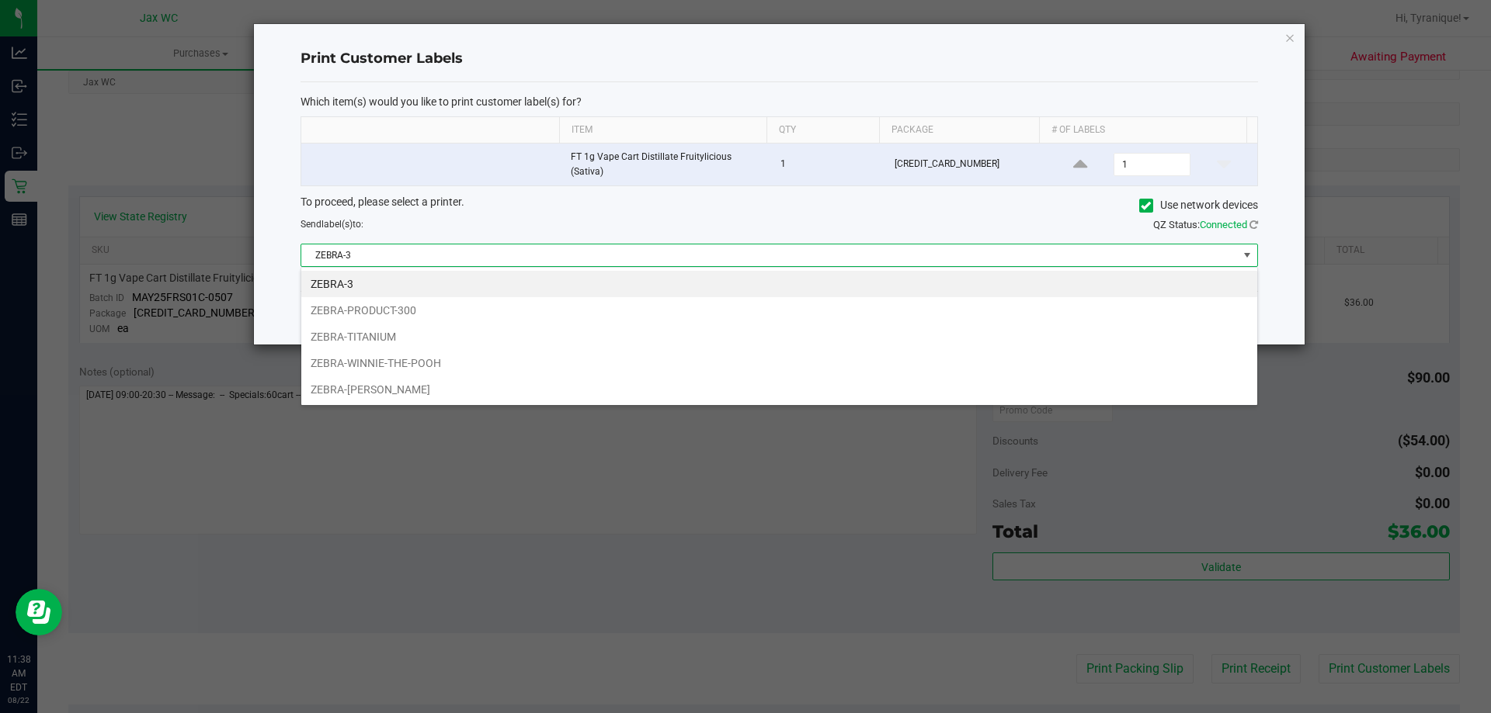
scroll to position [23, 957]
click at [377, 335] on li "ZEBRA-TITANIUM" at bounding box center [779, 337] width 956 height 26
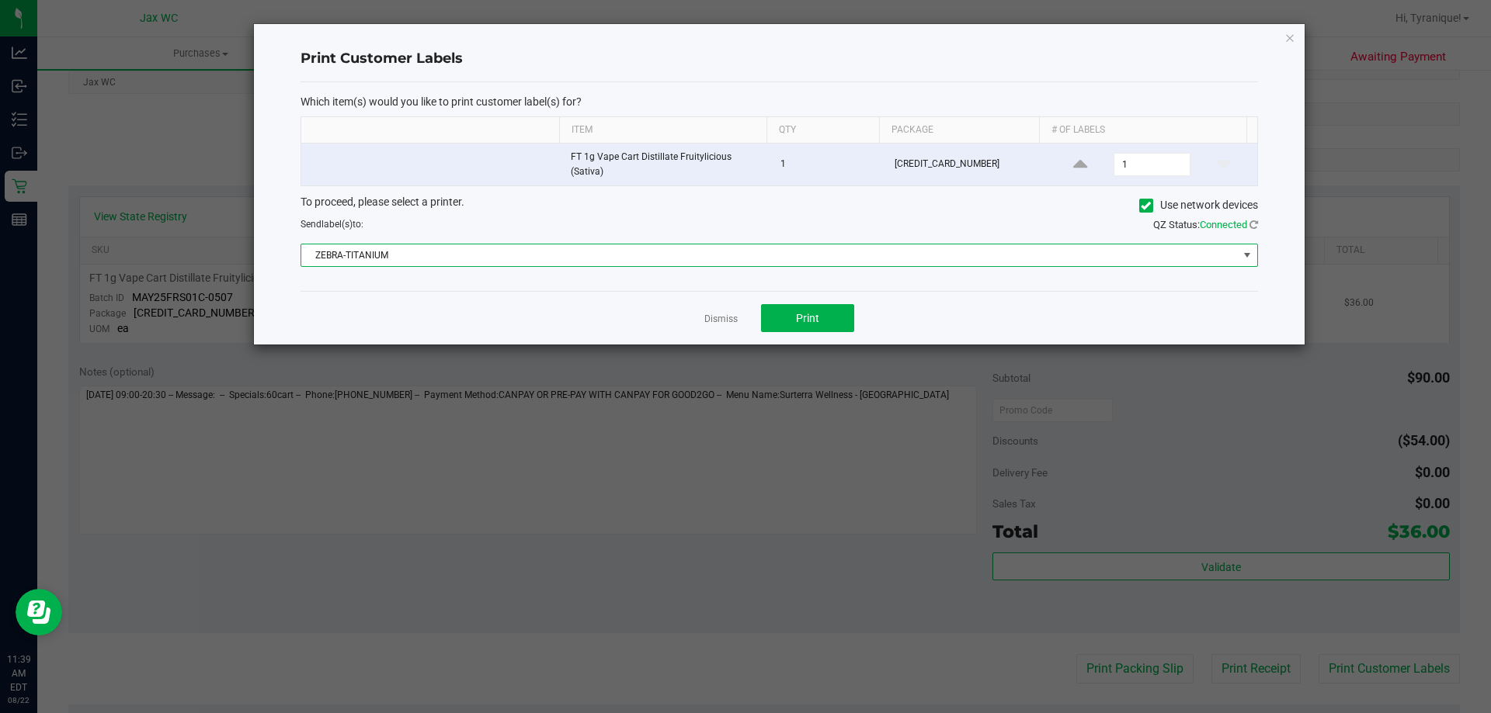
click at [734, 317] on link "Dismiss" at bounding box center [720, 319] width 33 height 13
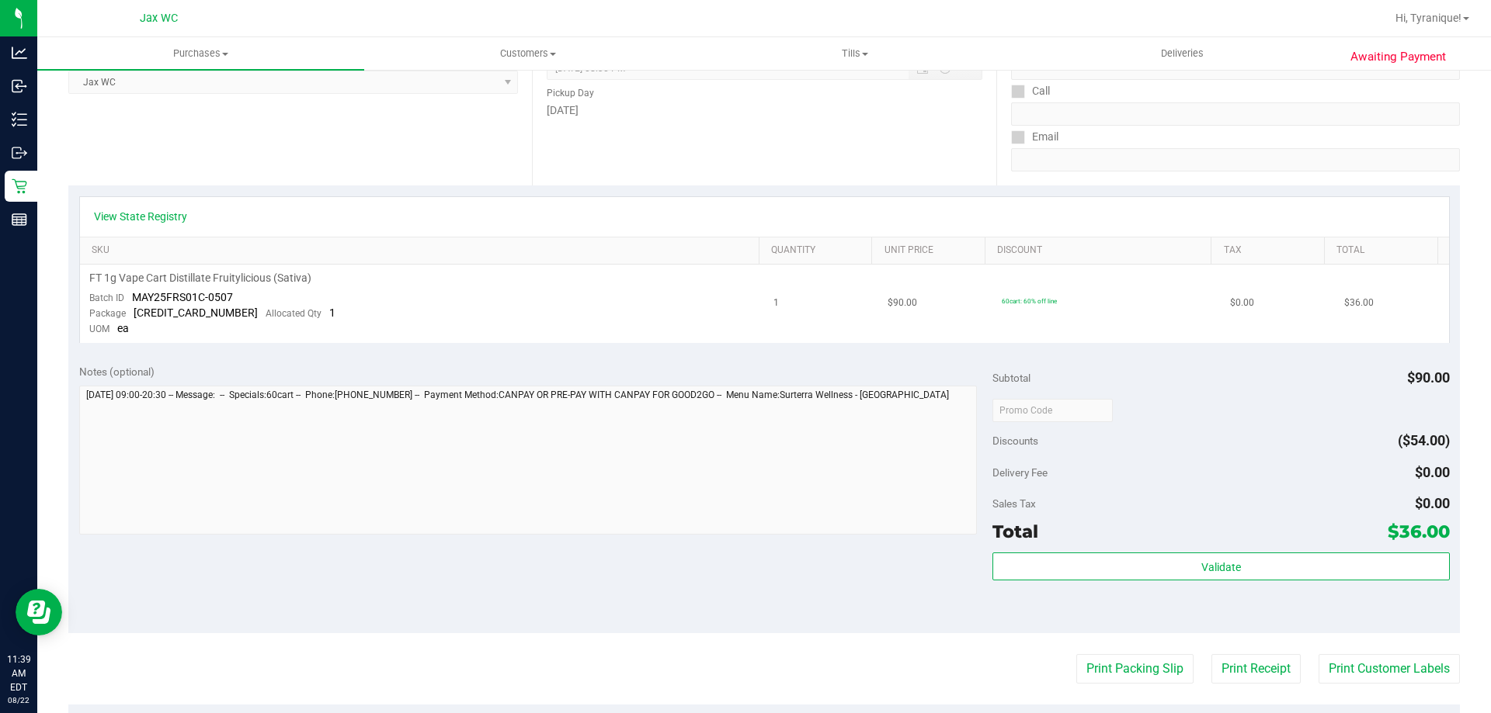
scroll to position [0, 0]
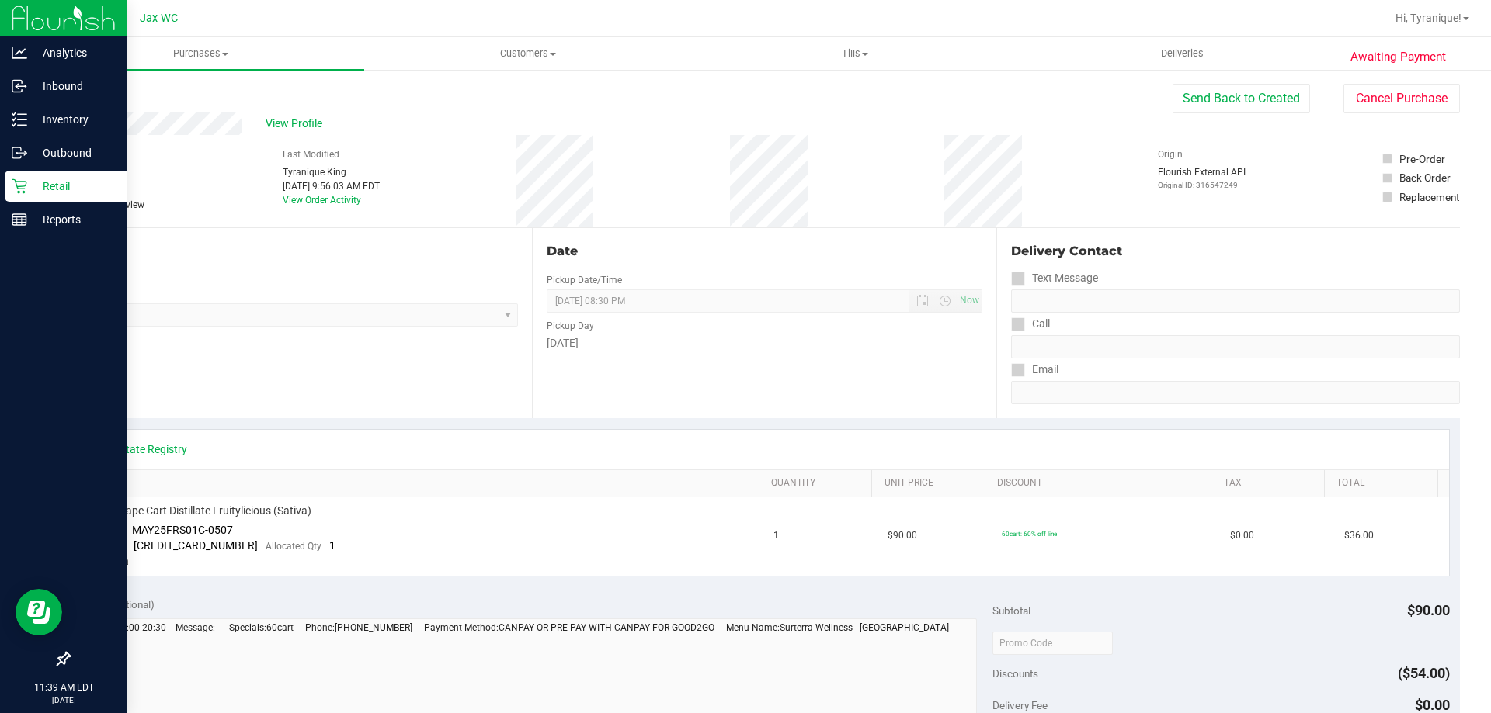
click at [16, 174] on div "Retail" at bounding box center [66, 186] width 123 height 31
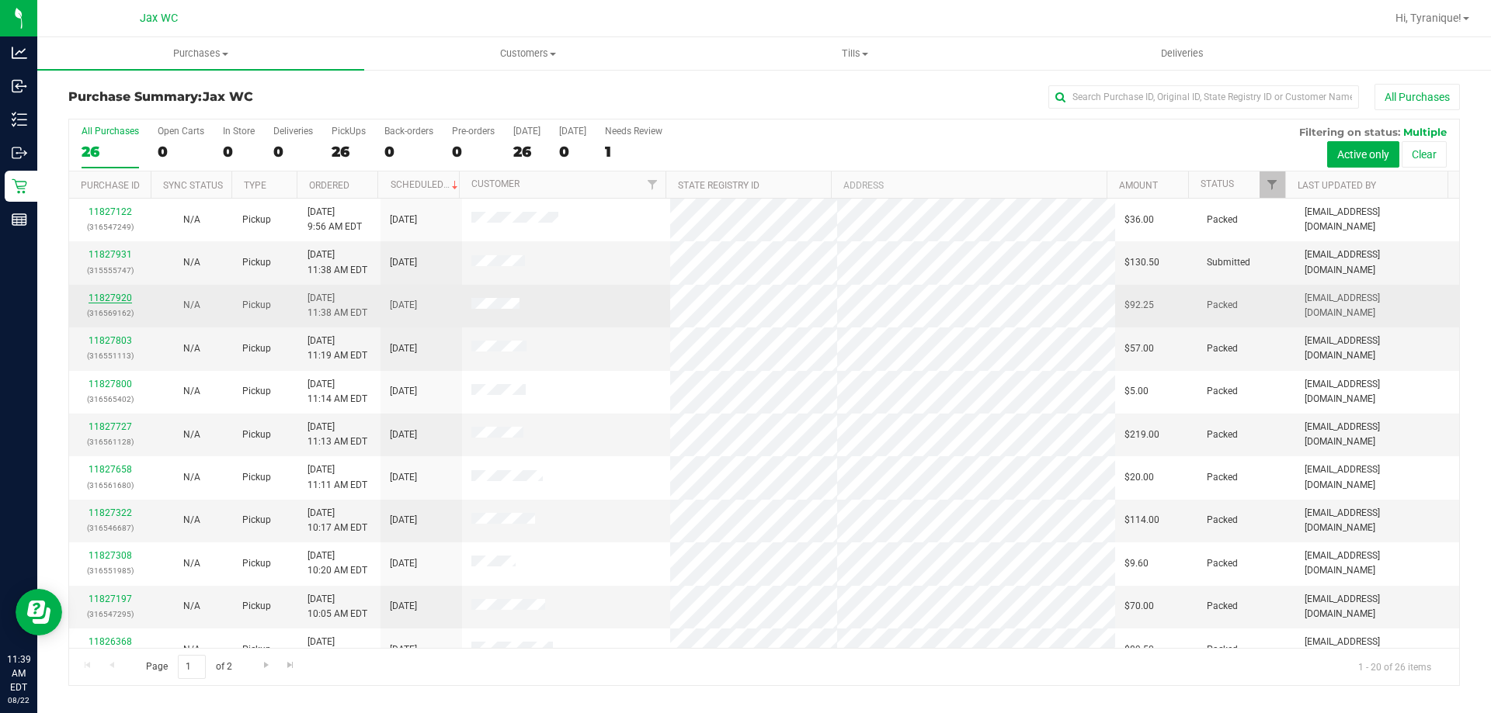
click at [113, 293] on link "11827920" at bounding box center [110, 298] width 43 height 11
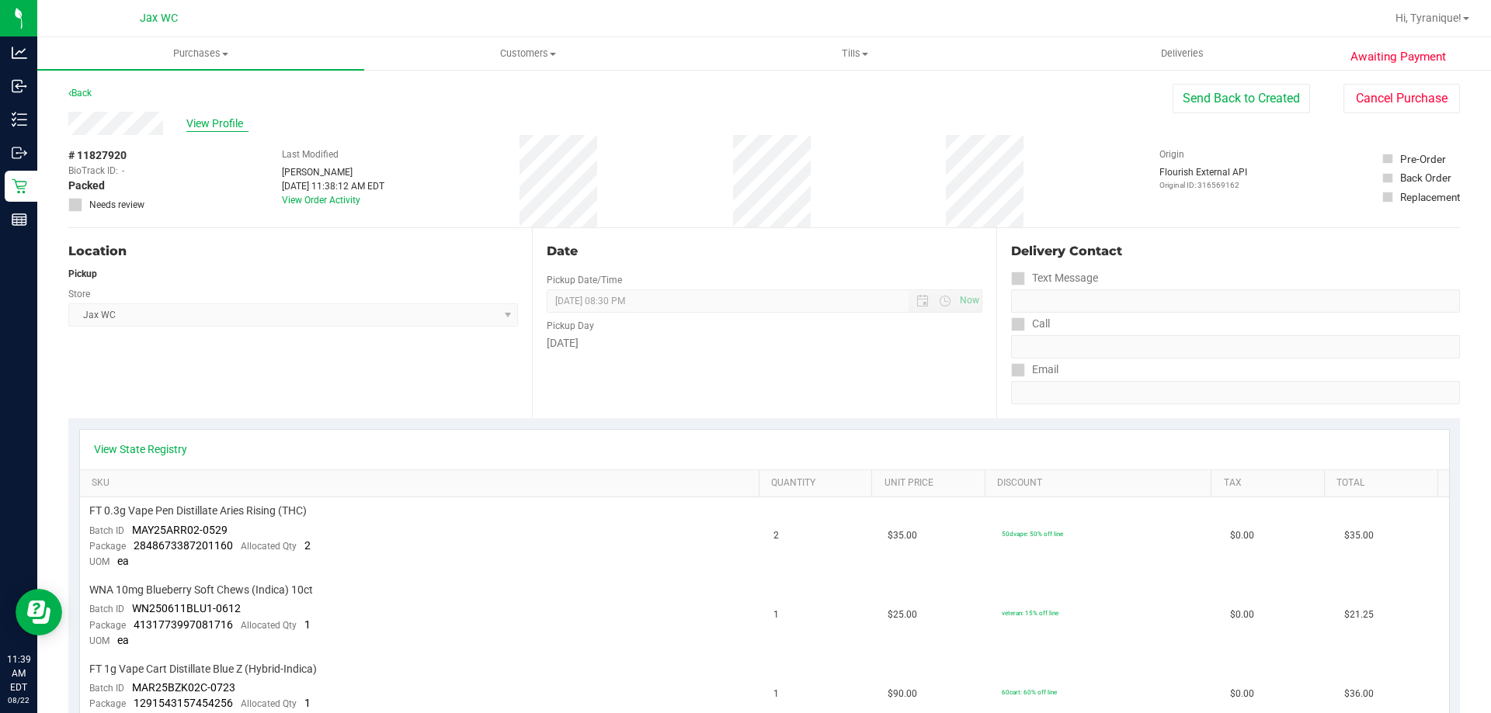
click at [234, 126] on span "View Profile" at bounding box center [217, 124] width 62 height 16
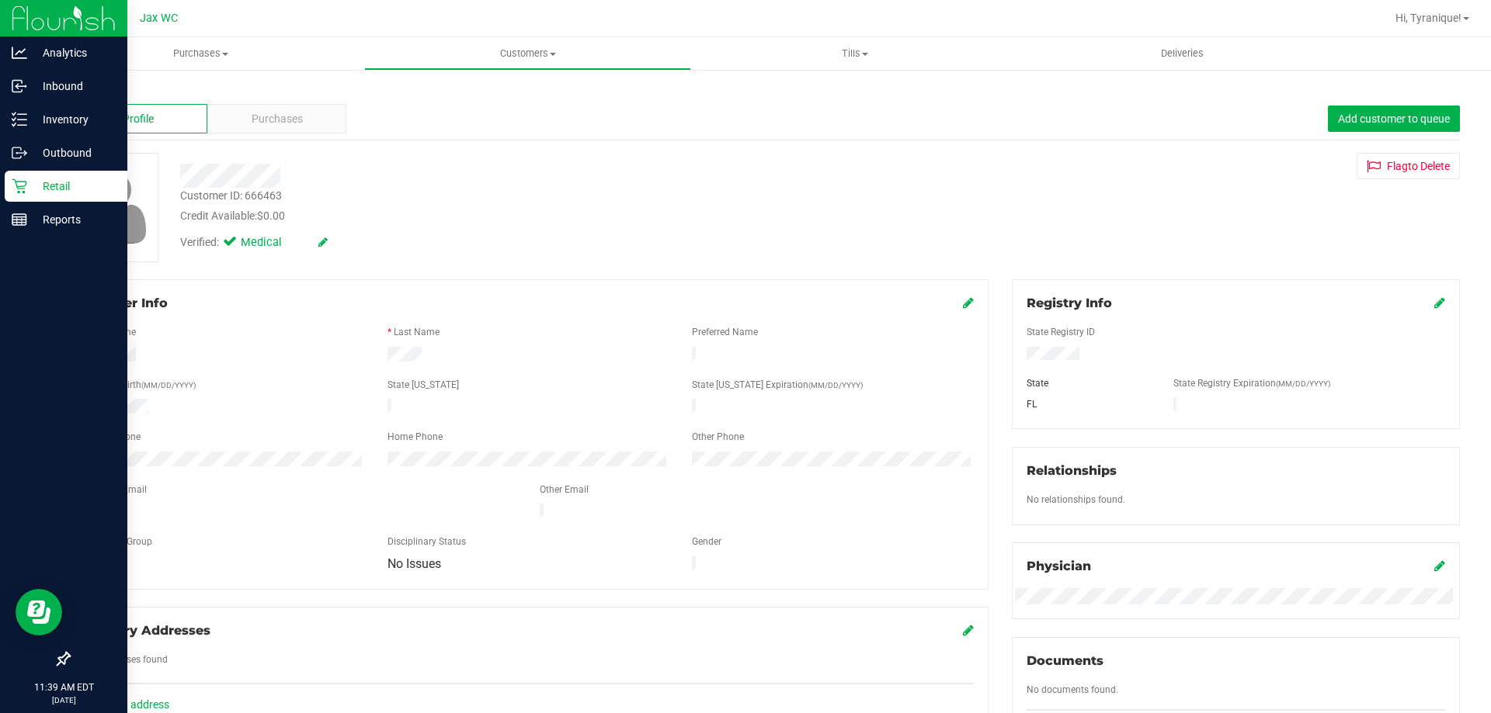
click at [1, 185] on link "Retail" at bounding box center [63, 187] width 127 height 33
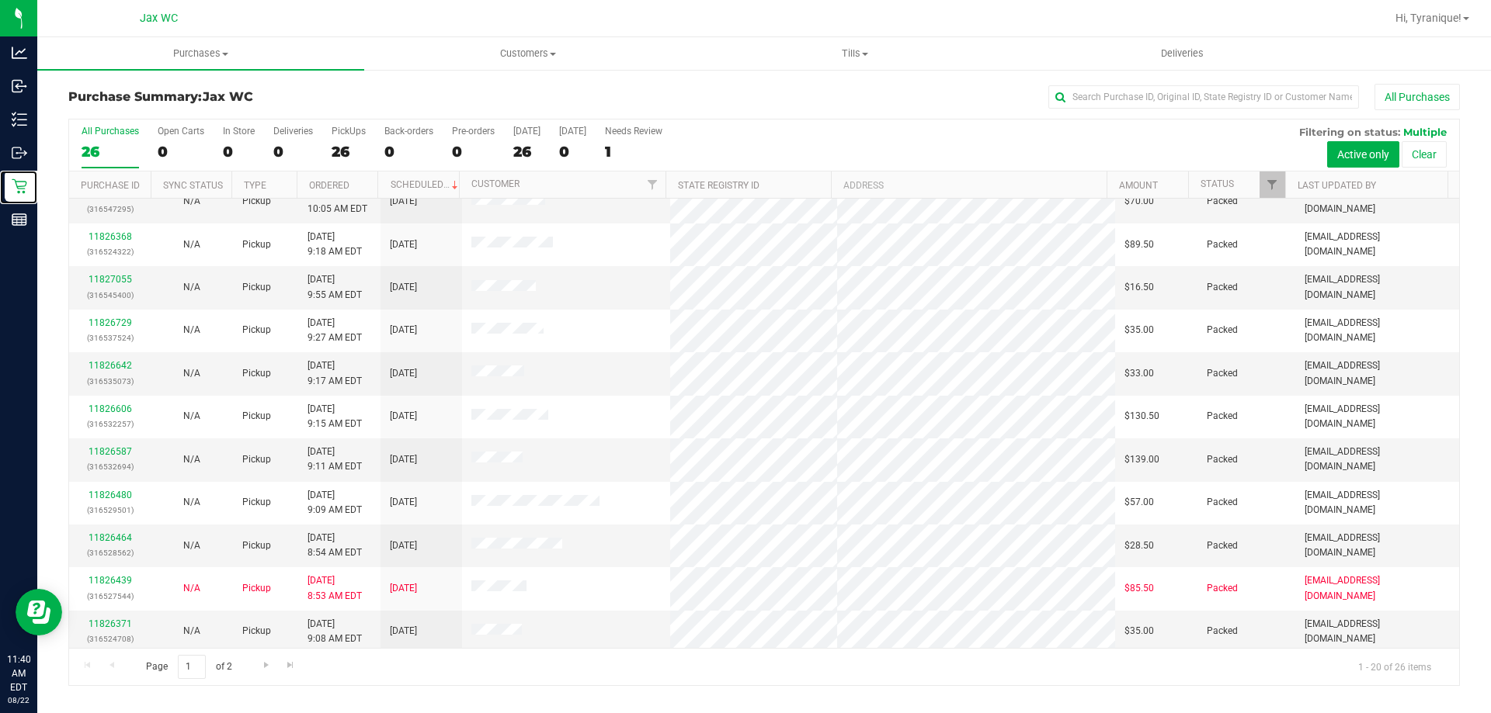
scroll to position [410, 0]
click at [263, 669] on span "Go to the next page" at bounding box center [266, 665] width 12 height 12
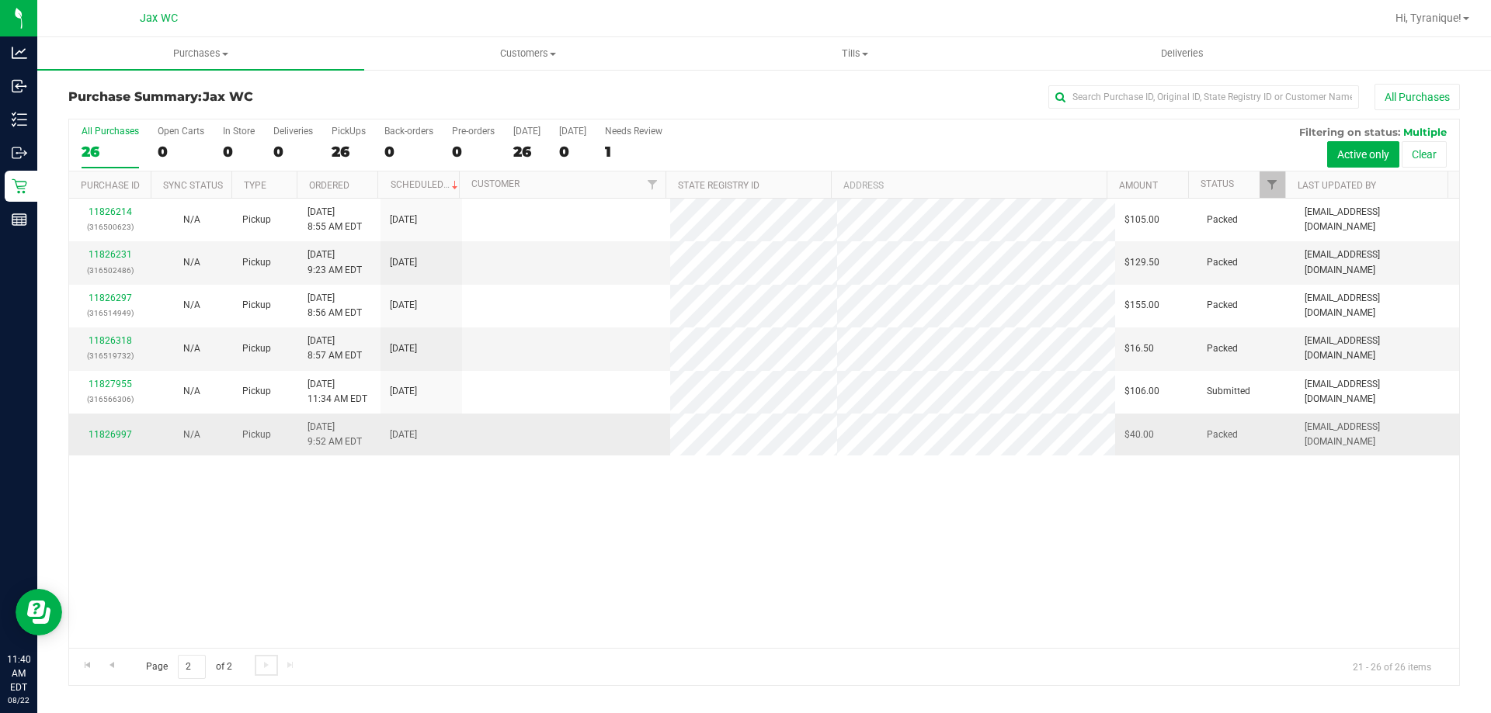
scroll to position [0, 0]
